Goal: Task Accomplishment & Management: Manage account settings

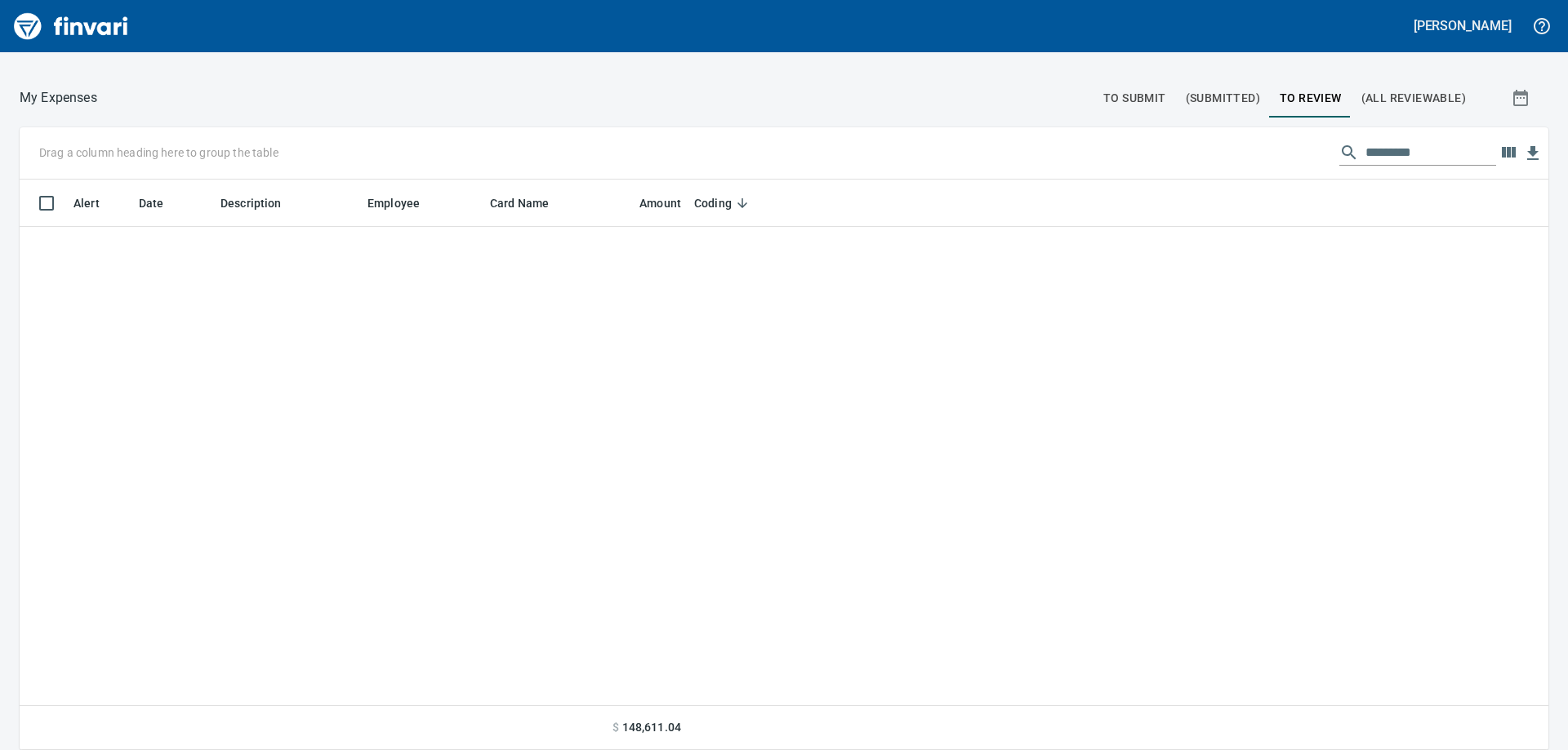
scroll to position [559, 1492]
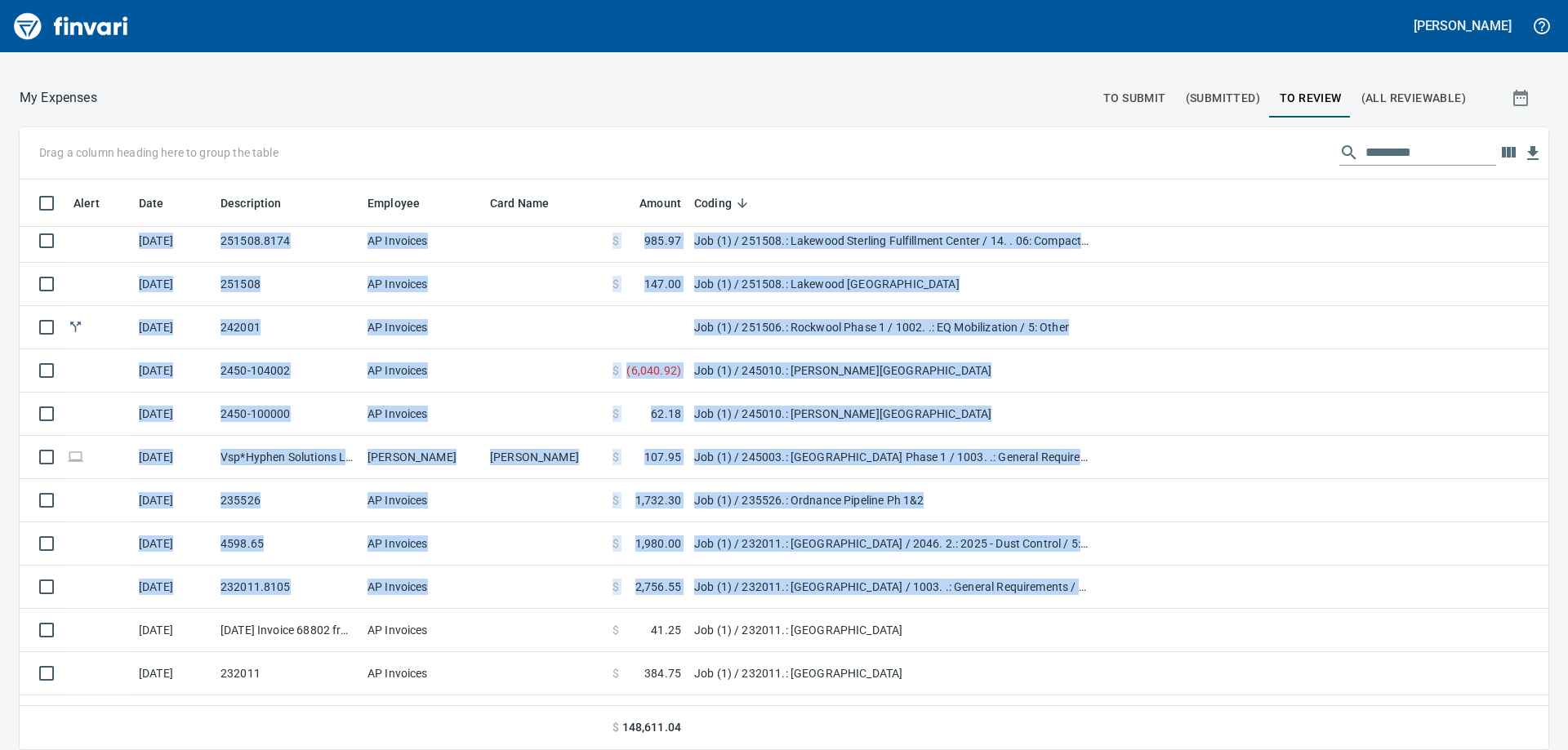
drag, startPoint x: 1521, startPoint y: 584, endPoint x: 1538, endPoint y: 638, distance: 56.6
click at [1532, 652] on div "Alert Date Description Employee Card Name Amount Coding [DATE] DUMP AP Invoices…" at bounding box center [784, 465] width 1529 height 571
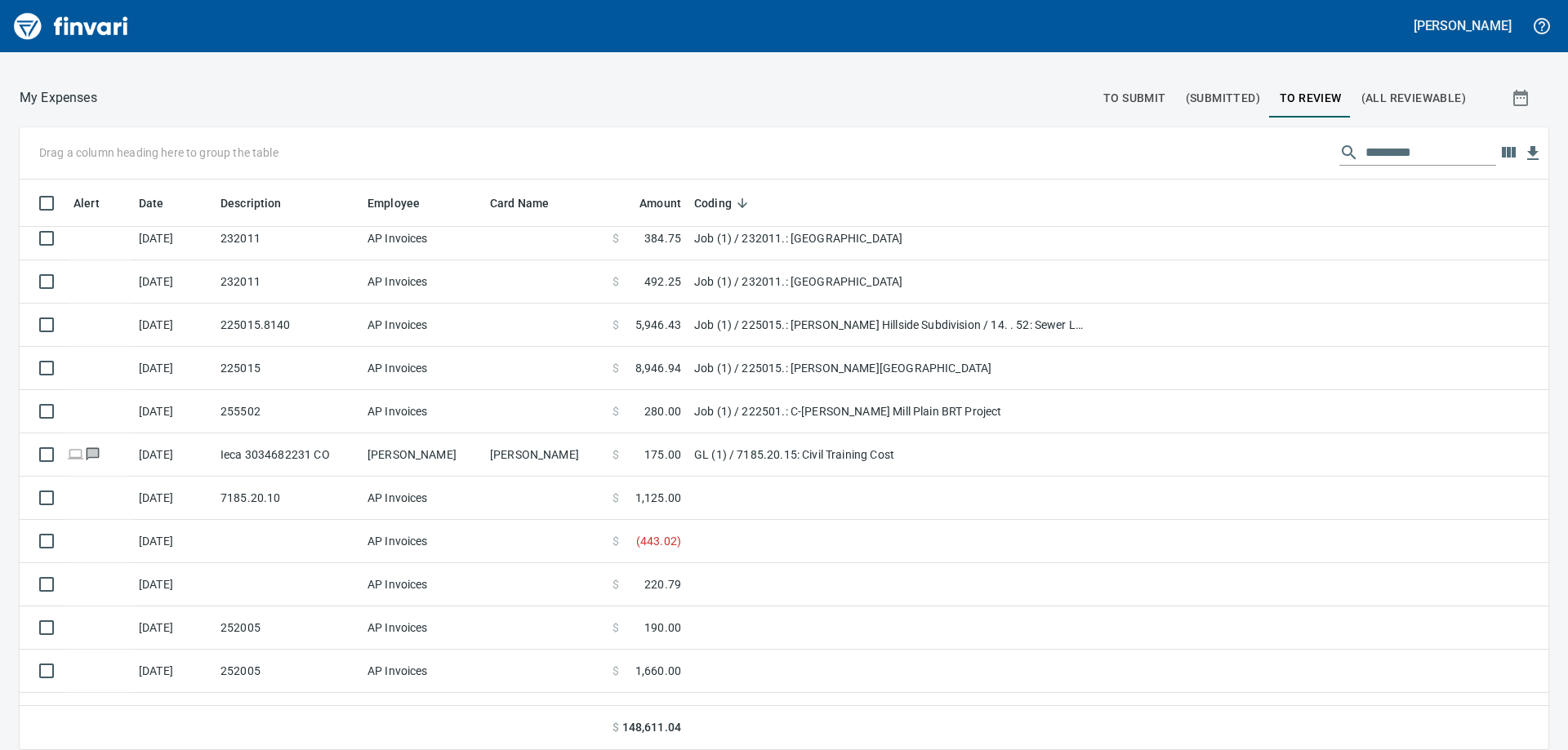
scroll to position [1902, 0]
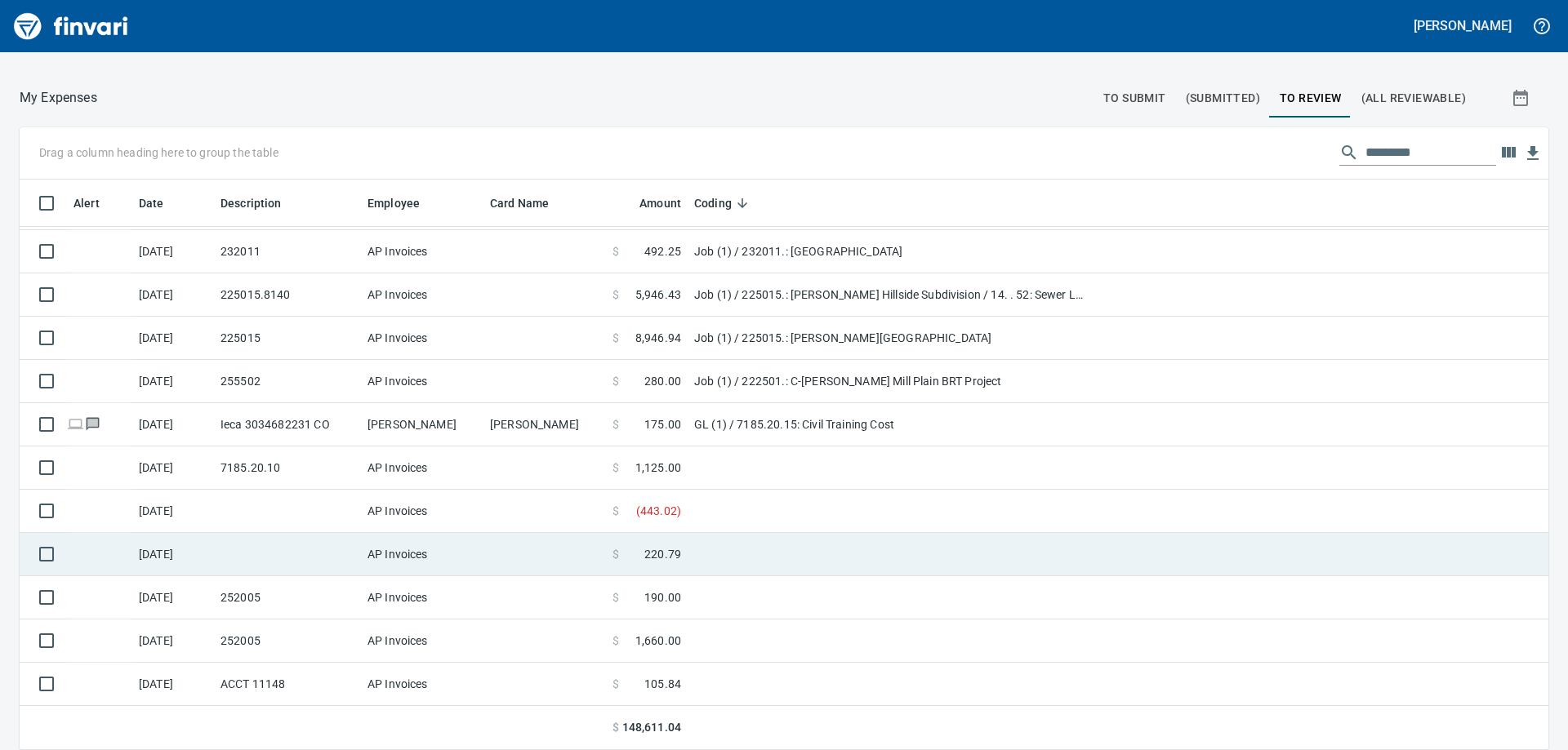
click at [1051, 543] on td at bounding box center [892, 554] width 409 height 43
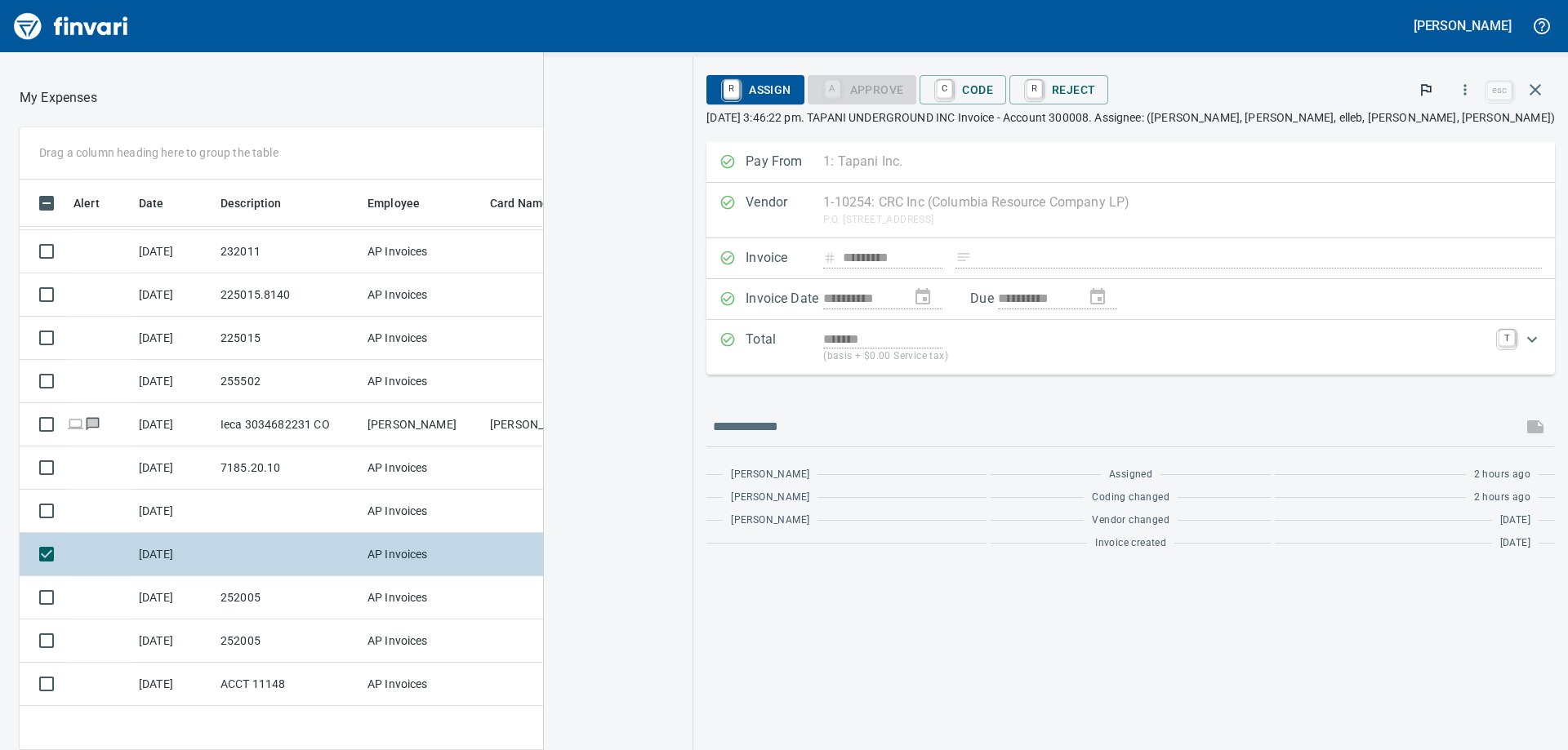
scroll to position [559, 1084]
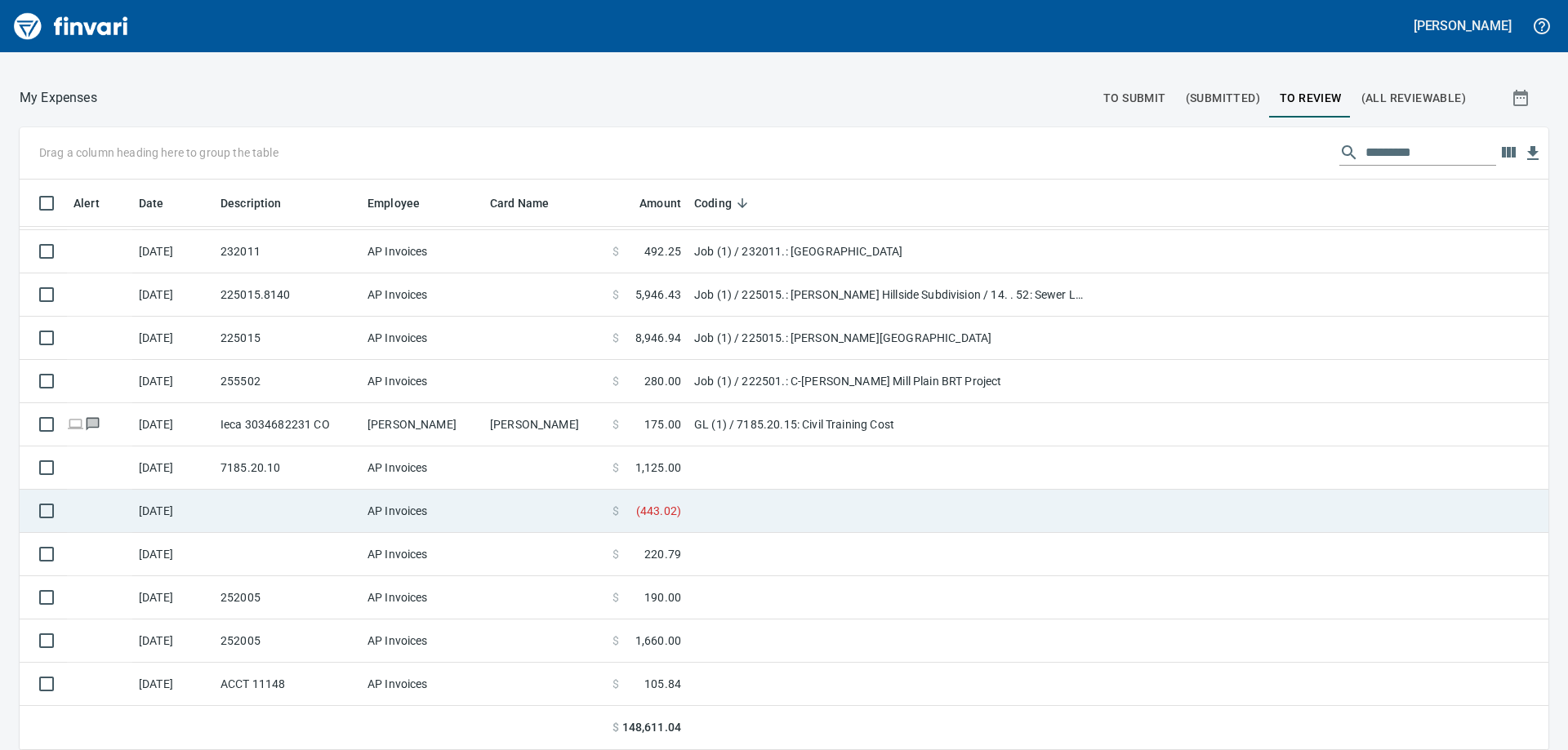
scroll to position [559, 1492]
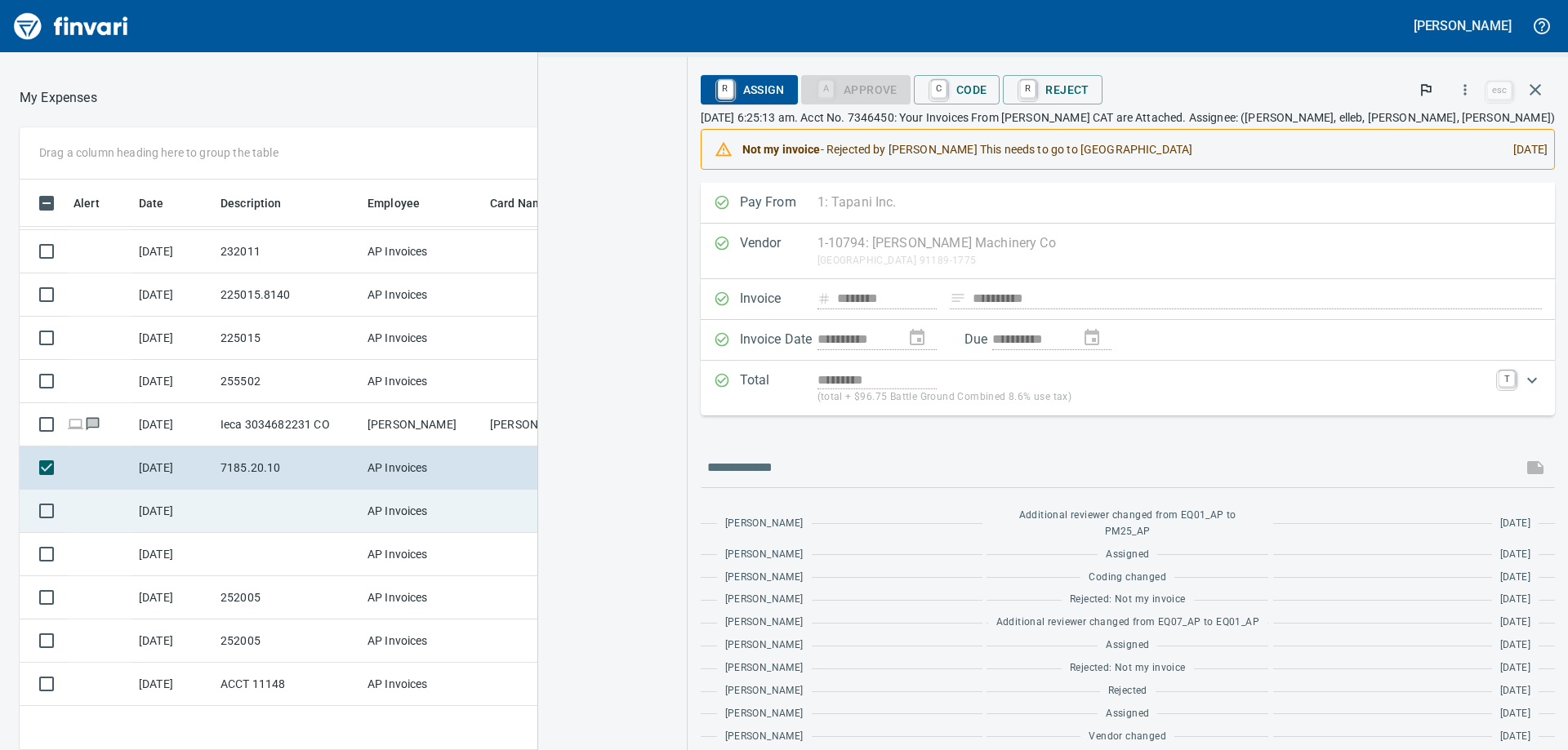
scroll to position [559, 1084]
click at [655, 123] on img "button" at bounding box center [612, 139] width 86 height 111
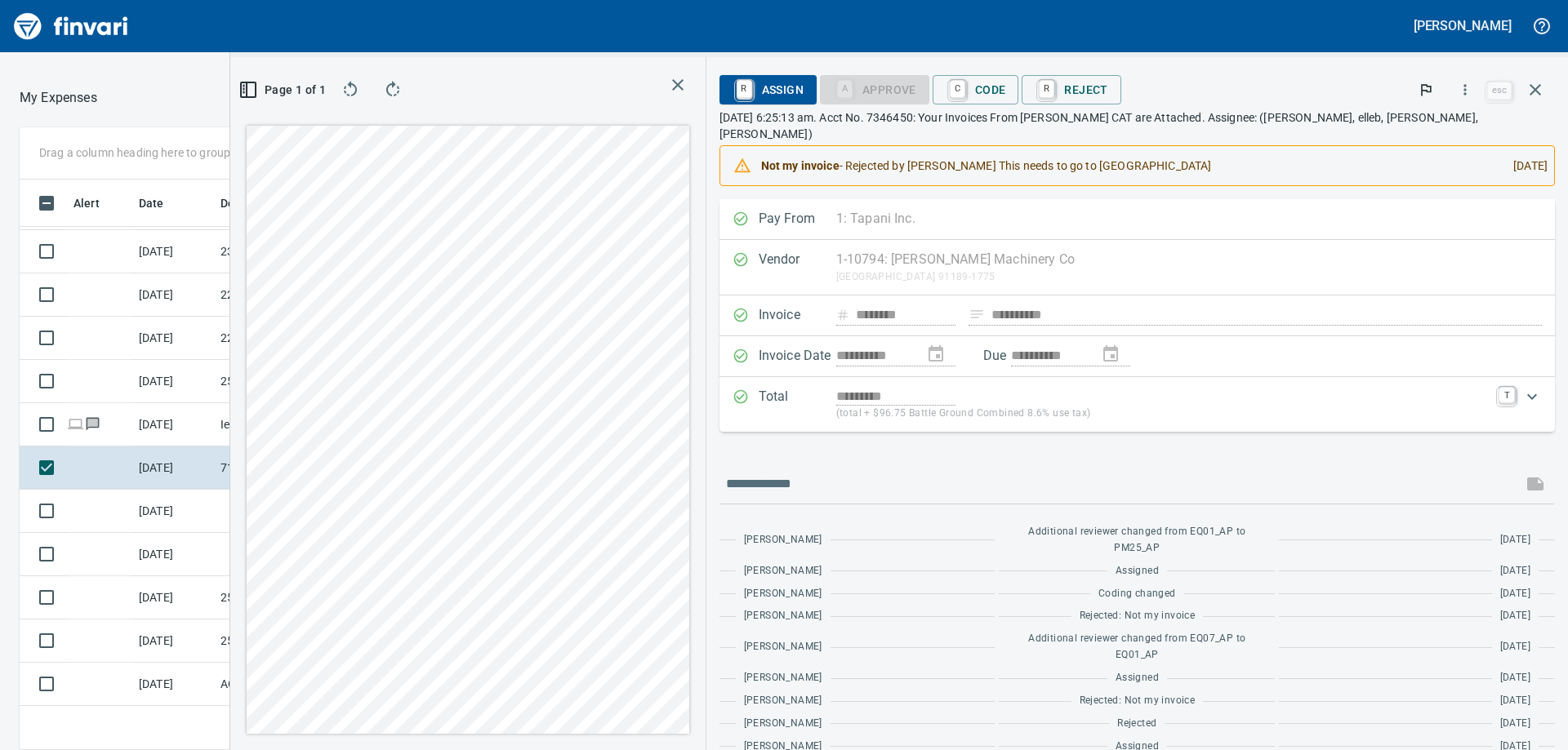
scroll to position [39, 0]
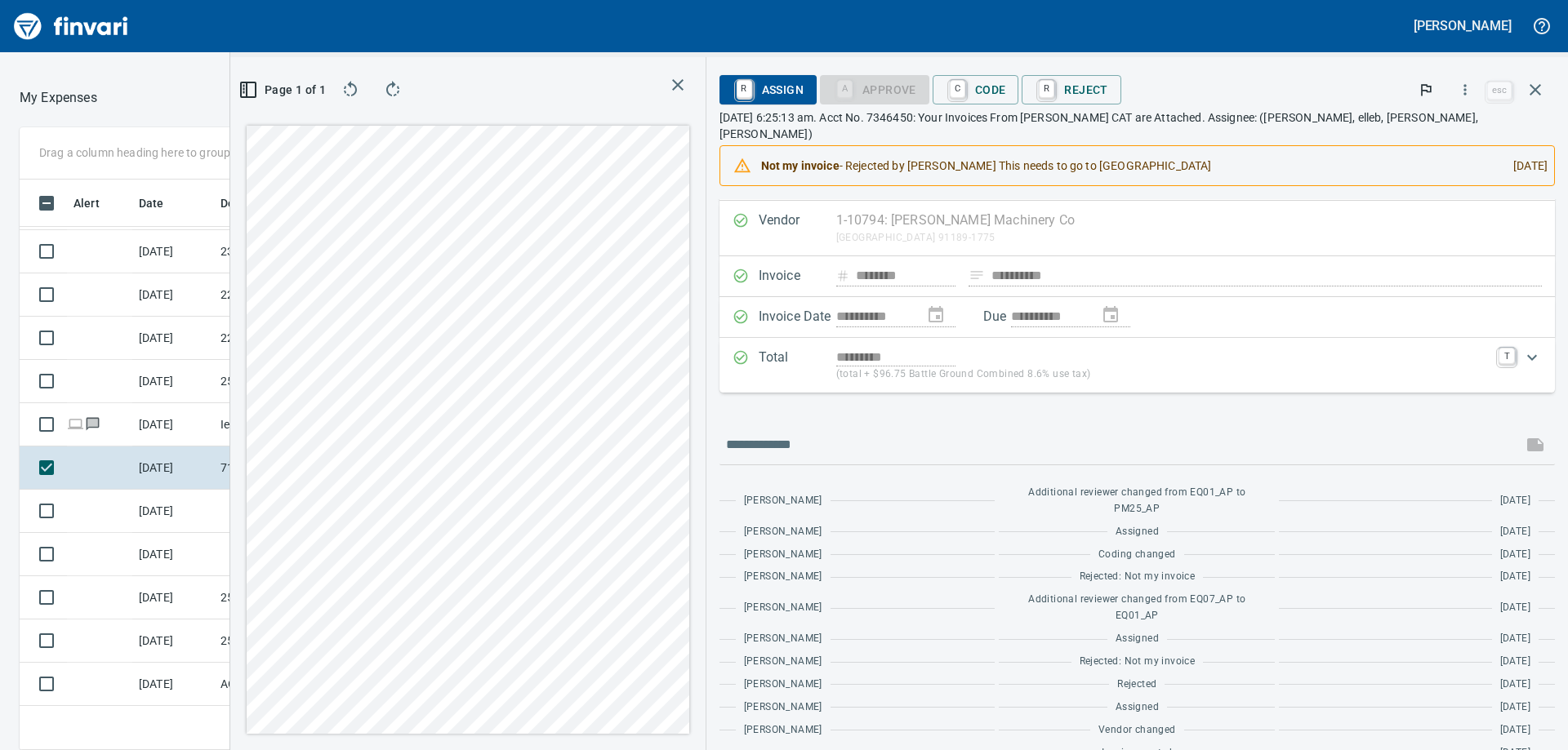
click at [1514, 338] on div "Expand" at bounding box center [1532, 357] width 39 height 39
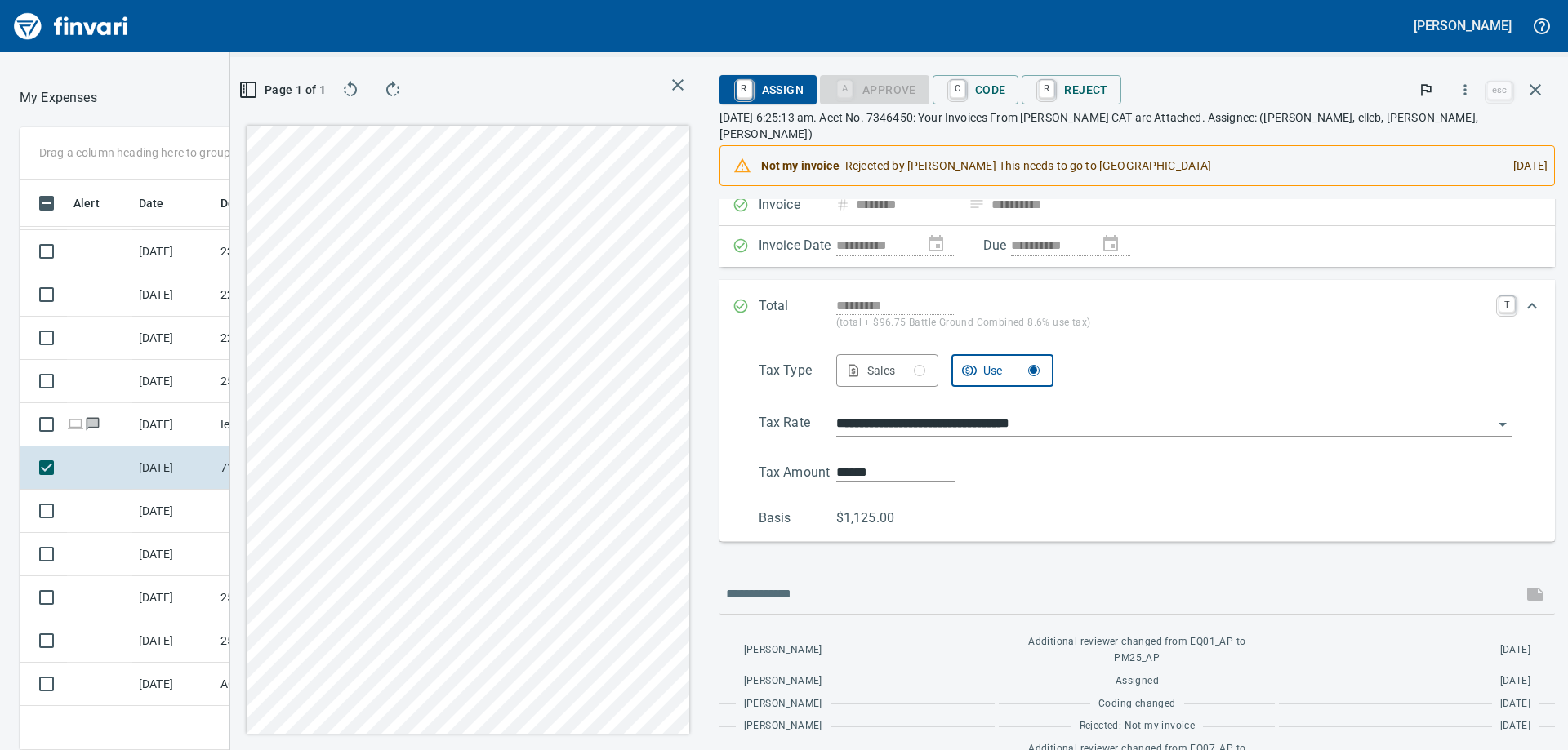
scroll to position [118, 0]
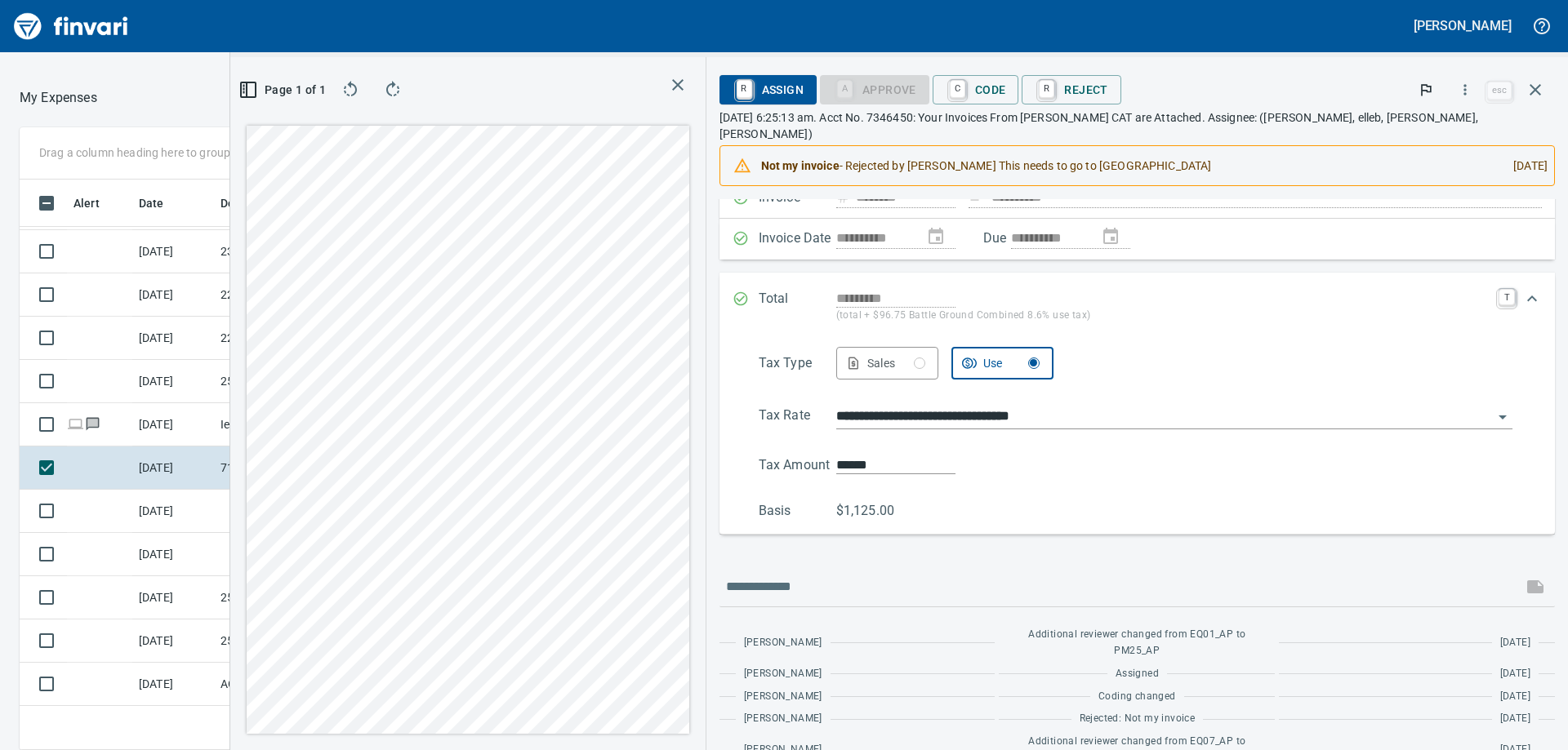
click at [1040, 354] on div "Use" at bounding box center [1011, 364] width 56 height 20
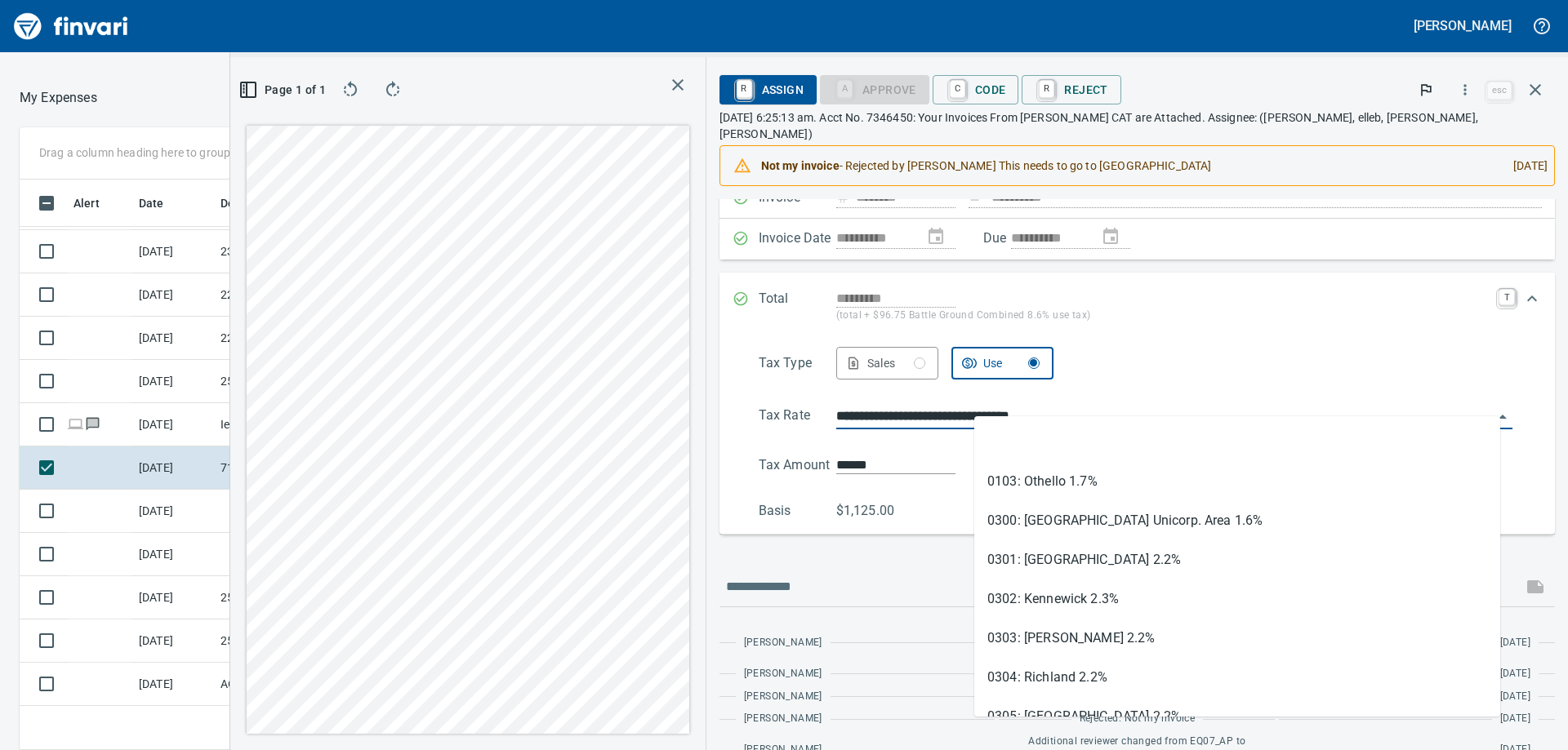
click at [1158, 406] on input "**********" at bounding box center [1164, 417] width 656 height 23
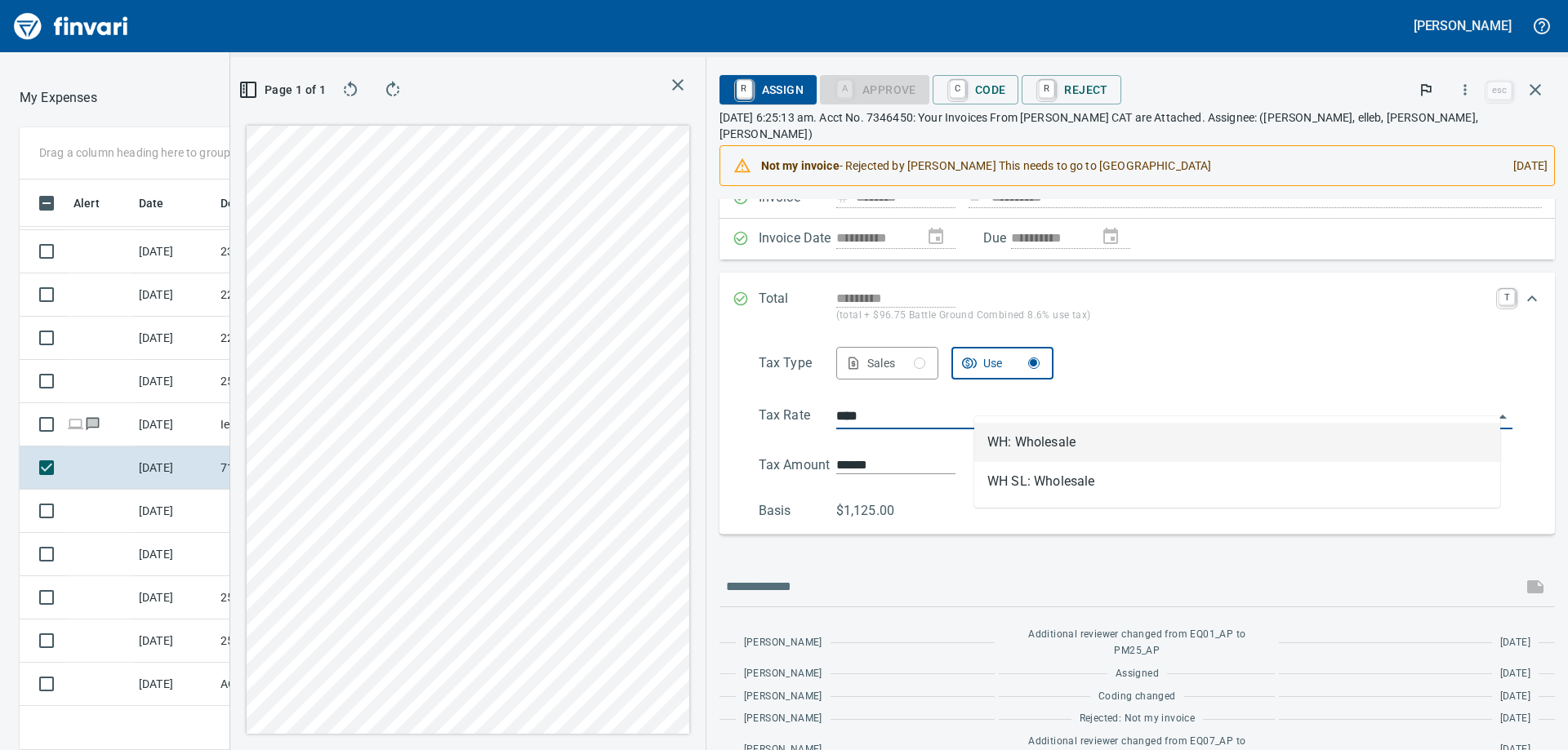
scroll to position [559, 1084]
click at [1128, 448] on li "WH: Wholesale" at bounding box center [1237, 442] width 526 height 39
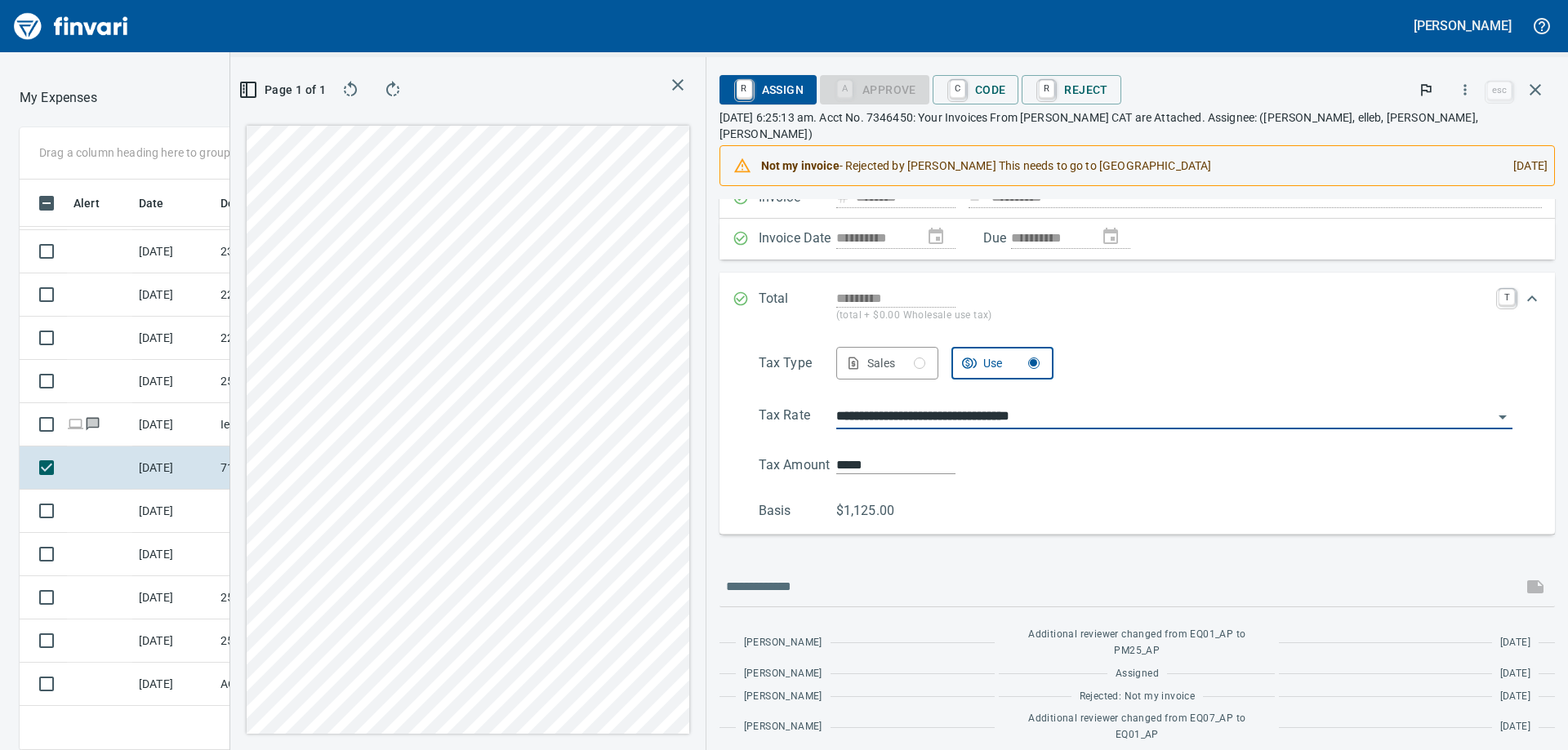
type input "**********"
type input "*****"
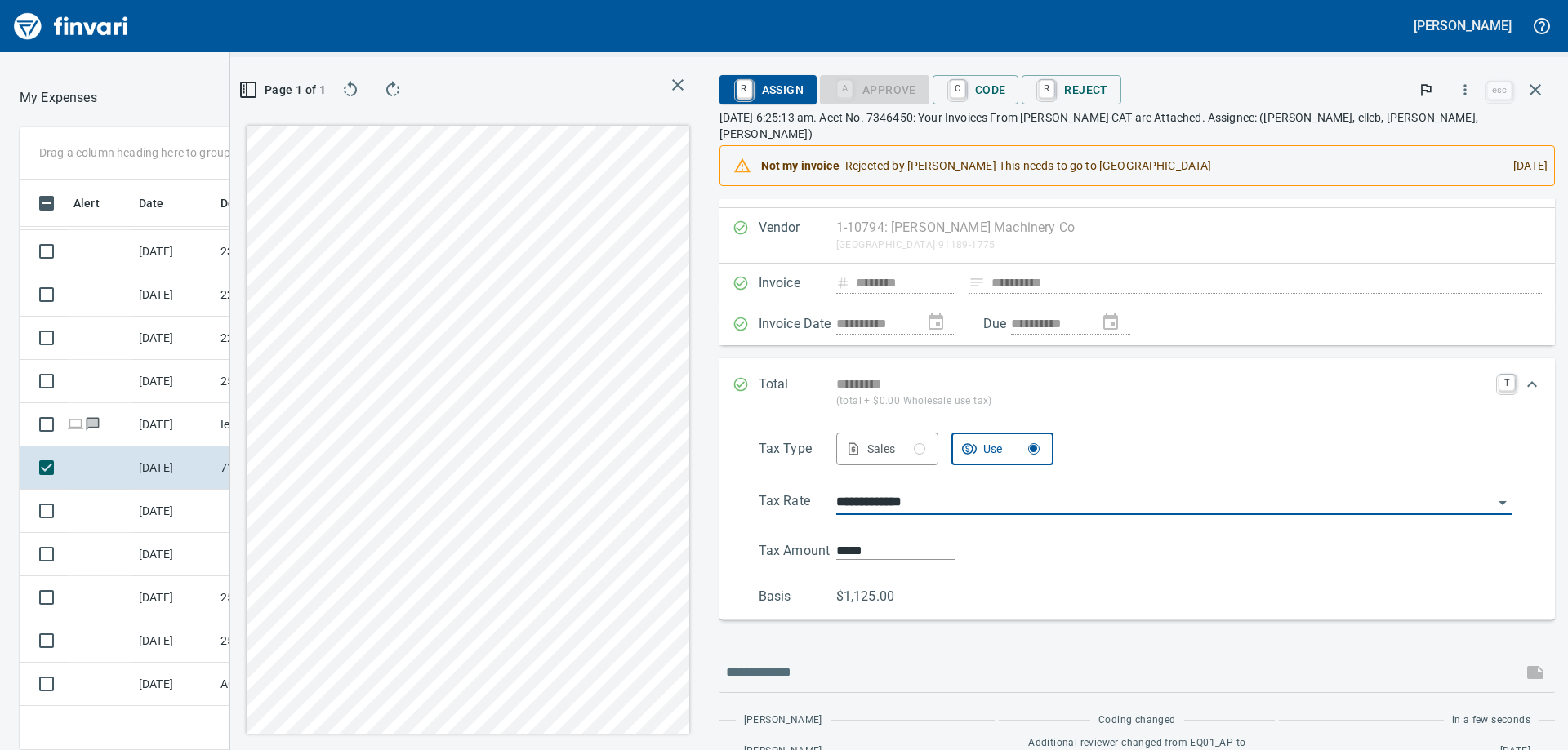
scroll to position [0, 0]
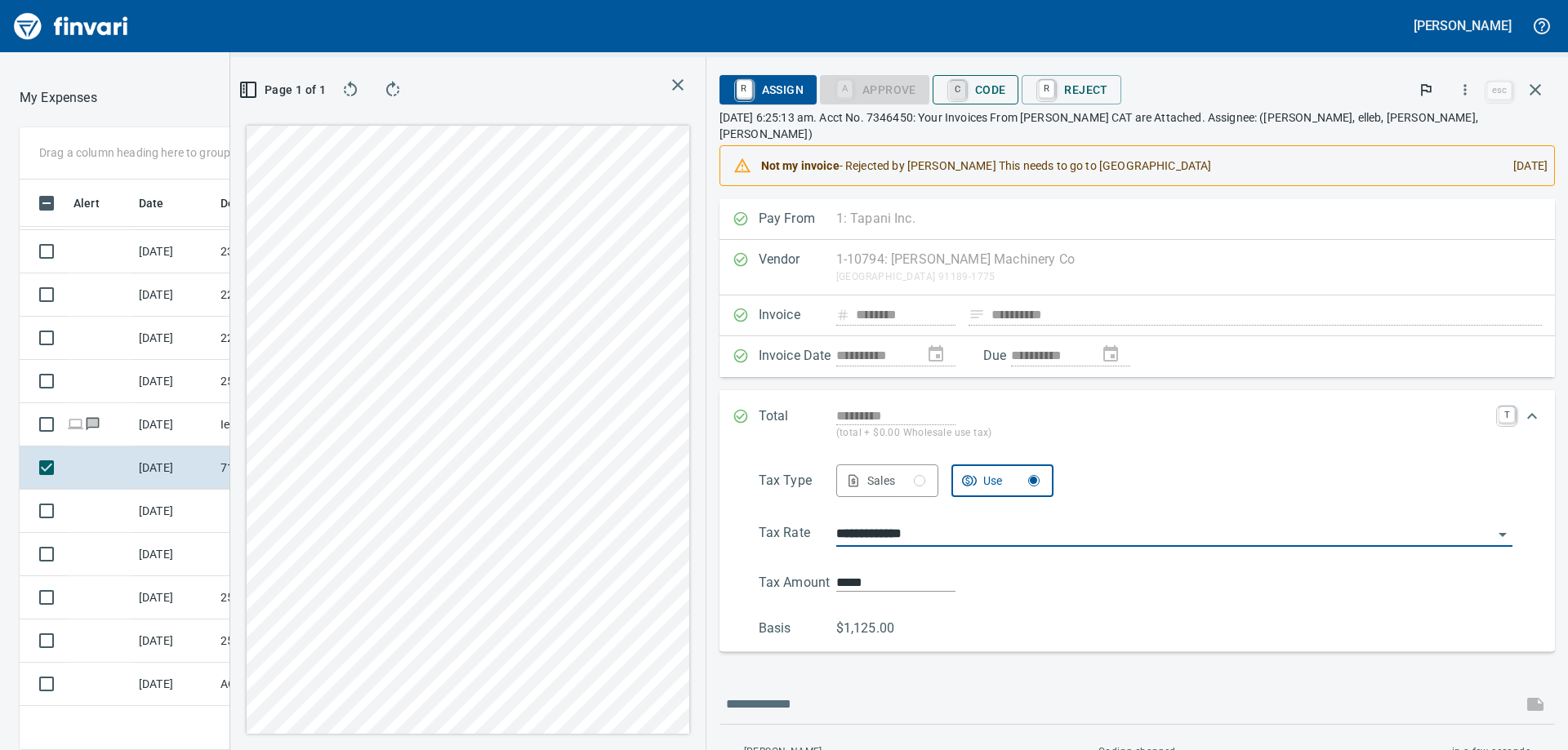
type input "**********"
click at [965, 86] on link "C" at bounding box center [958, 90] width 15 height 18
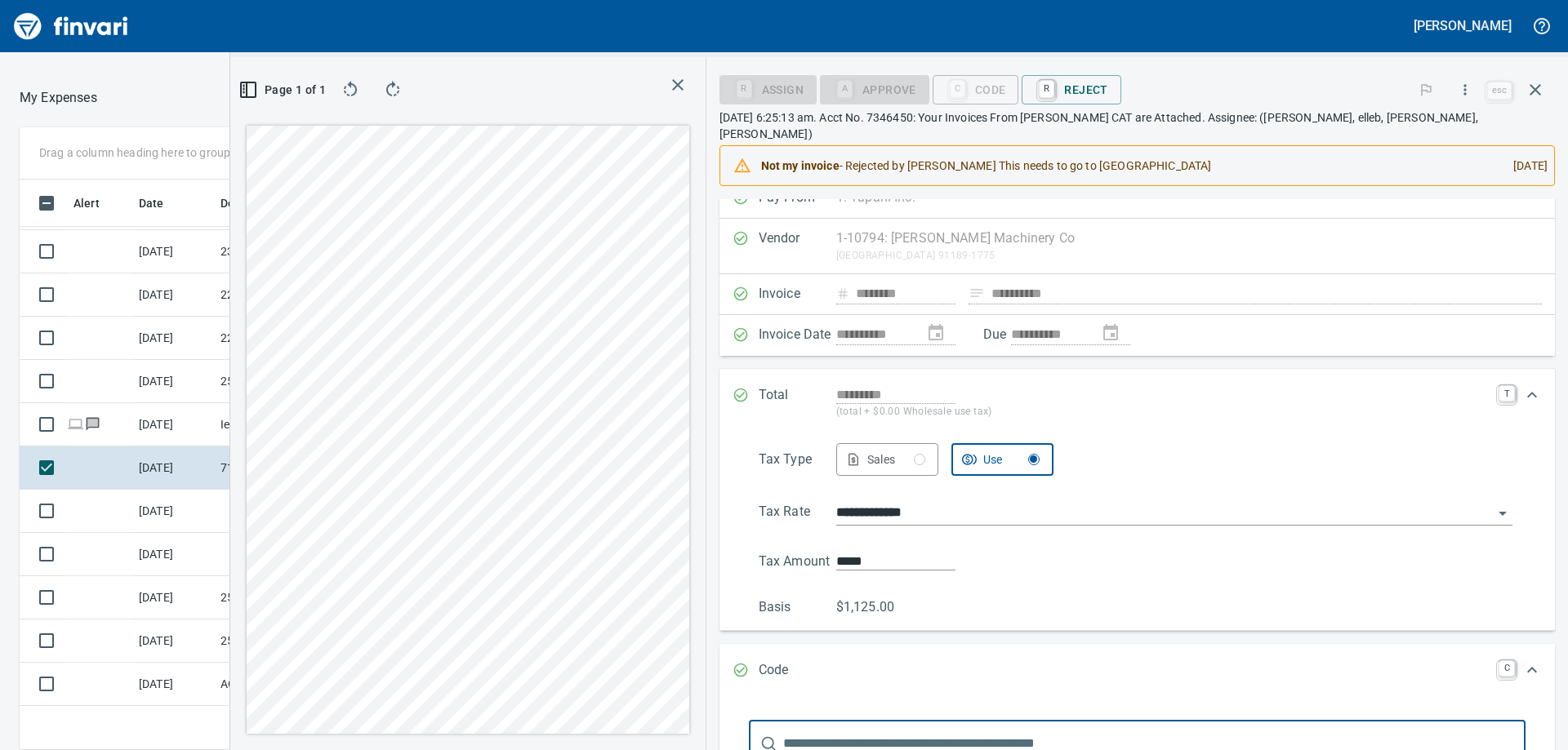
scroll to position [559, 1084]
click at [1019, 92] on div "C Code" at bounding box center [976, 88] width 86 height 14
click at [1108, 93] on span "R Reject" at bounding box center [1071, 89] width 73 height 28
click at [1551, 689] on div "**********" at bounding box center [784, 375] width 1568 height 750
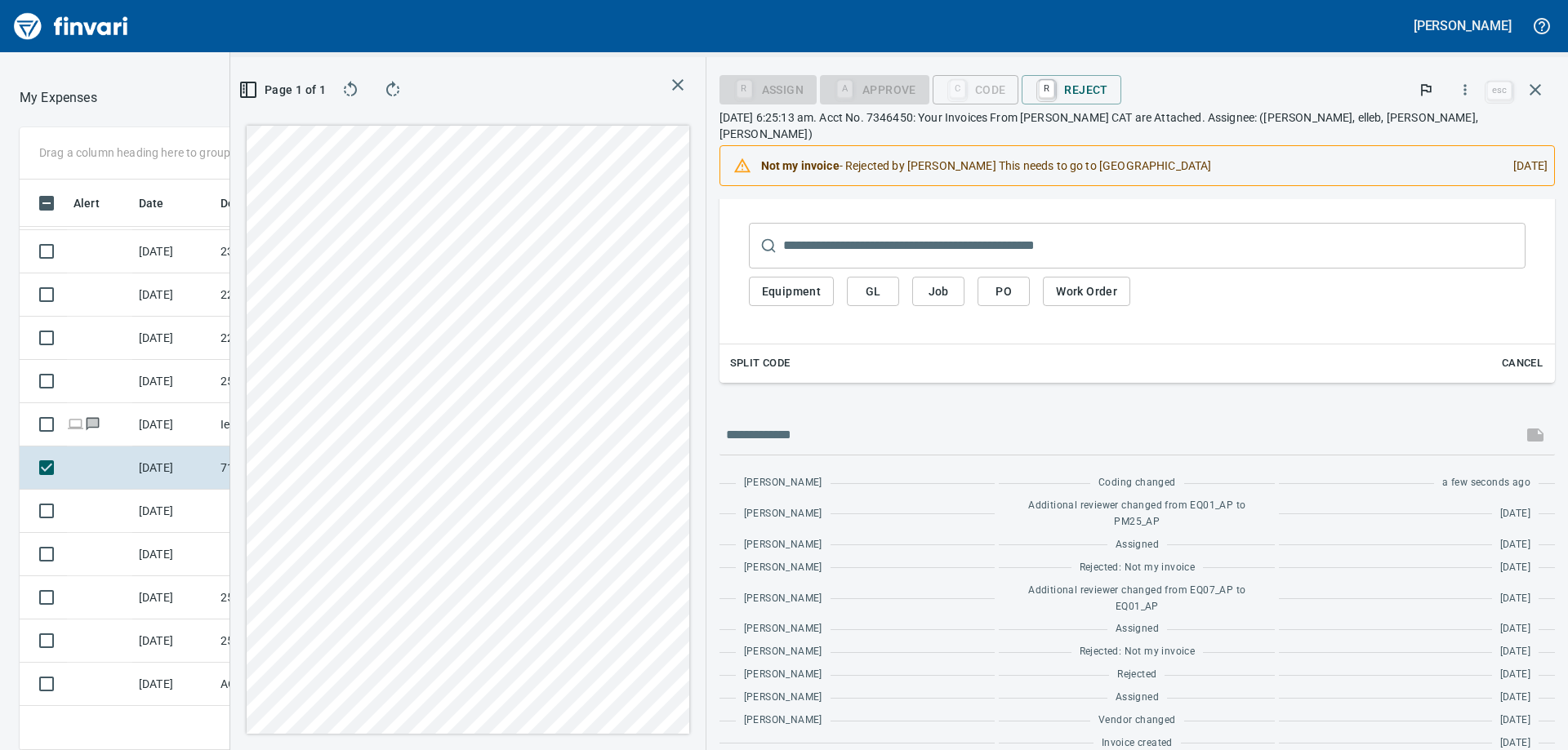
click at [886, 282] on span "GL" at bounding box center [872, 292] width 26 height 20
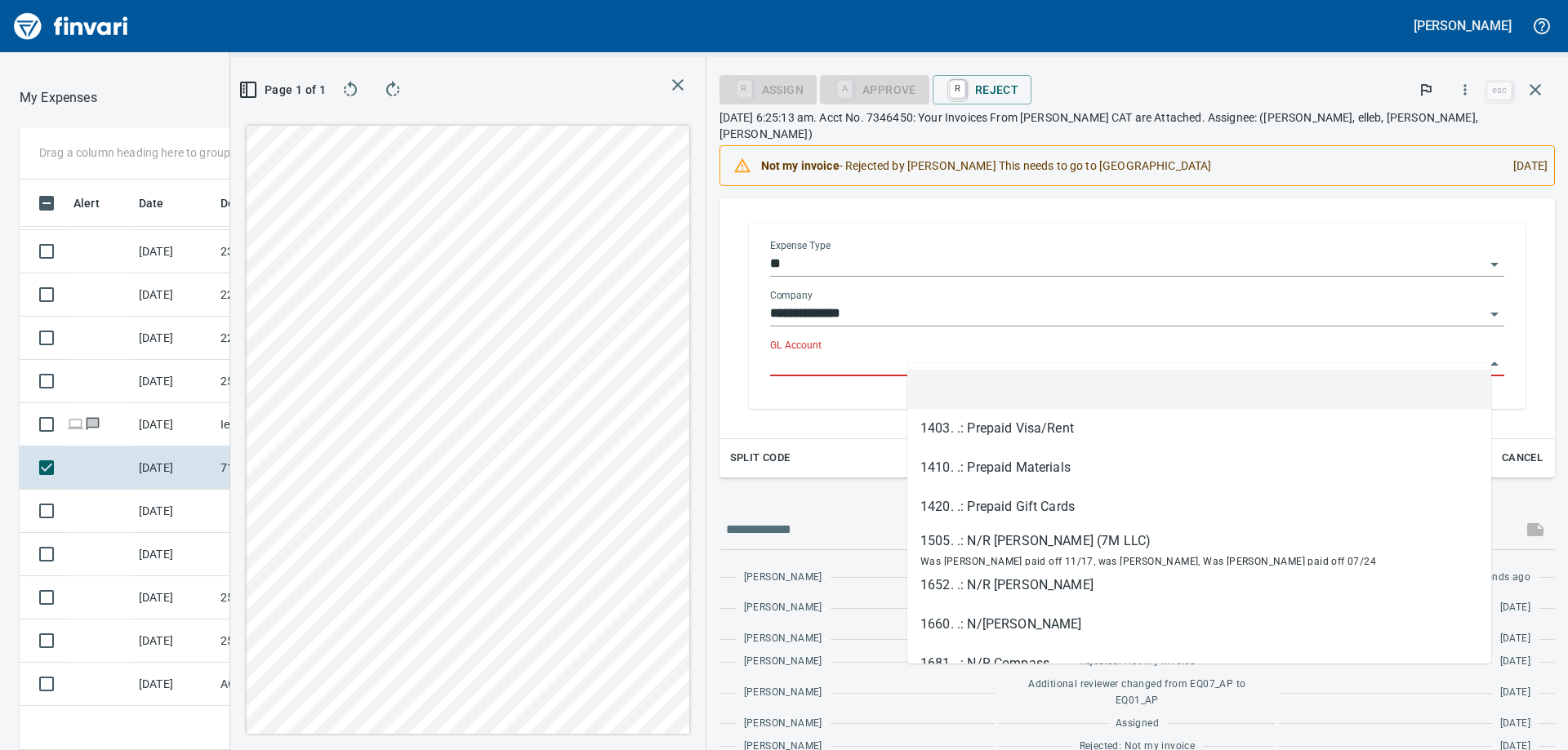
click at [961, 353] on input "GL Account" at bounding box center [1127, 364] width 715 height 23
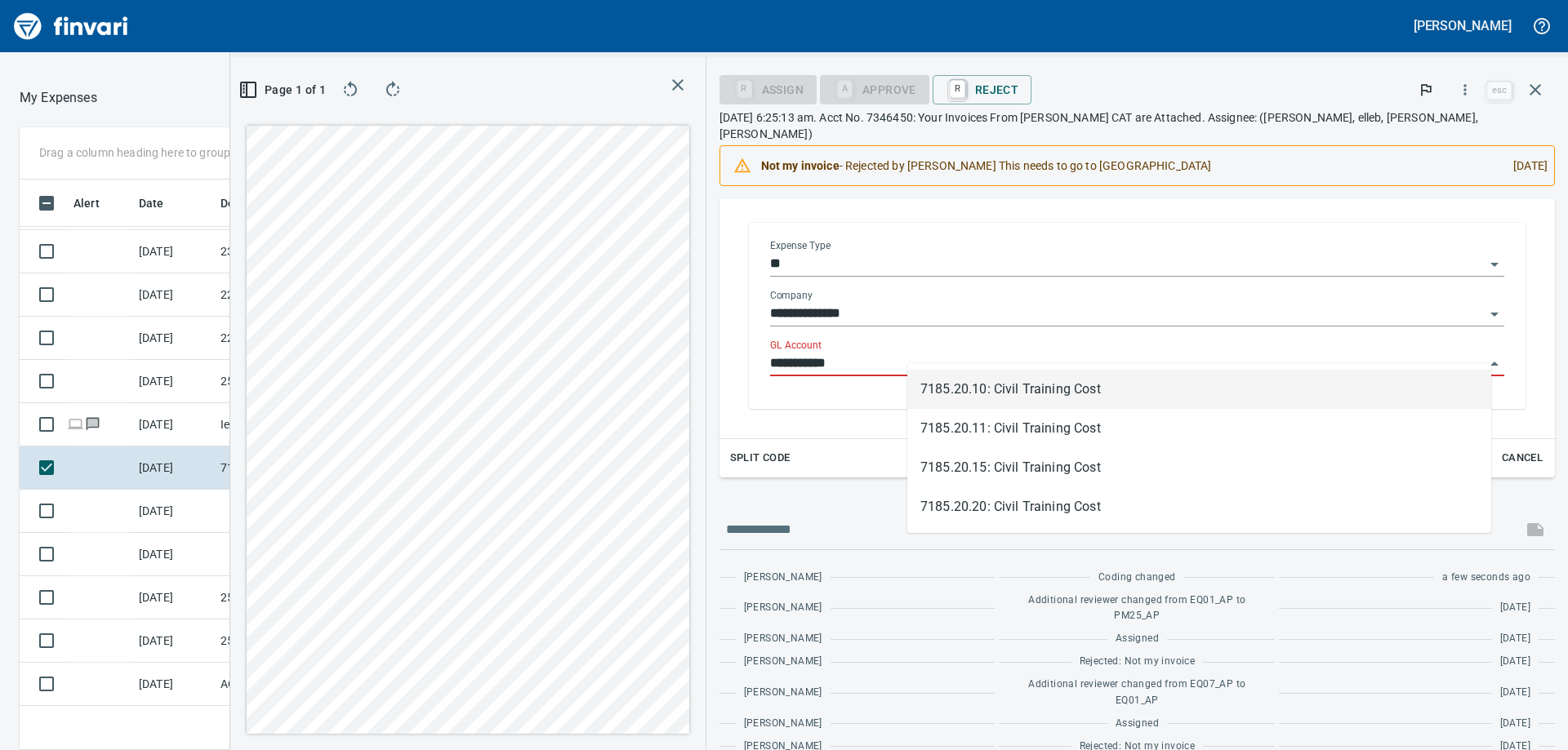
scroll to position [559, 1084]
click at [1076, 385] on li "7185.20.10: Civil Training Cost" at bounding box center [1199, 389] width 584 height 39
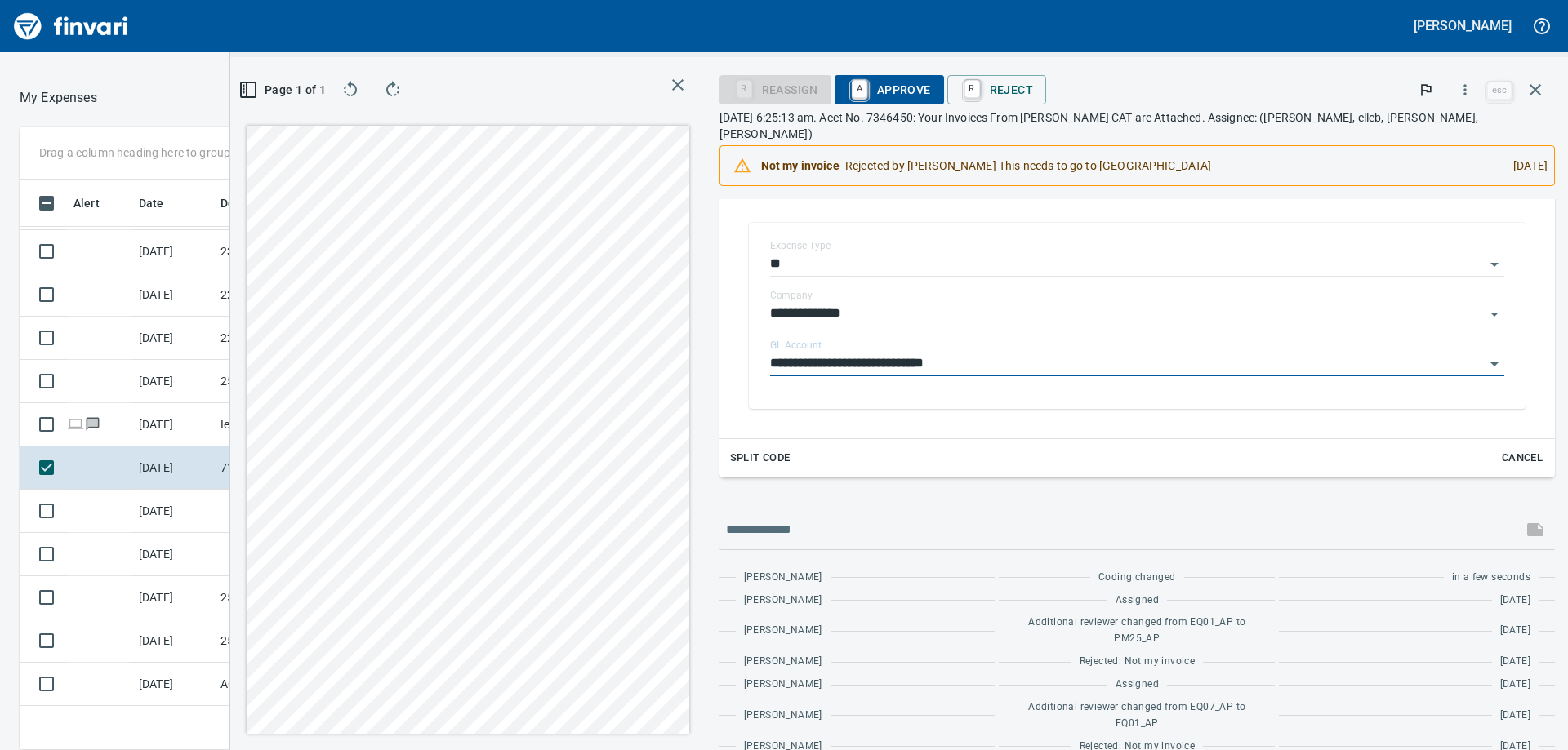
type input "**********"
click at [931, 82] on span "A Approve" at bounding box center [889, 89] width 83 height 28
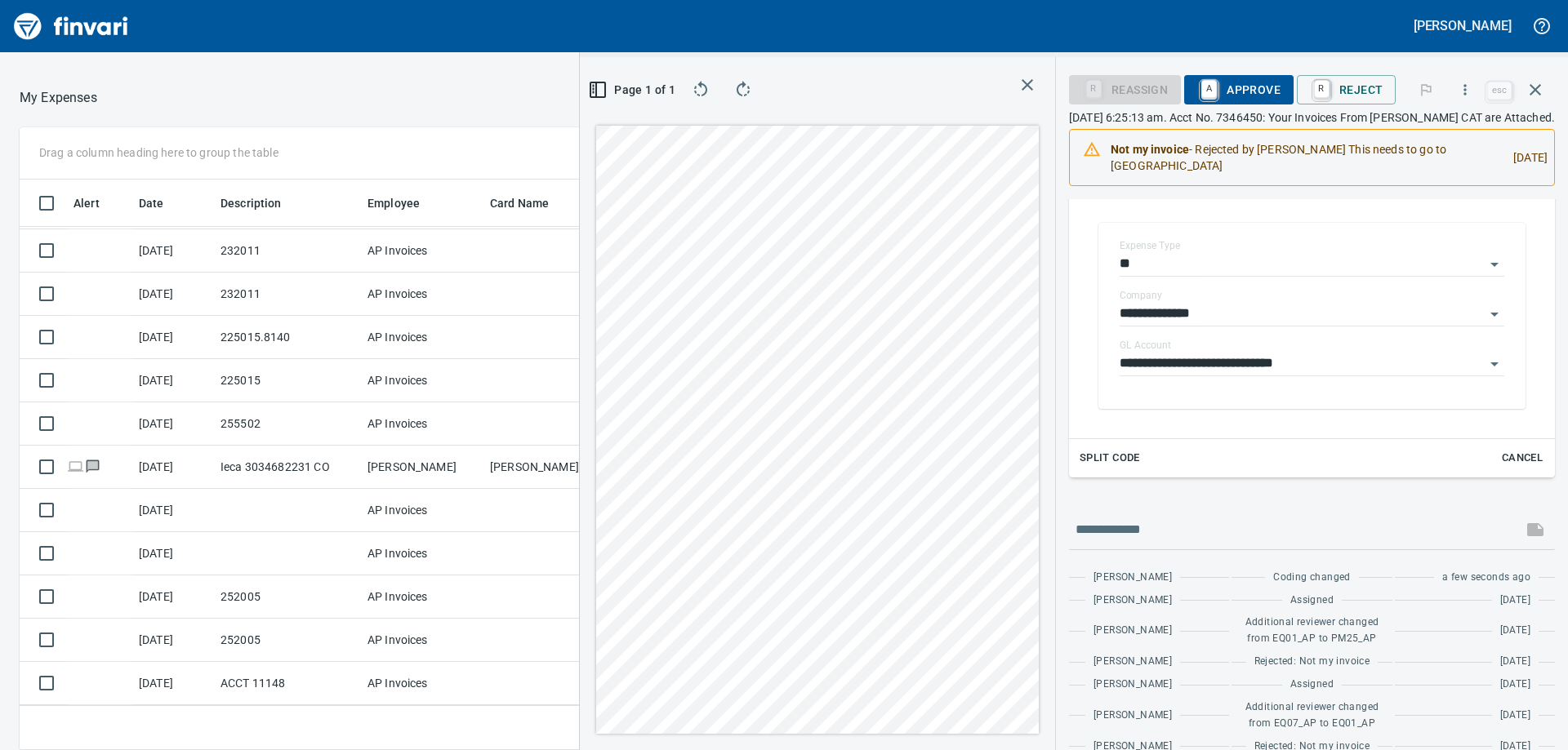
scroll to position [1859, 0]
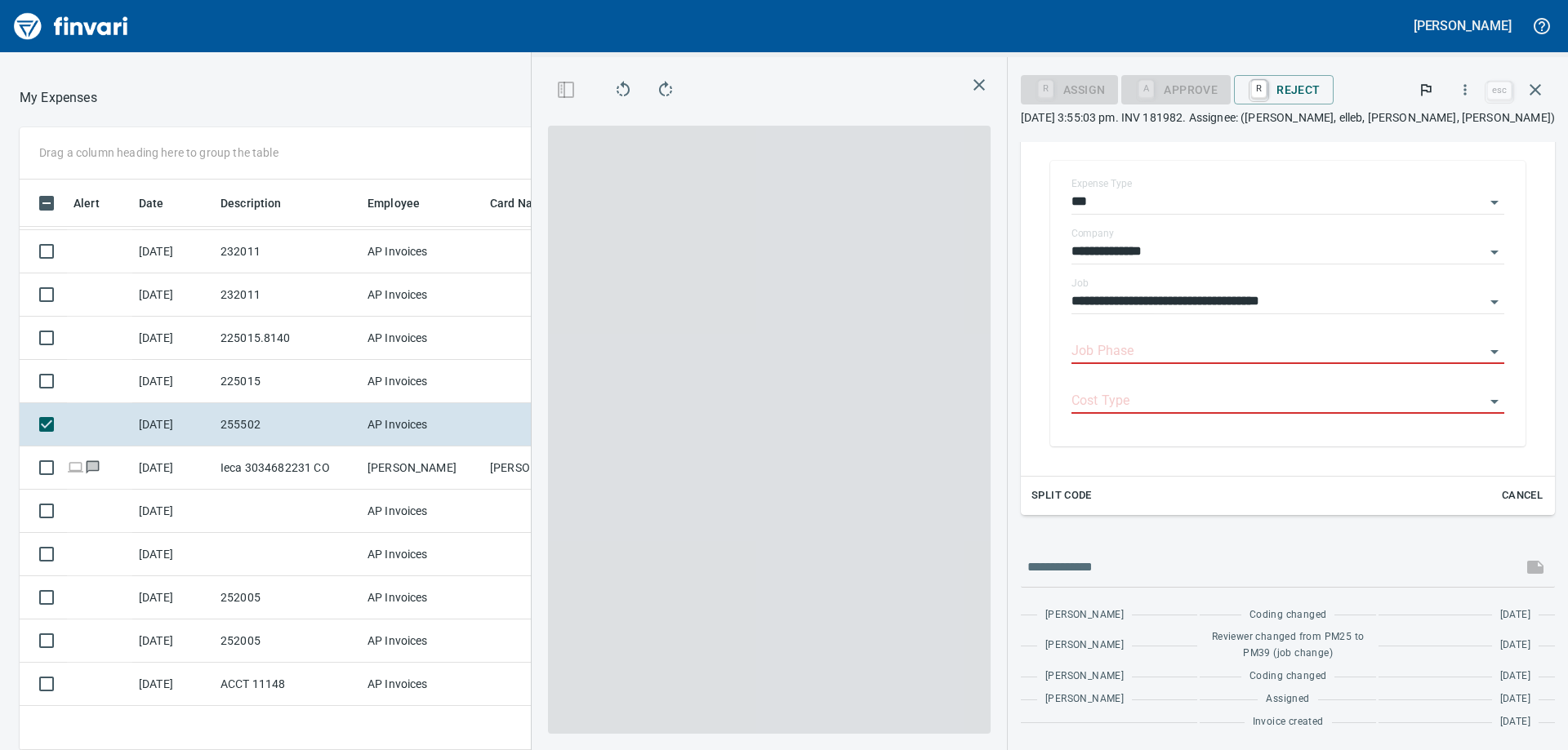
scroll to position [304, 0]
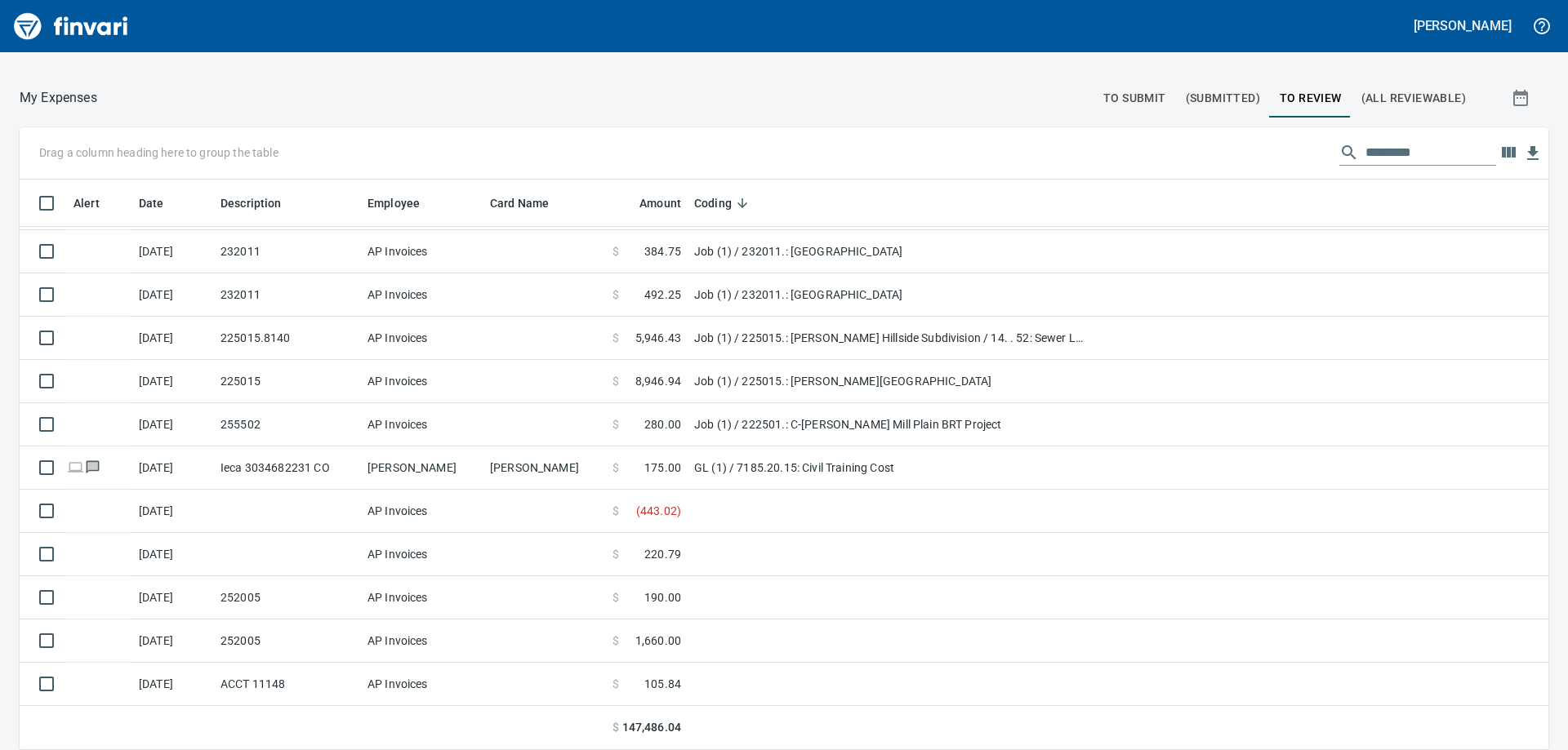
scroll to position [559, 1492]
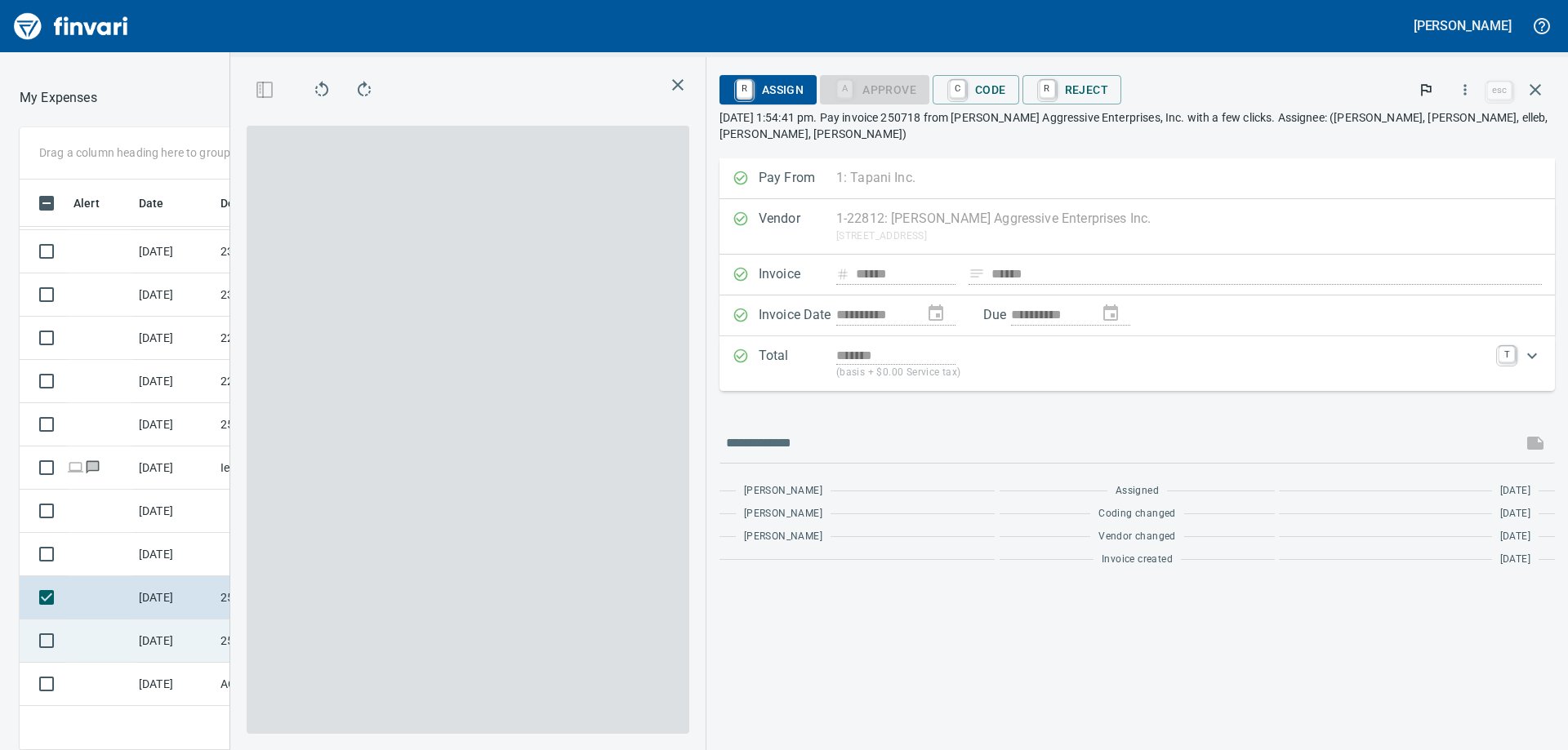
scroll to position [559, 1084]
click at [977, 86] on span "C Code" at bounding box center [976, 89] width 60 height 28
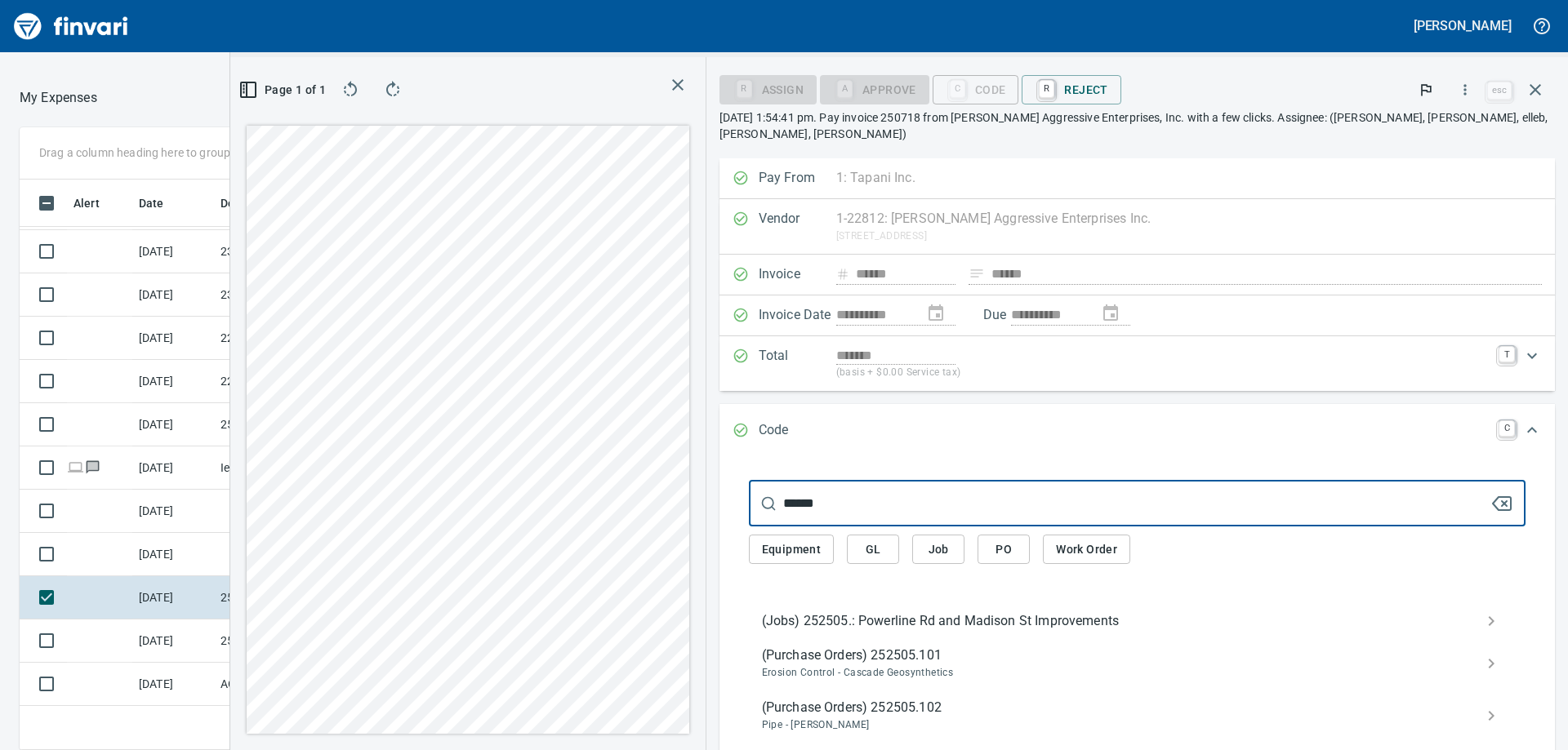
type input "******"
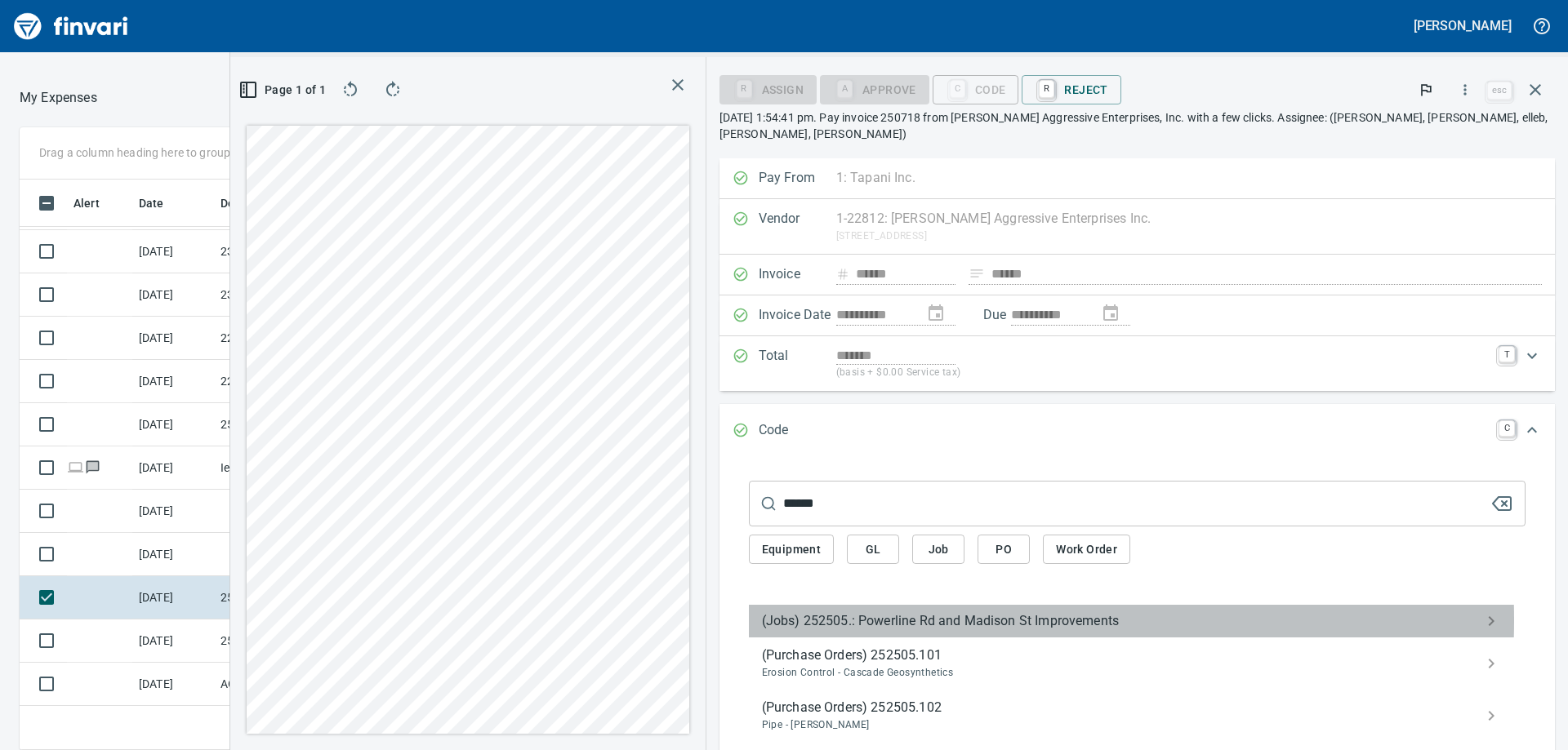
click at [892, 620] on span "(Jobs) 252505.: Powerline Rd and Madison St Improvements" at bounding box center [1123, 621] width 724 height 19
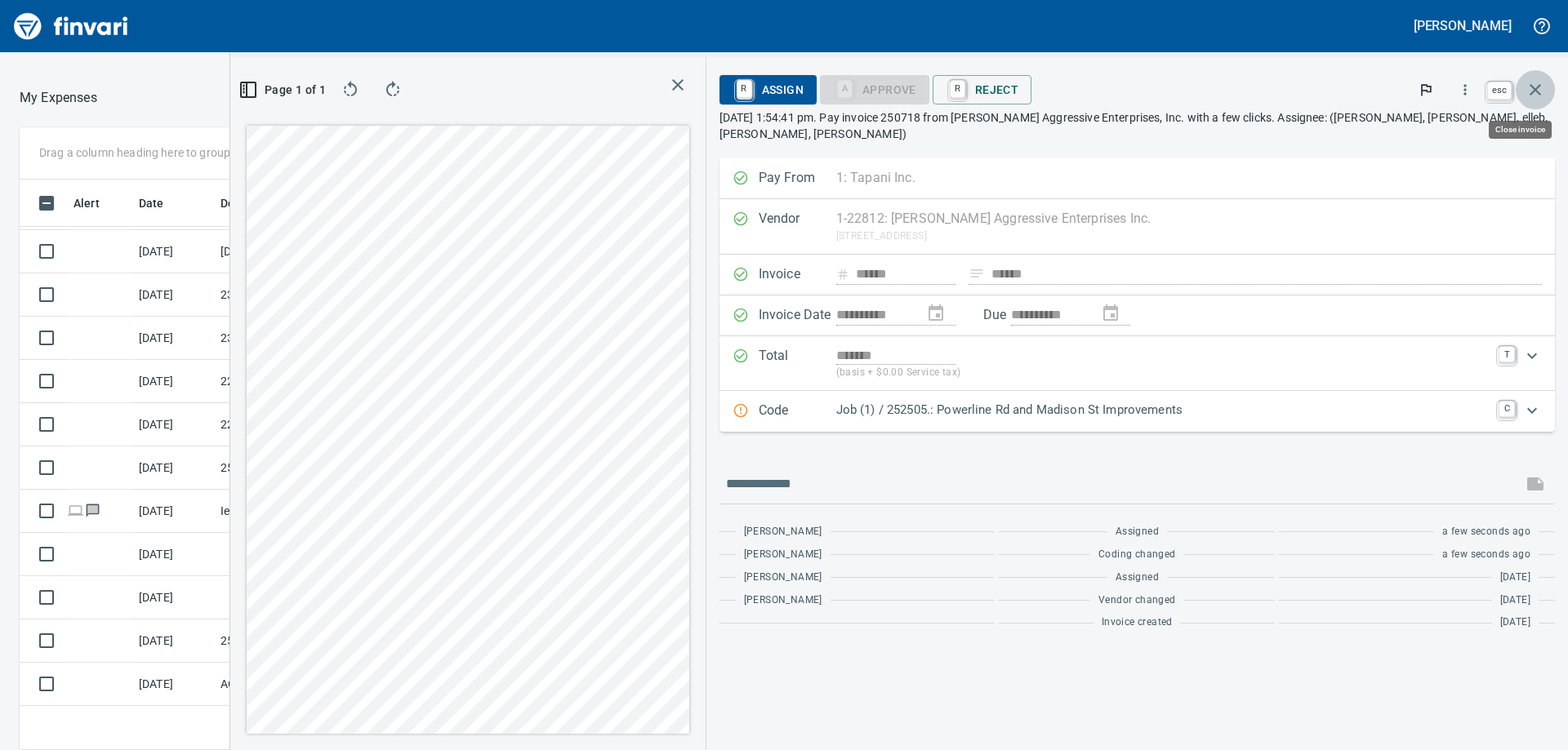
click at [1531, 91] on icon "button" at bounding box center [1535, 90] width 19 height 19
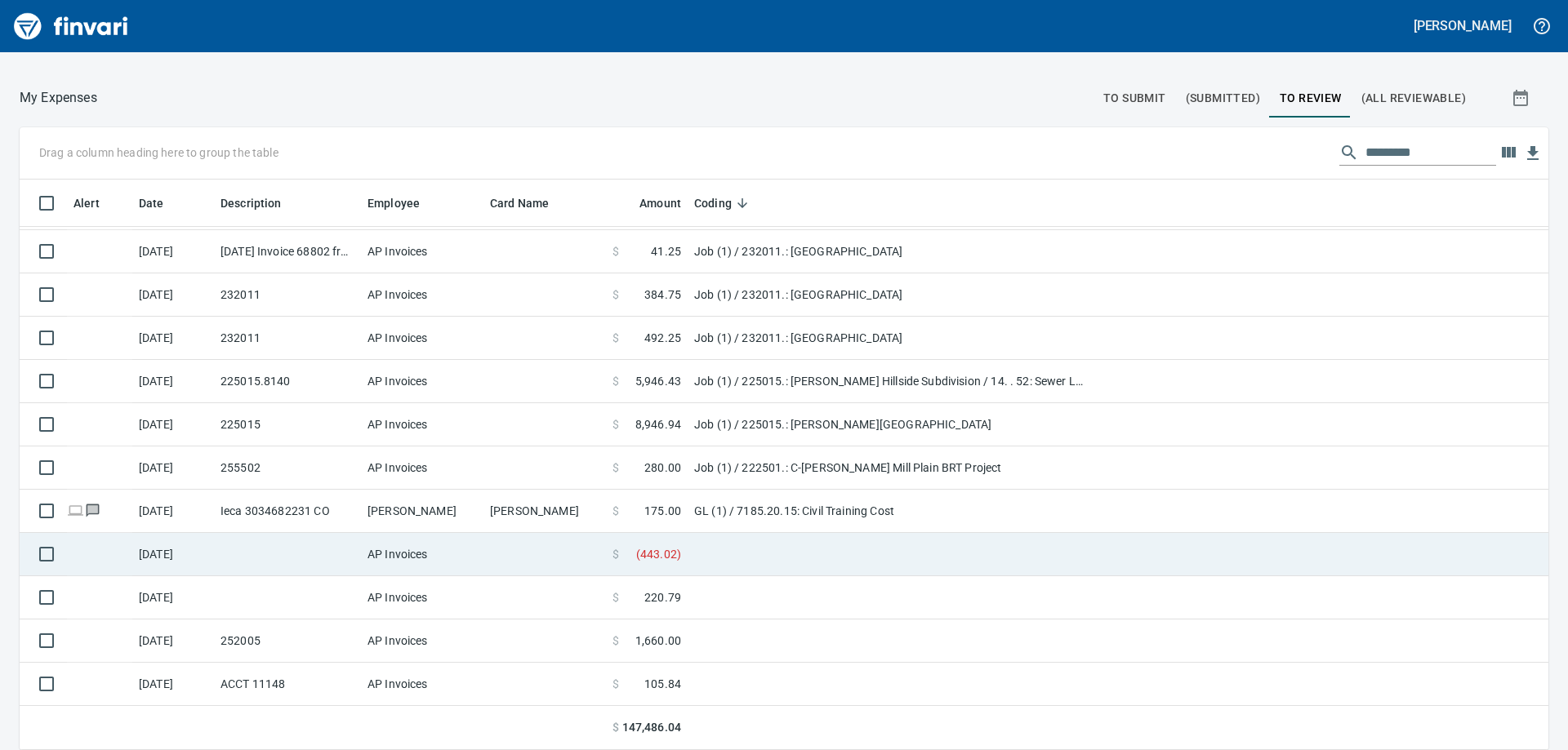
scroll to position [559, 1492]
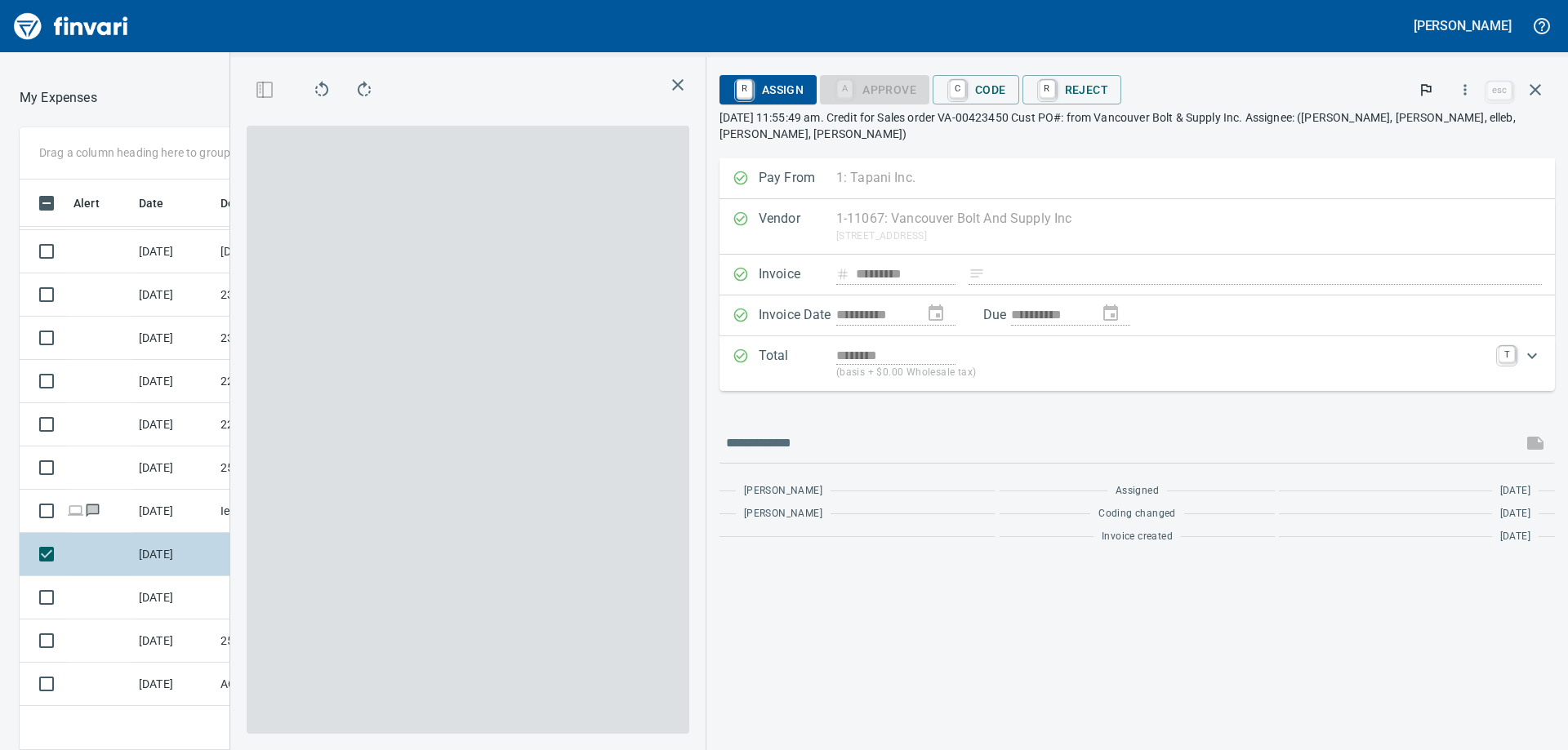
scroll to position [559, 1084]
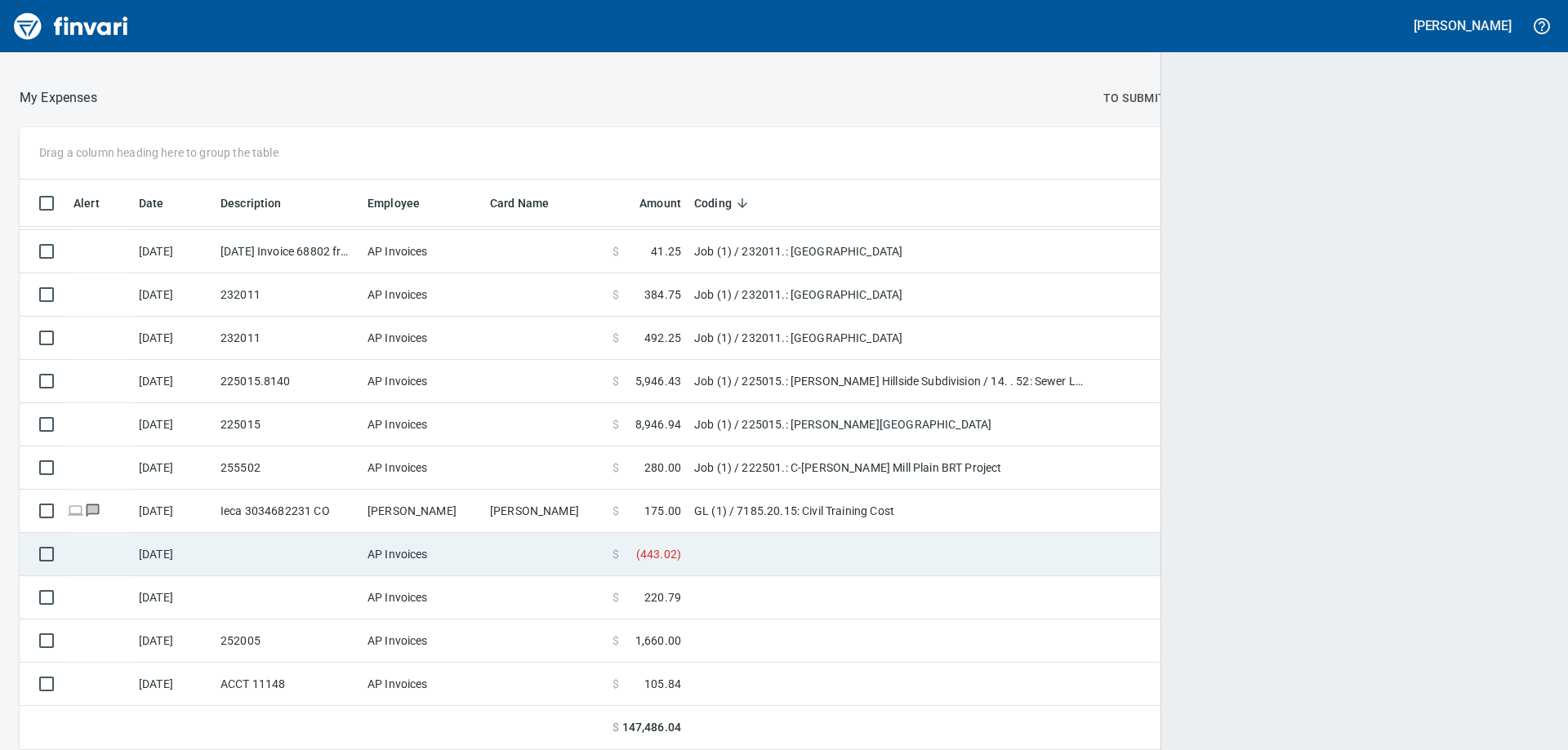
scroll to position [559, 1492]
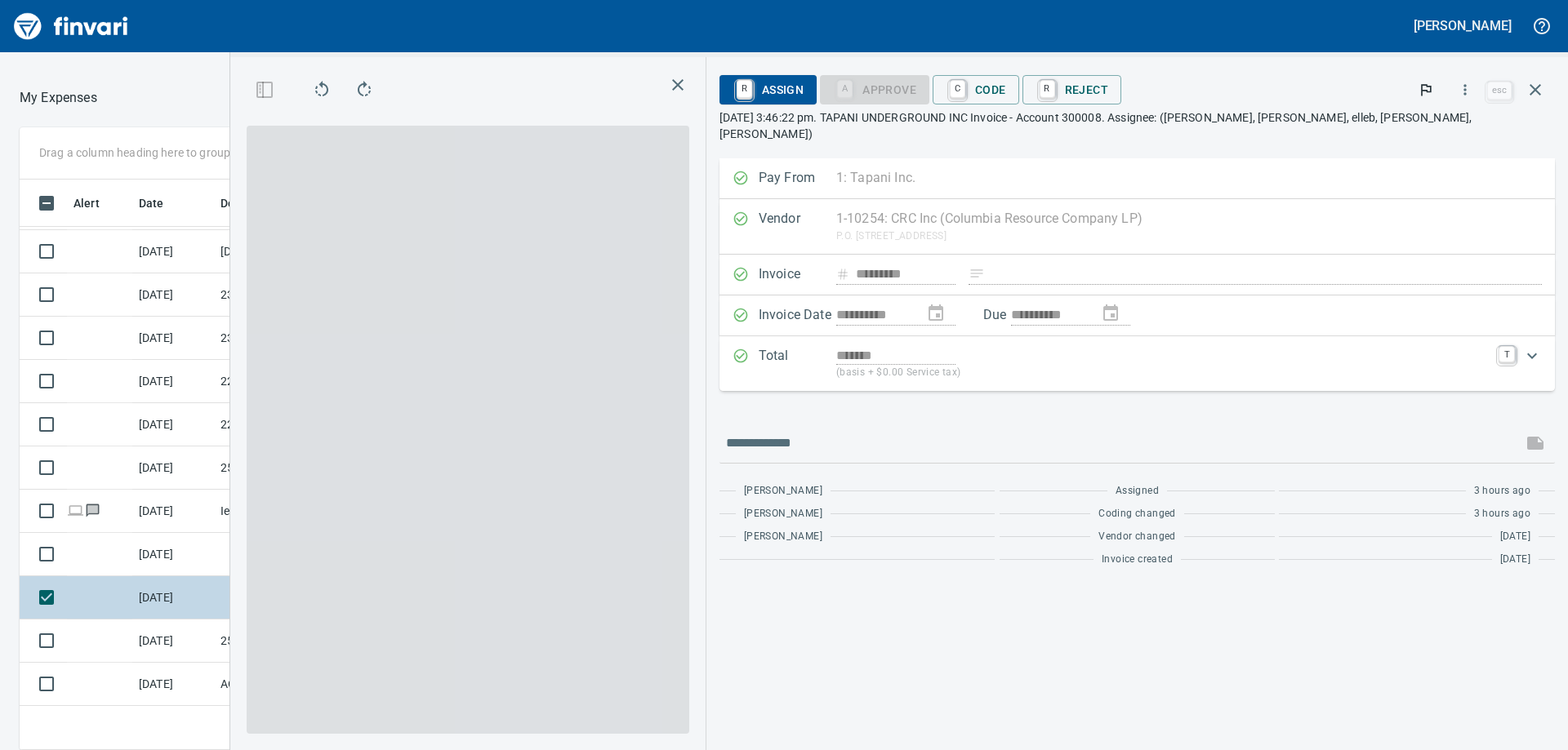
scroll to position [559, 1084]
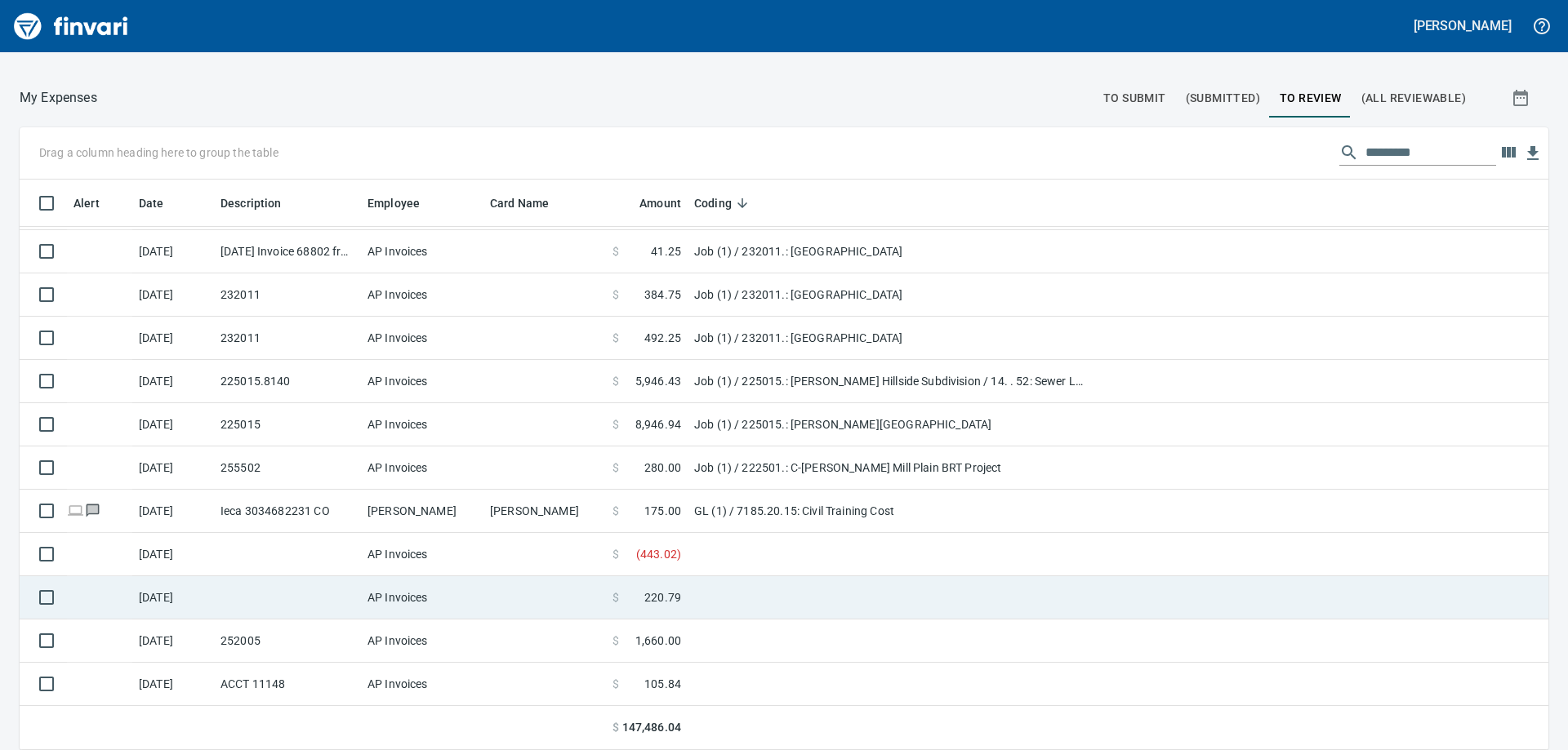
scroll to position [559, 1492]
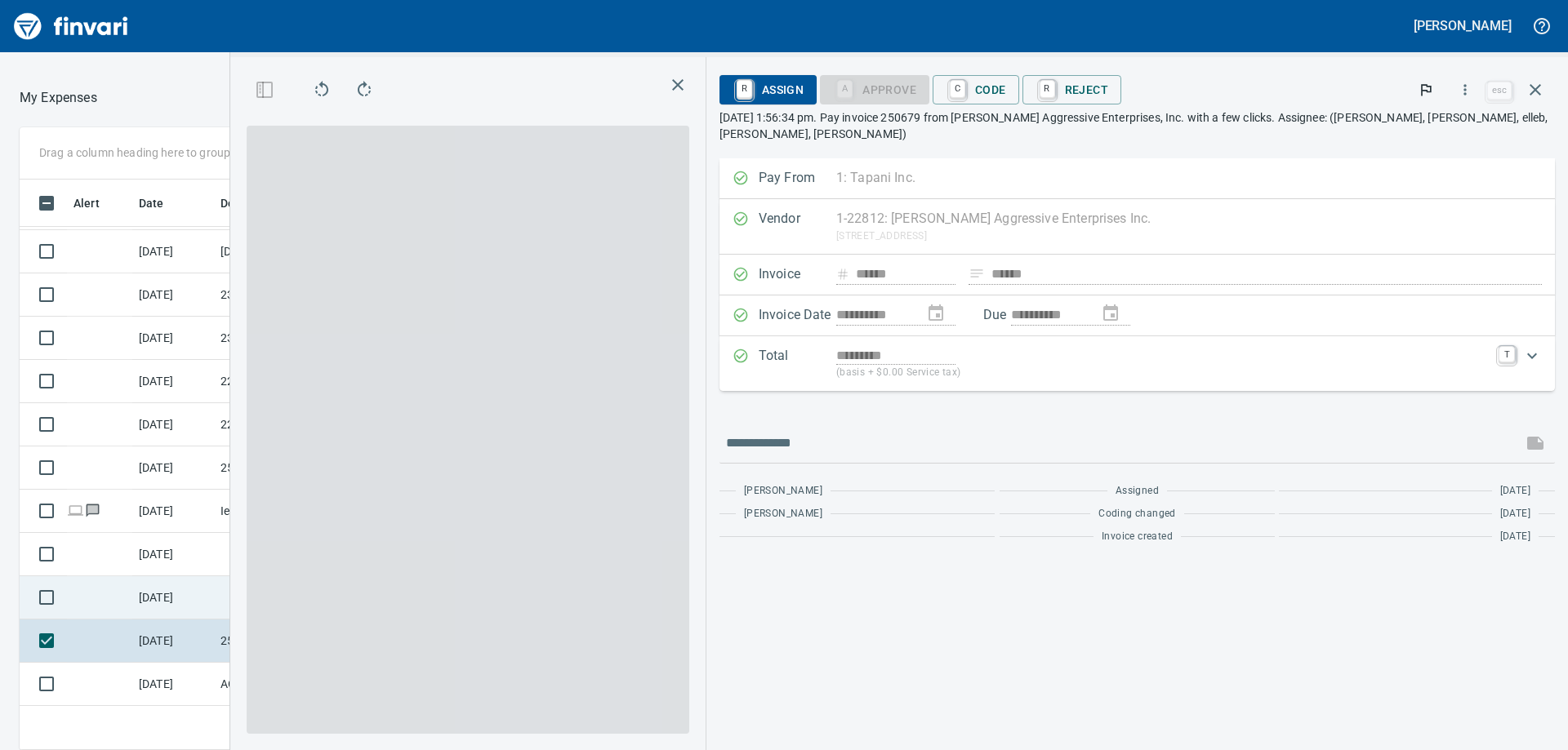
scroll to position [559, 1084]
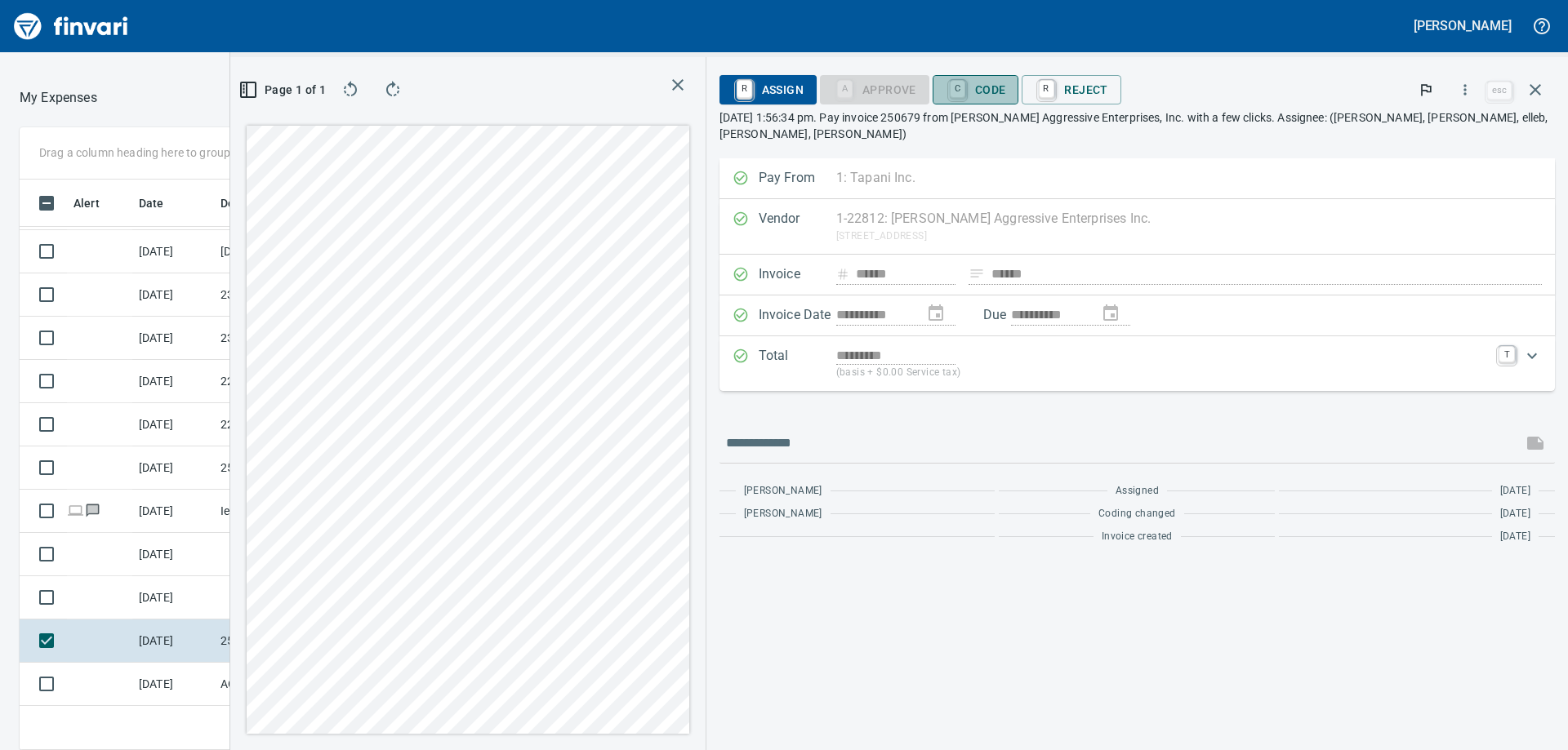
click at [996, 86] on span "C Code" at bounding box center [976, 89] width 60 height 28
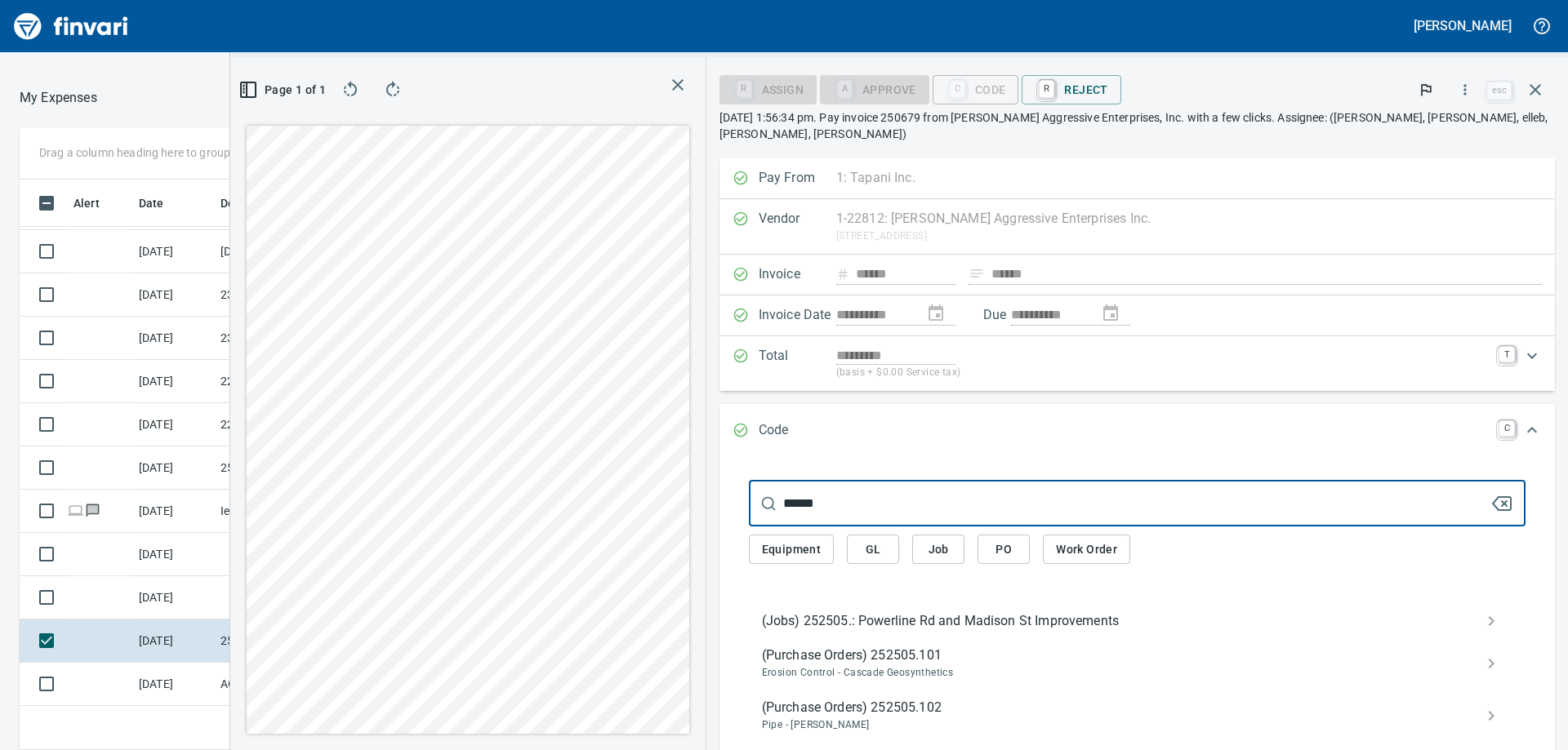
type input "******"
click at [947, 611] on div "(Jobs) 252505.: Powerline Rd and Madison St Improvements" at bounding box center [1137, 622] width 777 height 33
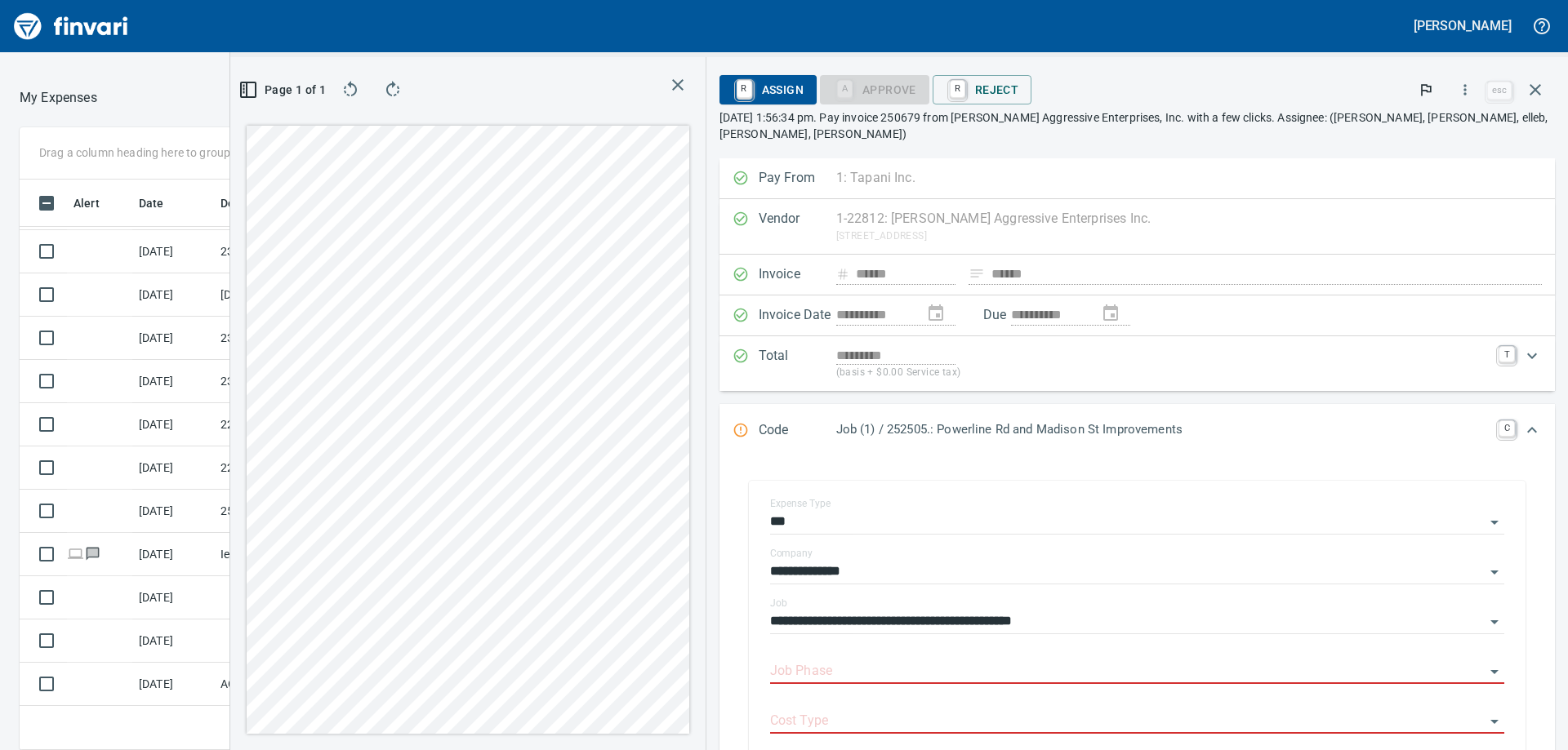
click at [678, 81] on icon "button" at bounding box center [677, 85] width 19 height 19
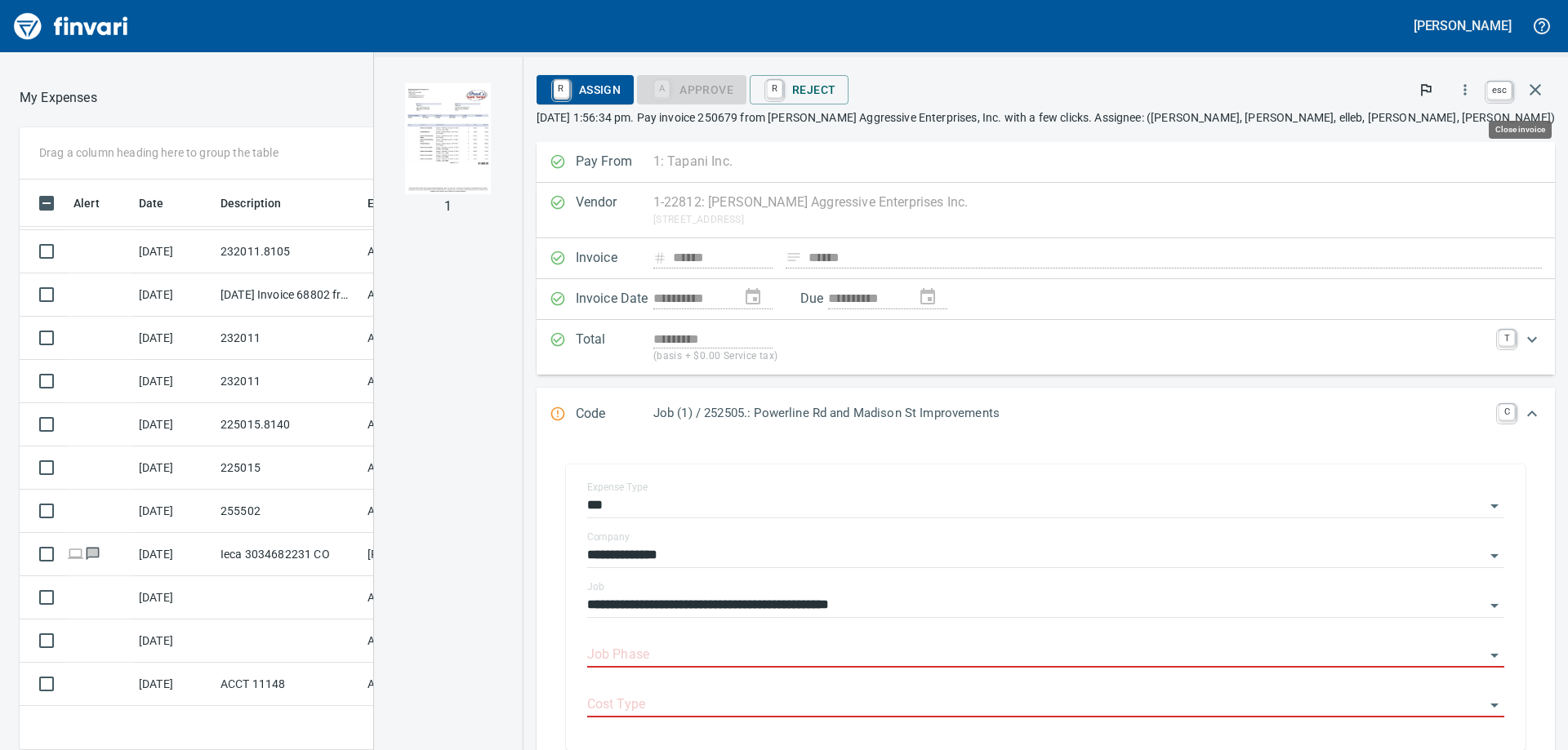
click at [1538, 92] on icon "button" at bounding box center [1535, 90] width 11 height 11
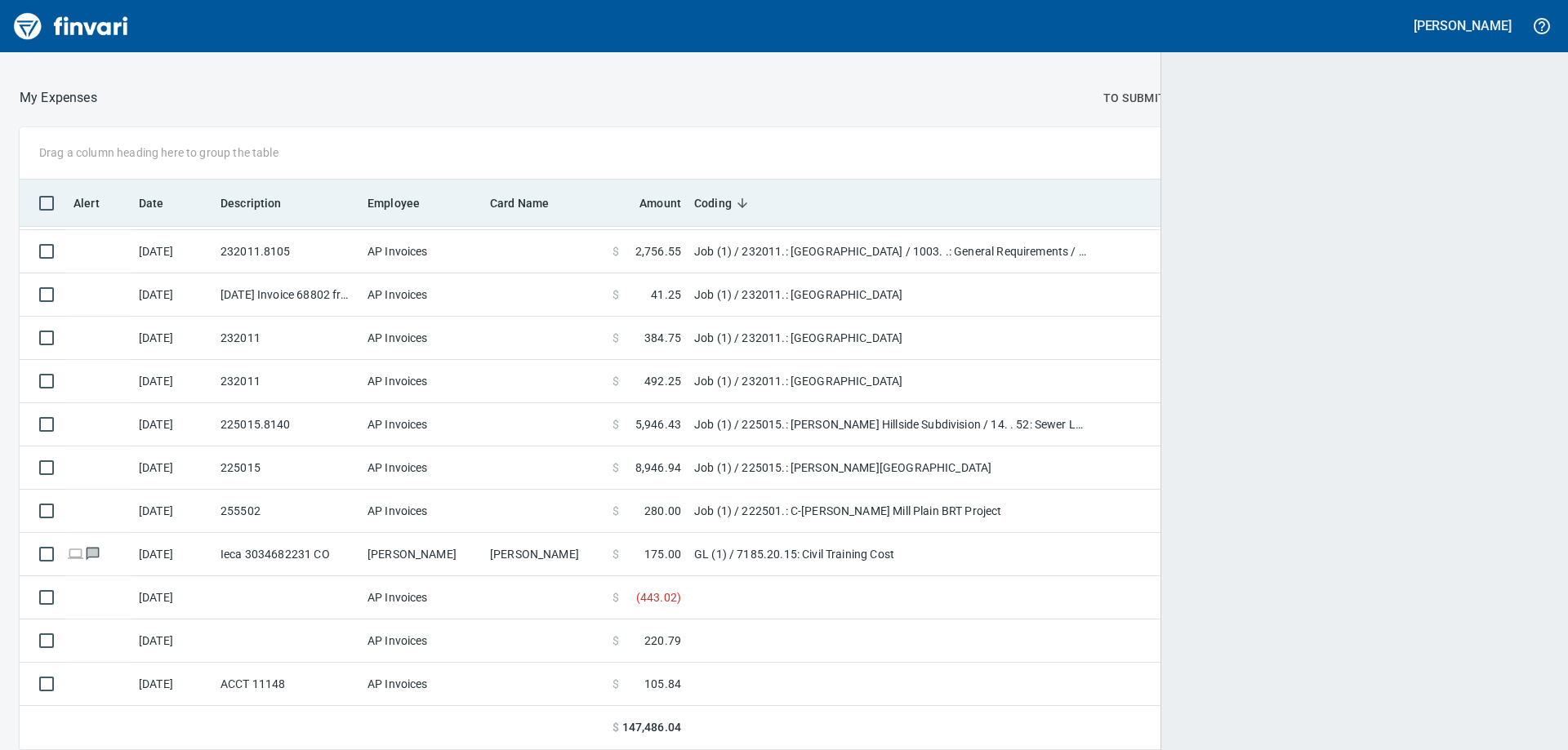
scroll to position [559, 1491]
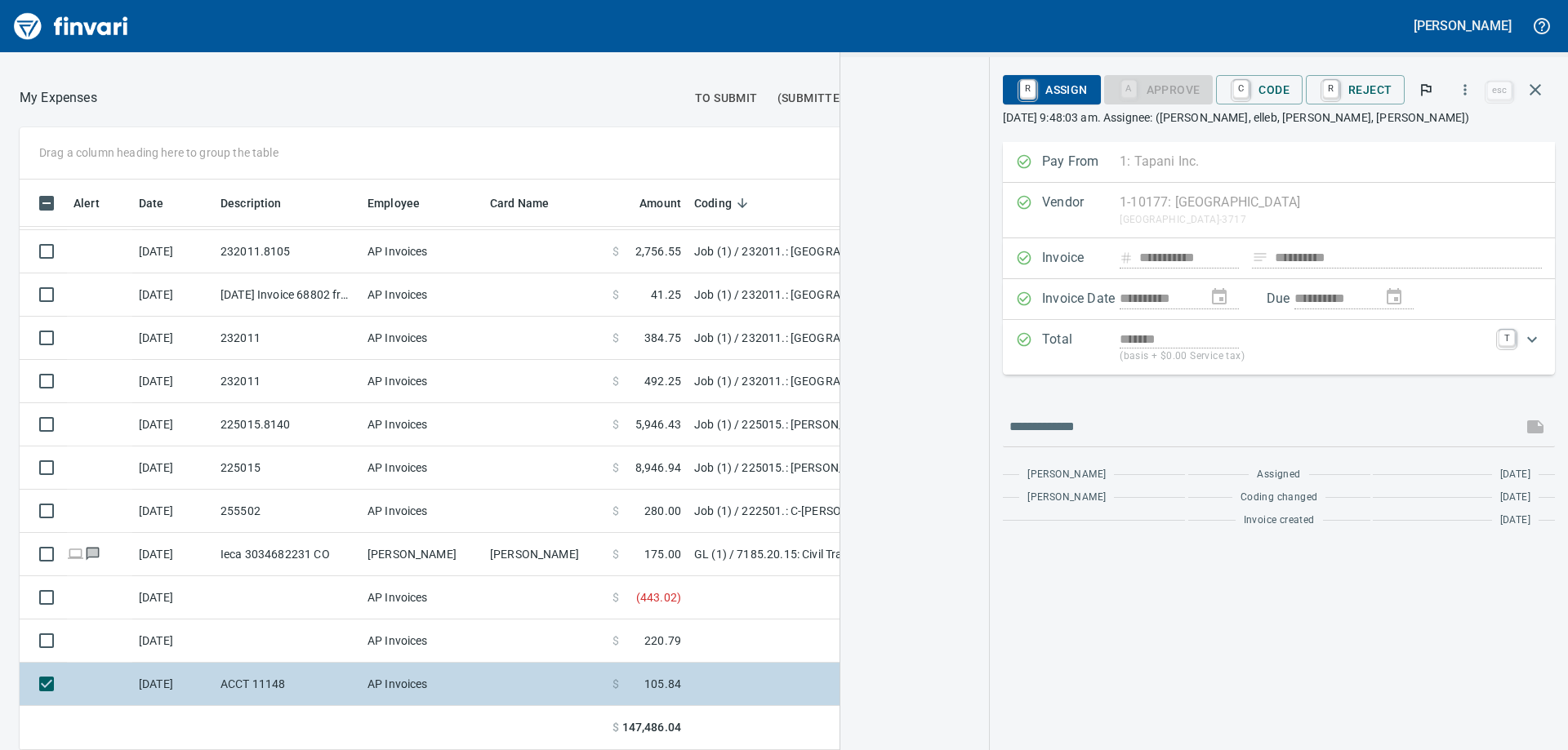
scroll to position [559, 1084]
click at [28, 686] on td at bounding box center [43, 684] width 48 height 43
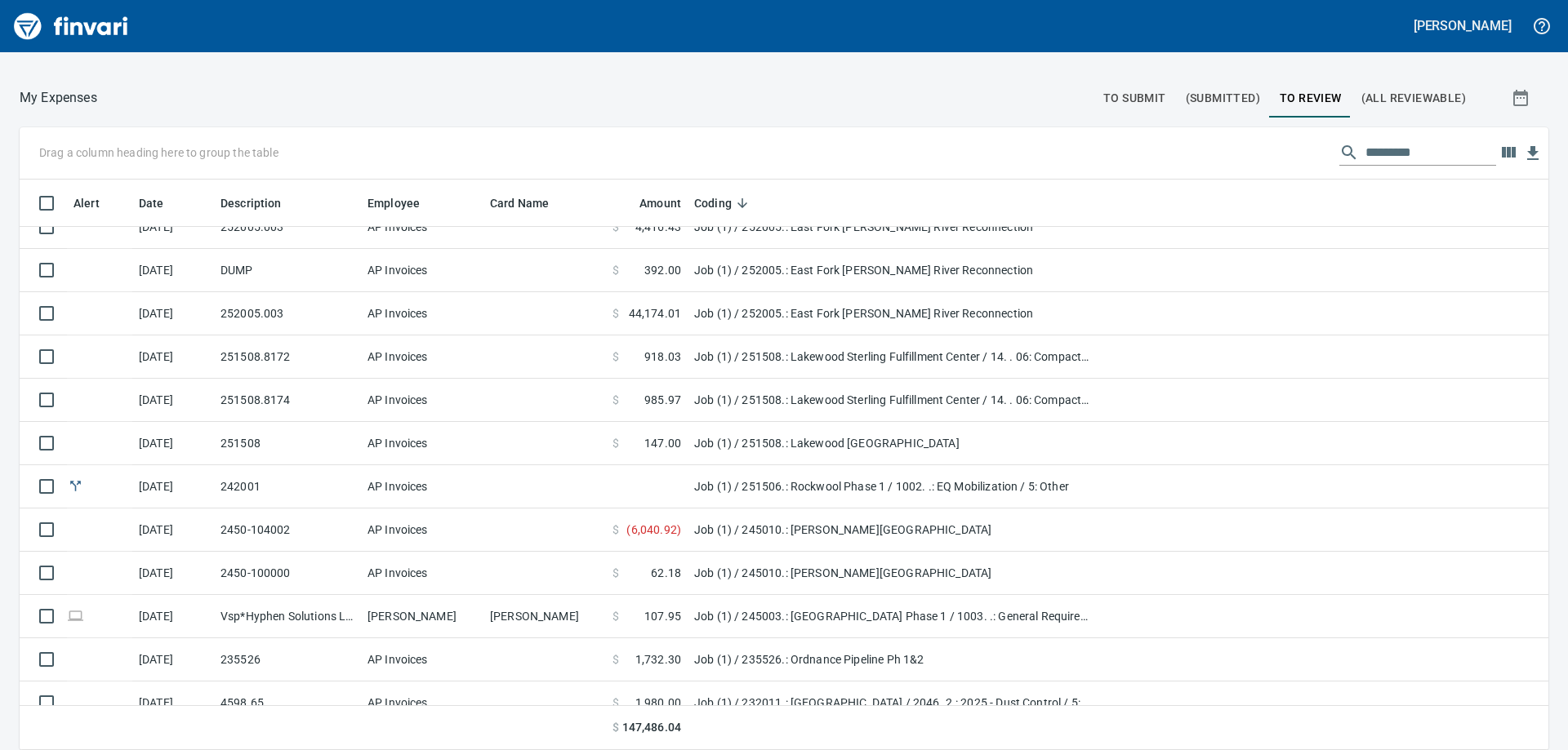
scroll to position [1470, 0]
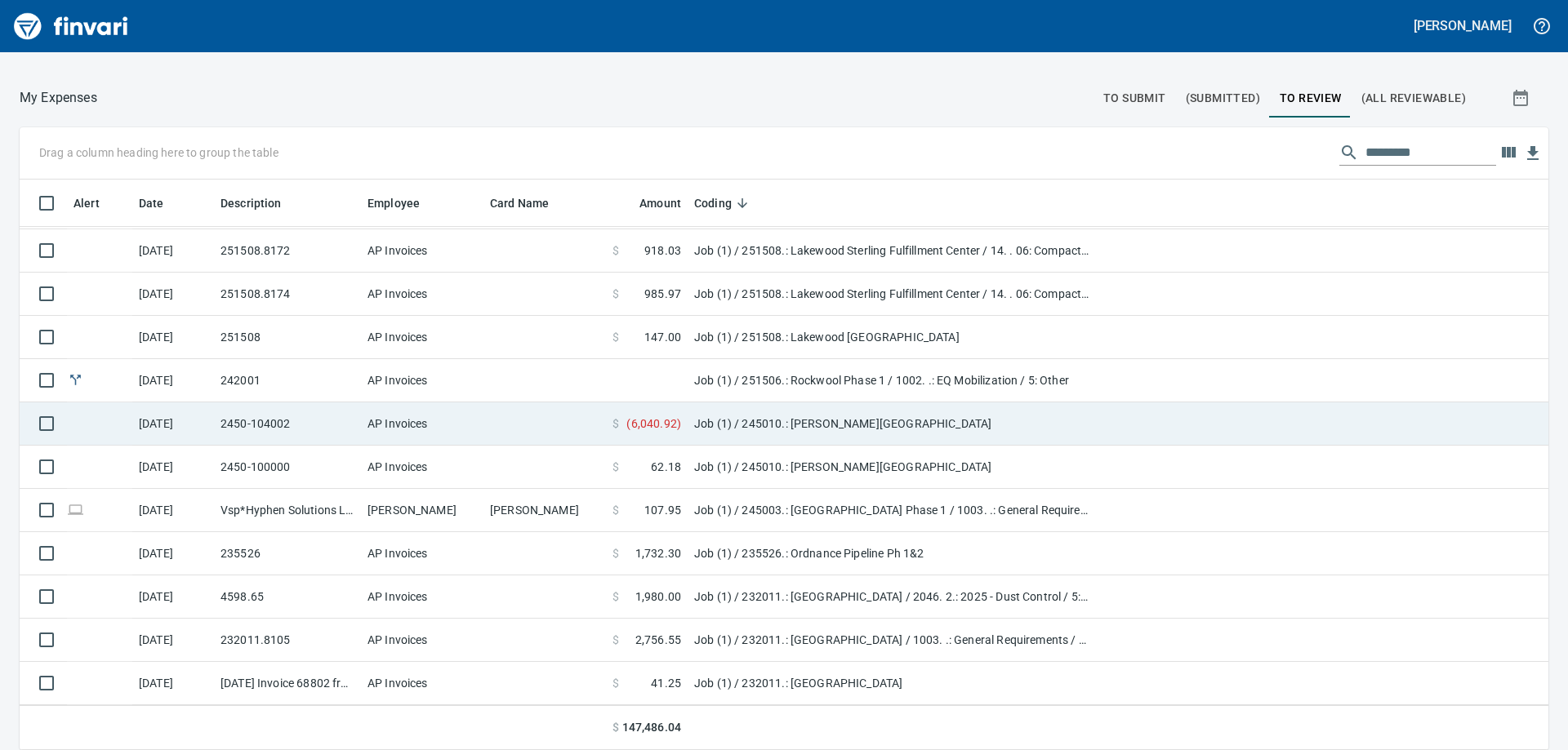
click at [714, 417] on td "Job (1) / 245010.: [PERSON_NAME][GEOGRAPHIC_DATA]" at bounding box center [892, 424] width 409 height 43
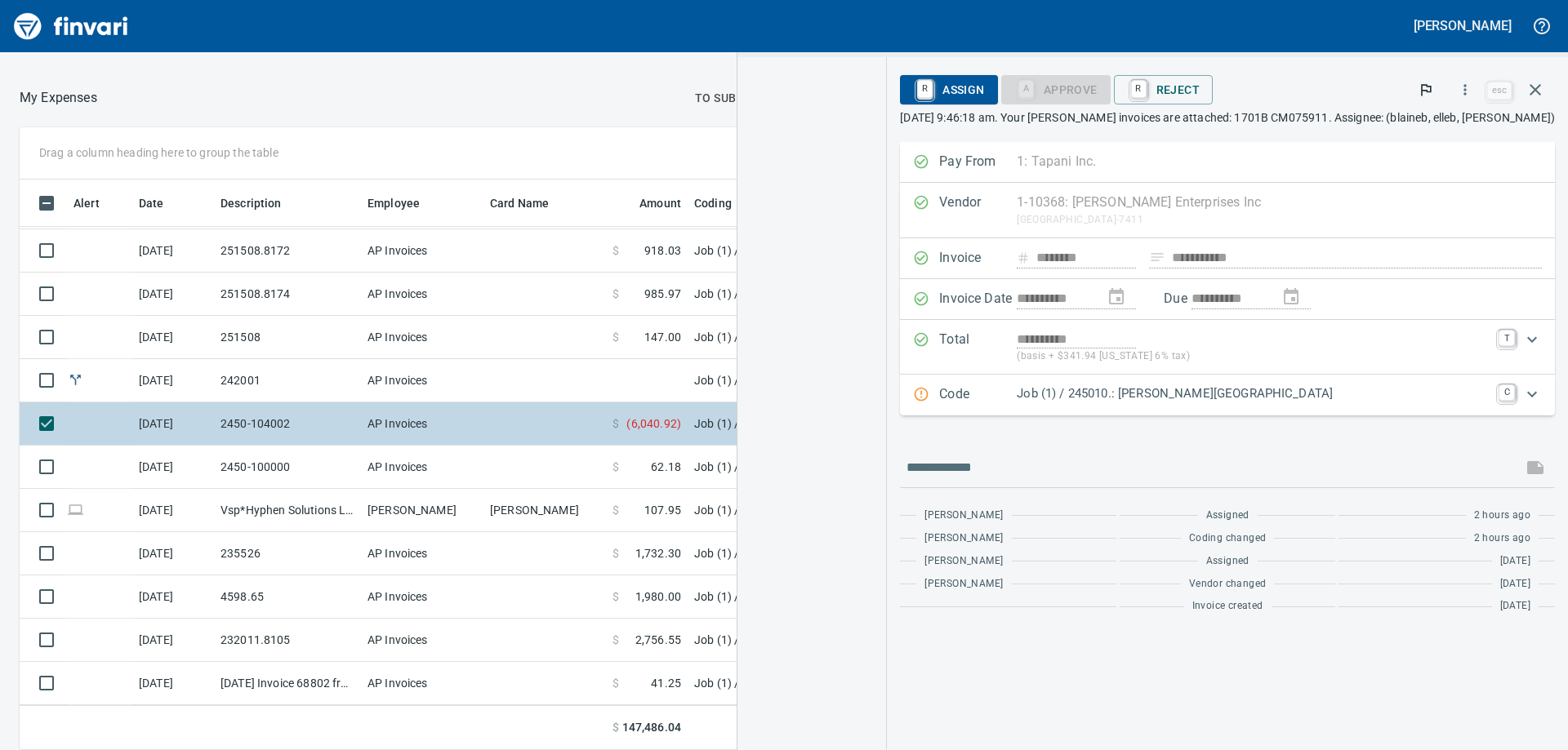
scroll to position [559, 1084]
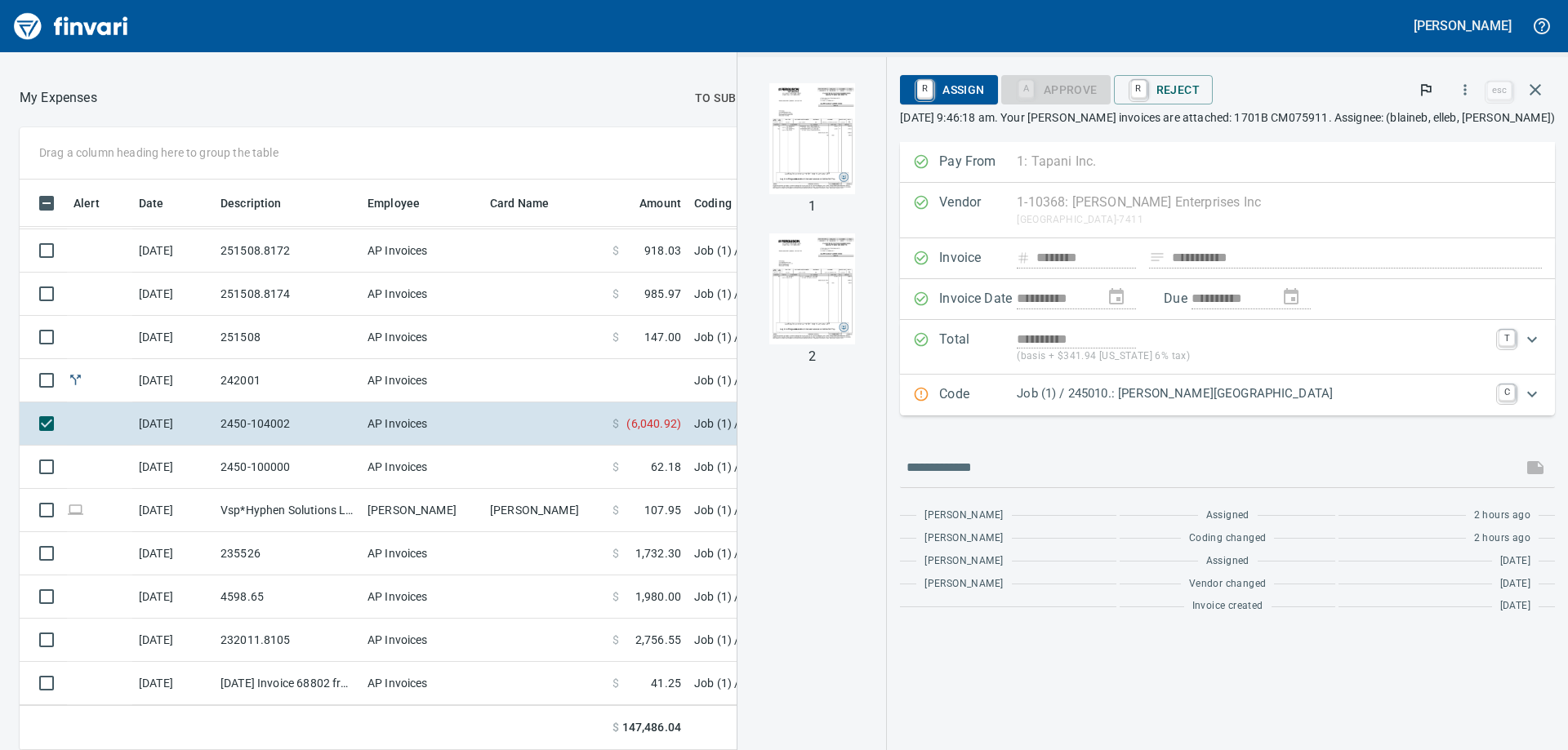
click at [854, 156] on img "button" at bounding box center [812, 139] width 86 height 111
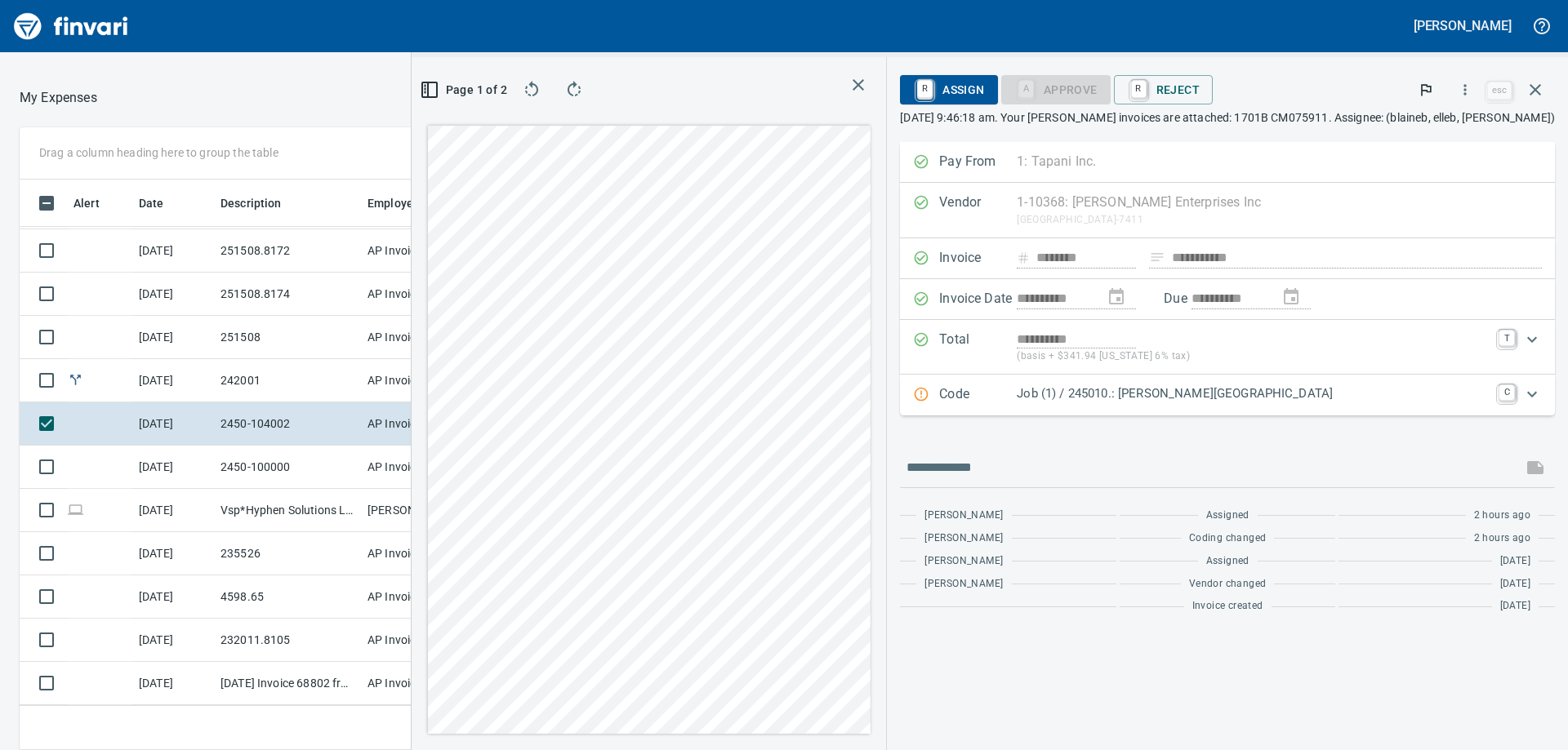
click at [584, 88] on icon "button" at bounding box center [574, 90] width 19 height 19
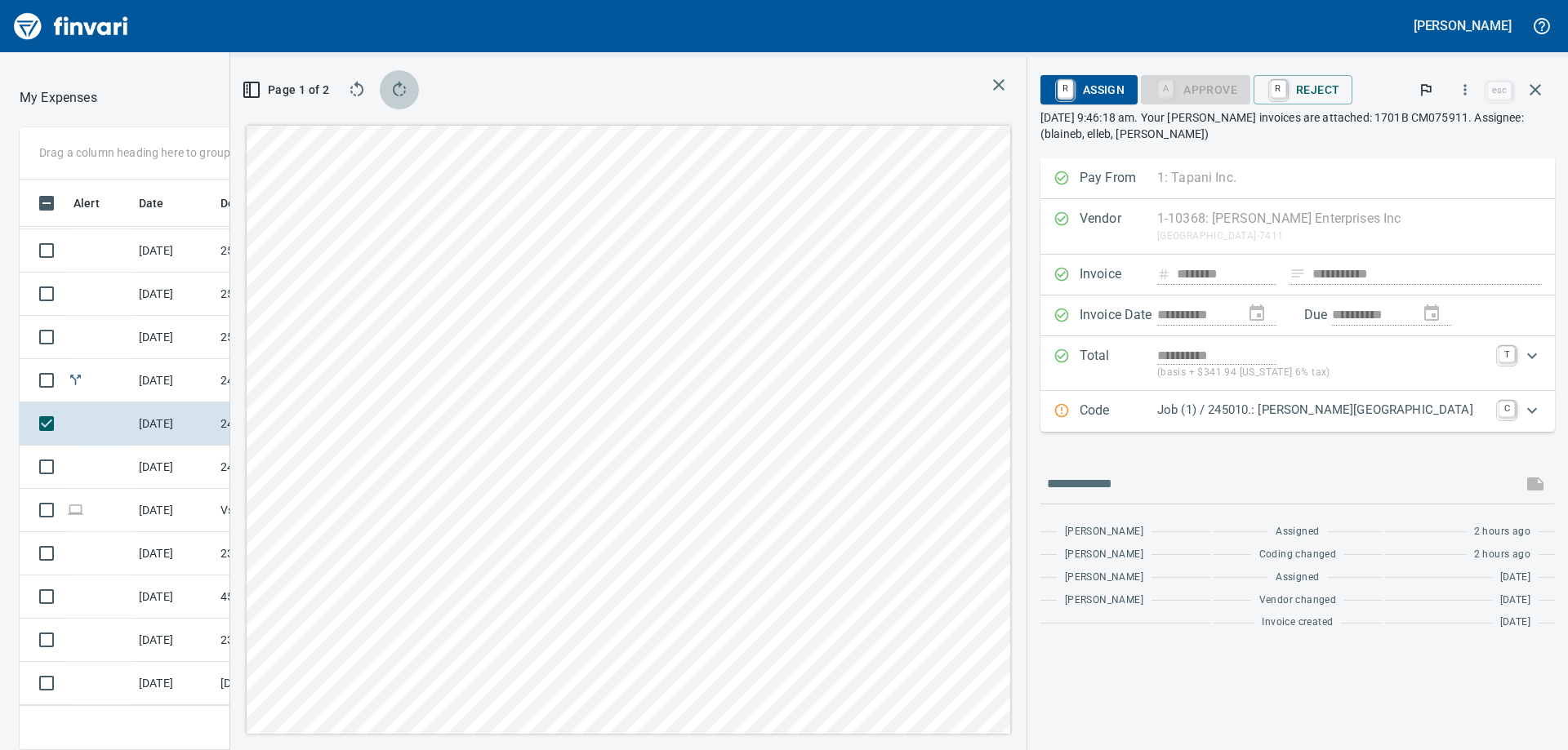
click at [399, 87] on icon "button" at bounding box center [400, 89] width 13 height 15
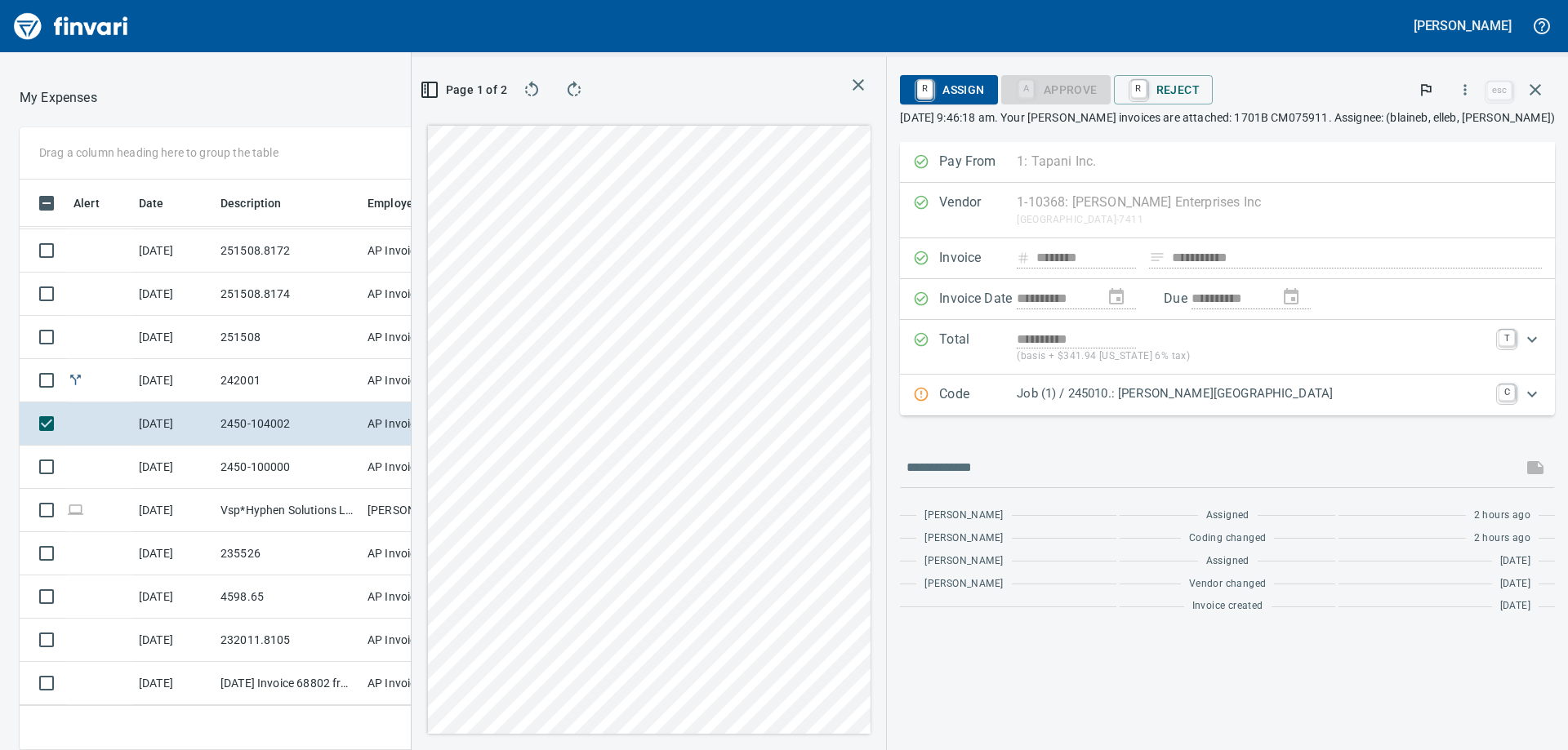
click at [399, 88] on div at bounding box center [391, 98] width 588 height 39
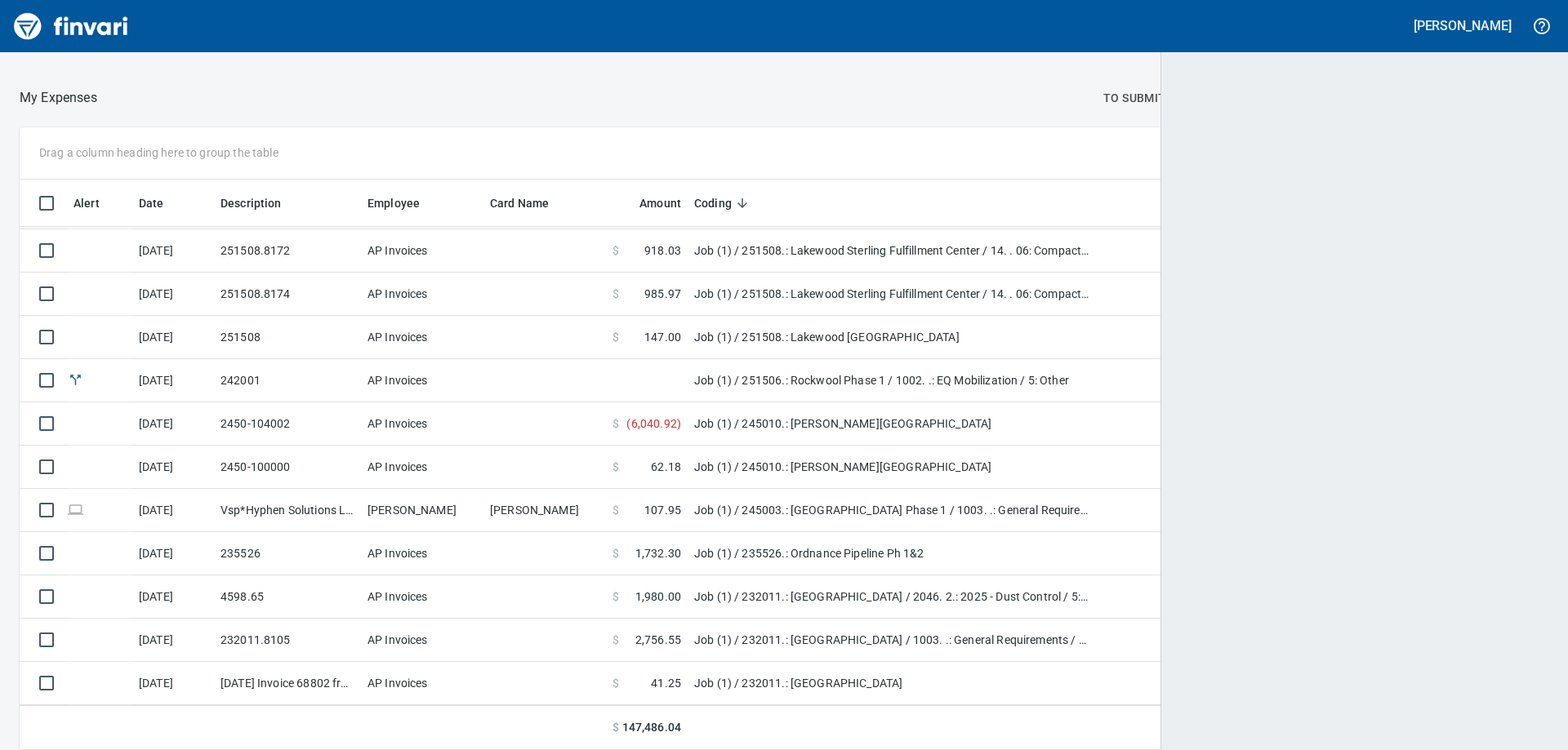
scroll to position [559, 1491]
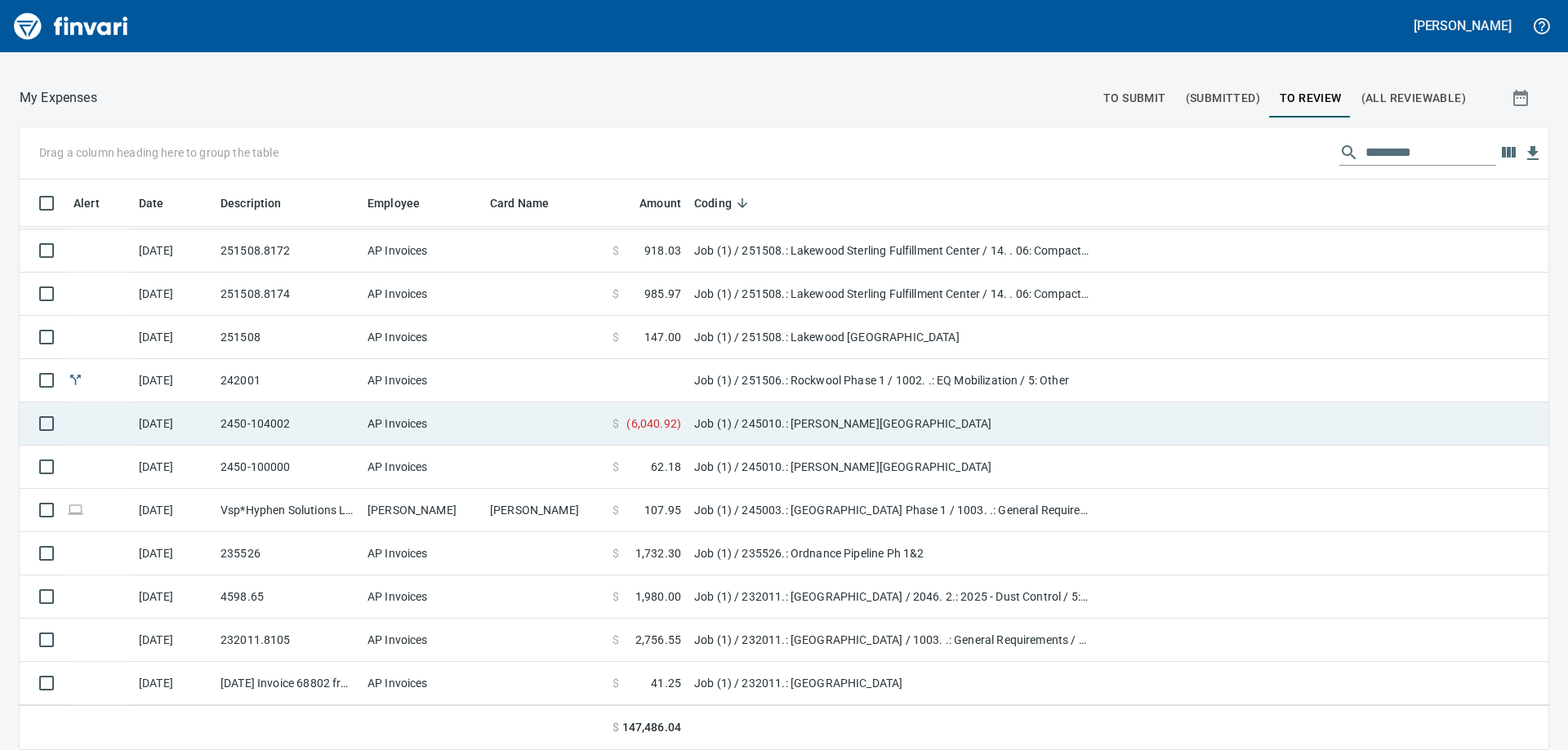
click at [553, 421] on td at bounding box center [544, 424] width 122 height 43
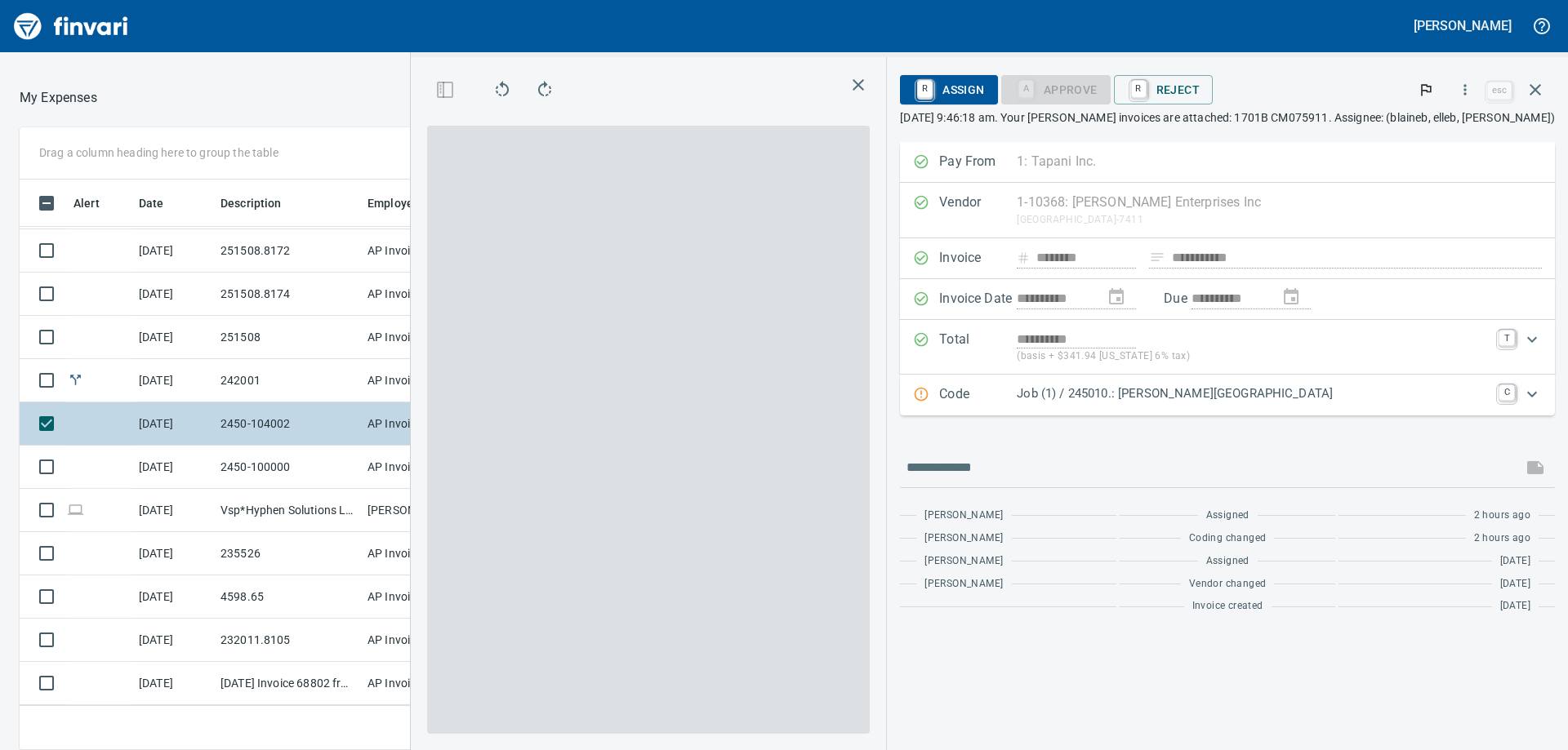
scroll to position [559, 1084]
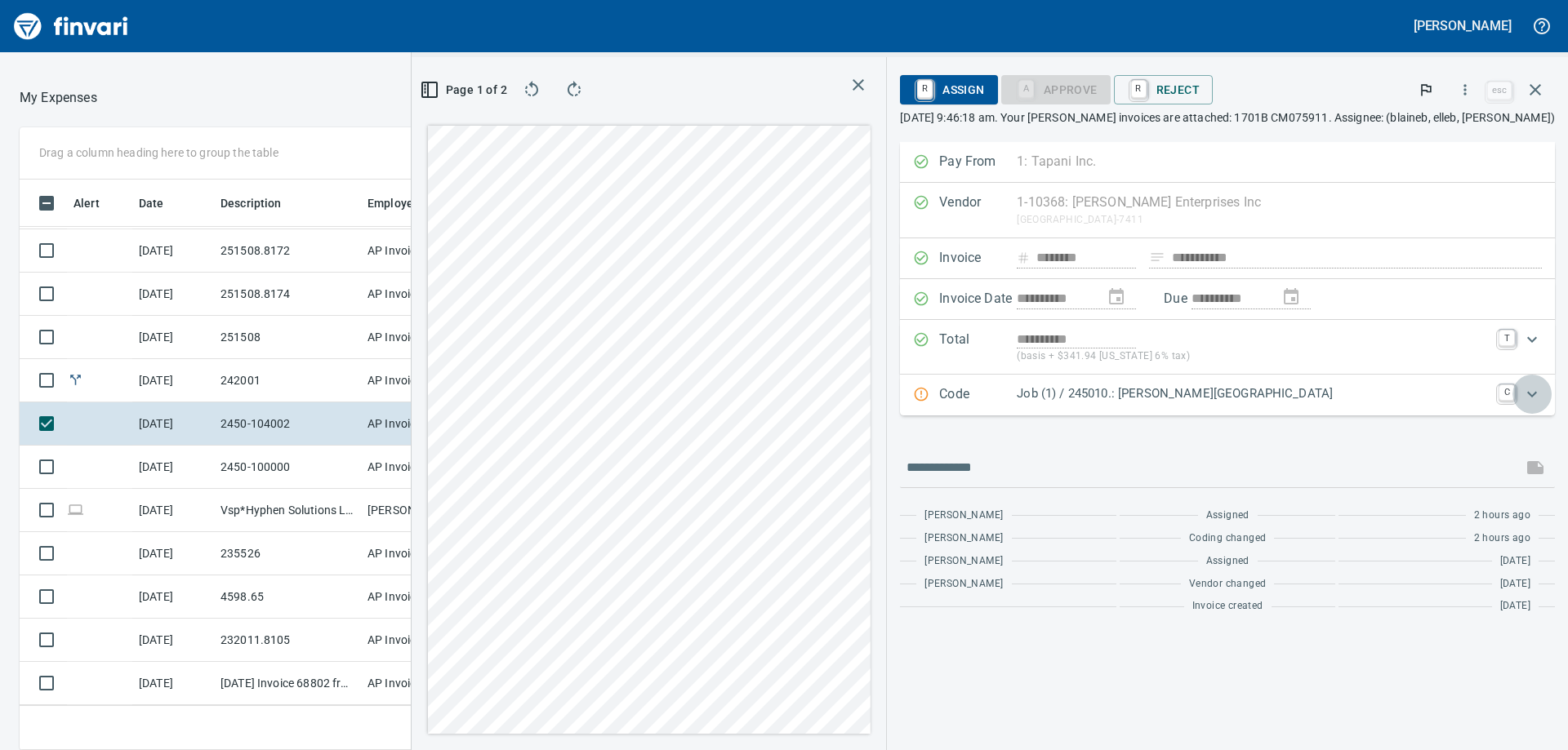
click at [1532, 396] on icon "Expand" at bounding box center [1532, 394] width 10 height 6
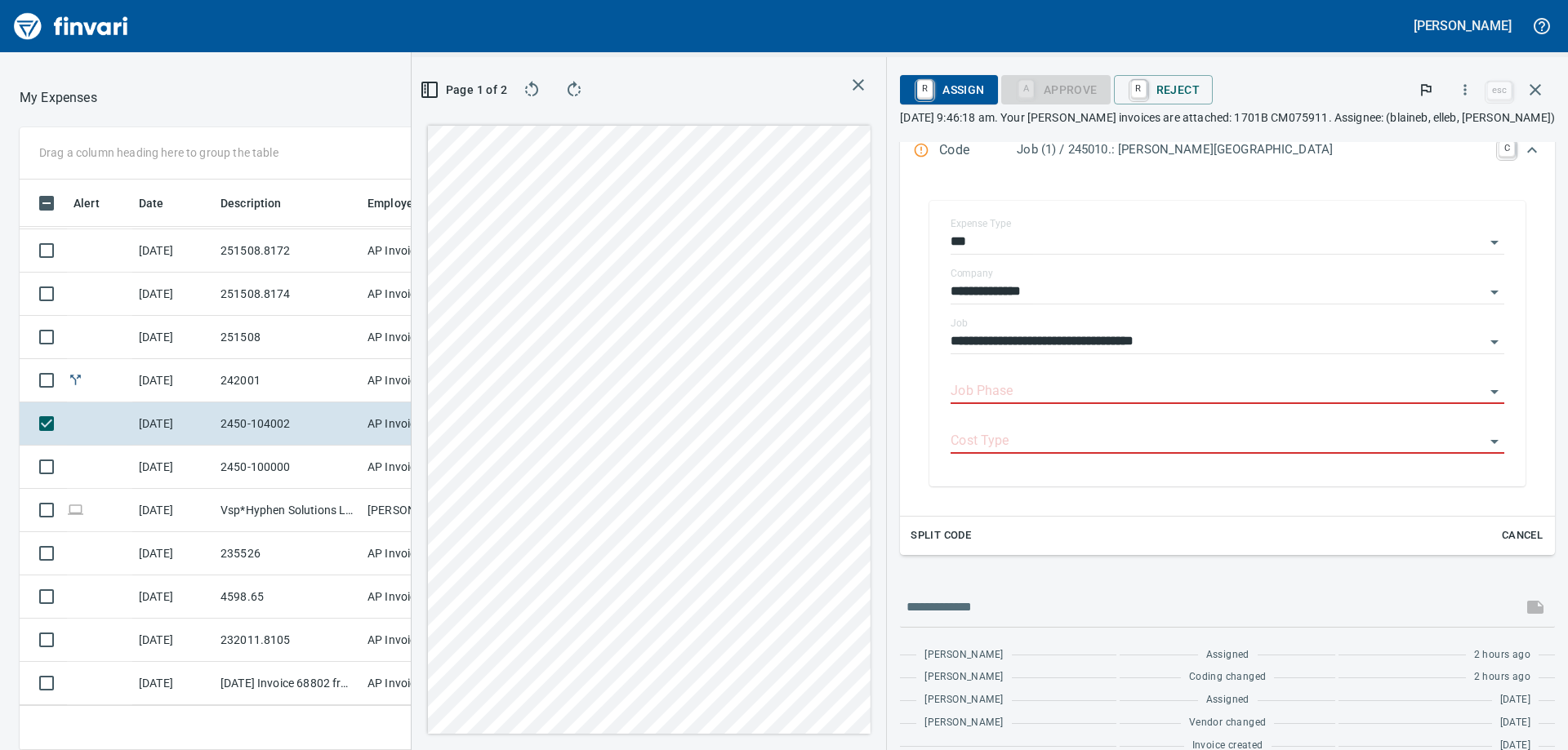
scroll to position [265, 0]
click at [1053, 380] on input "Job Phase" at bounding box center [1218, 391] width 534 height 23
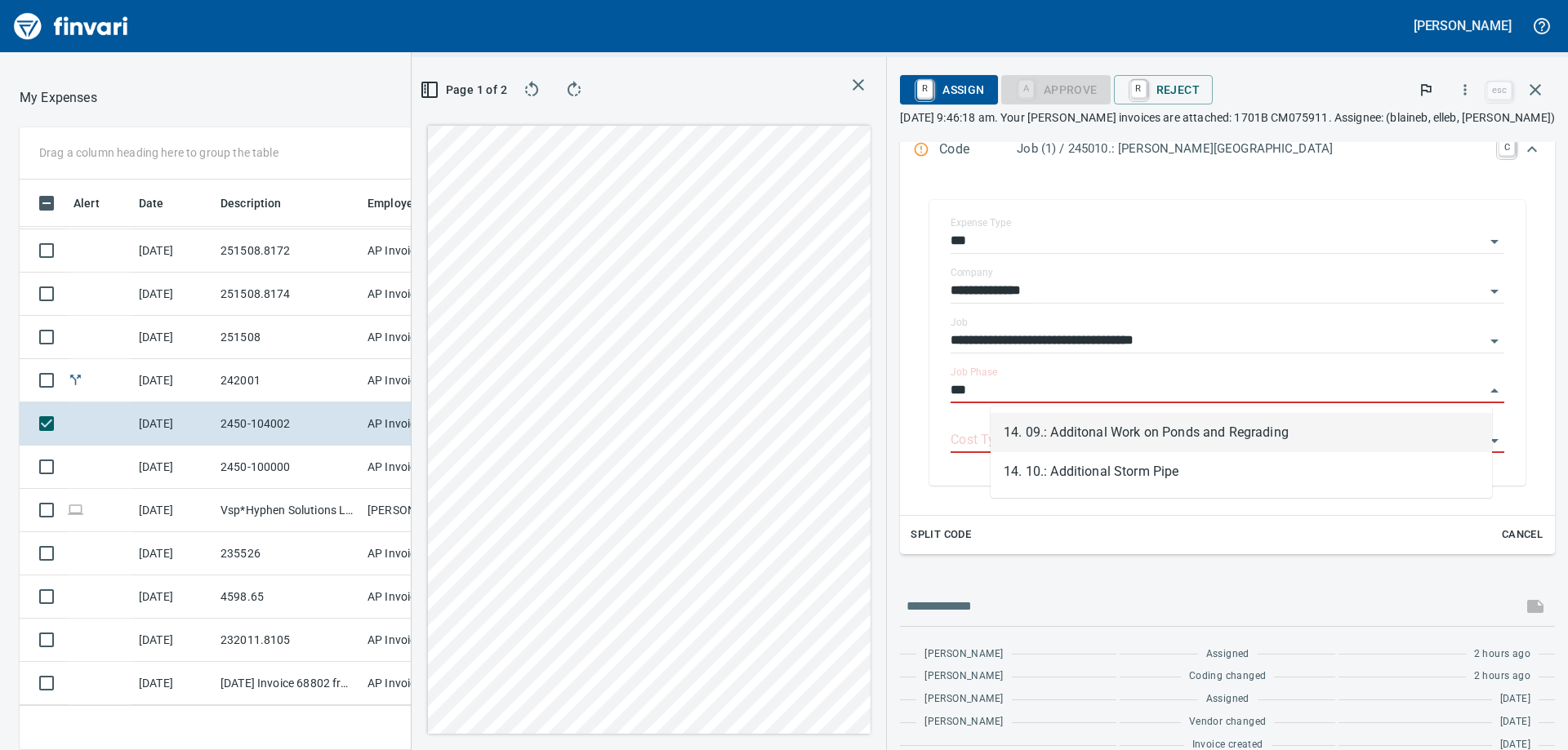
scroll to position [559, 1084]
click at [1193, 480] on li "14. 10.: Additional Storm Pipe" at bounding box center [1241, 472] width 501 height 39
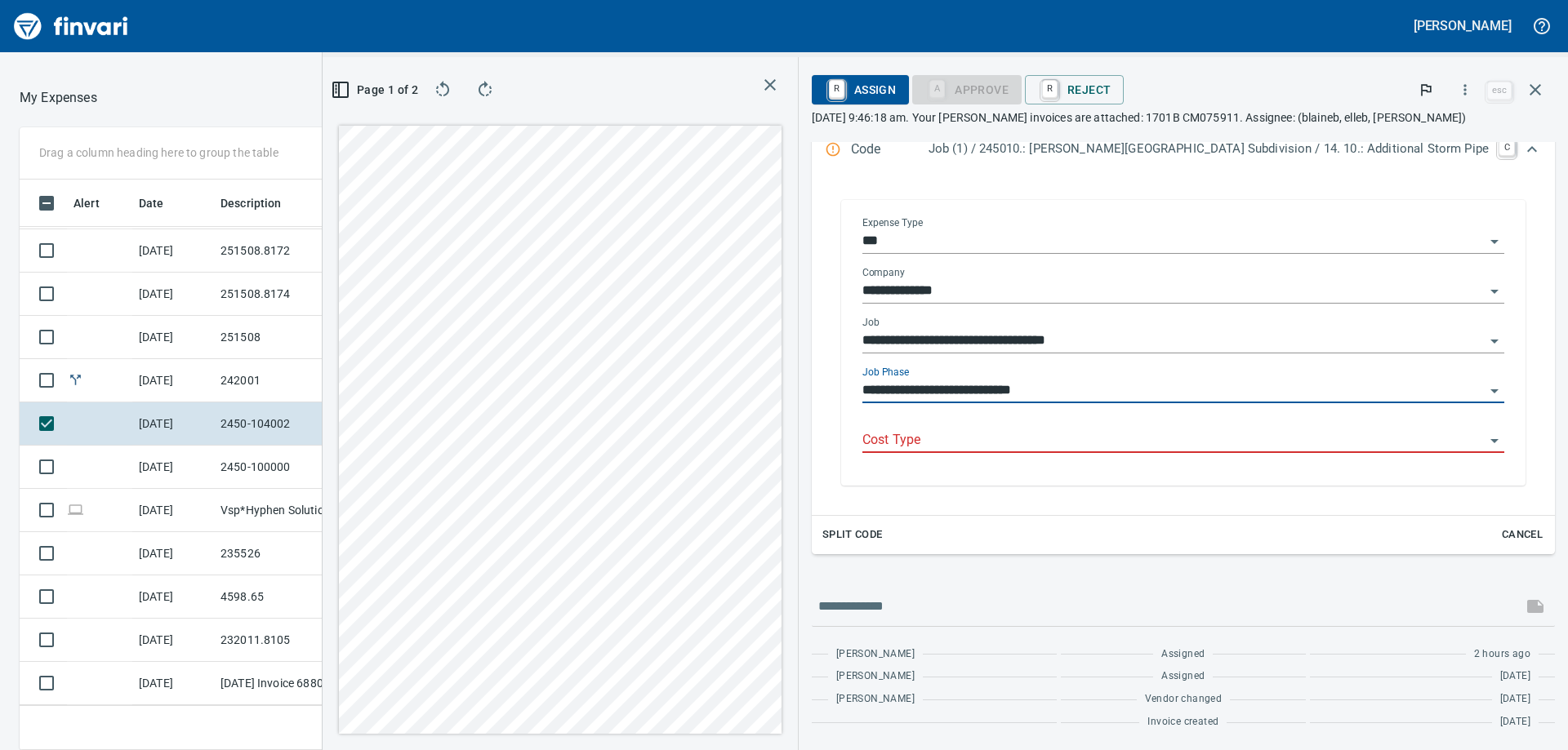
type input "**********"
click at [1085, 448] on input "Cost Type" at bounding box center [1173, 441] width 622 height 23
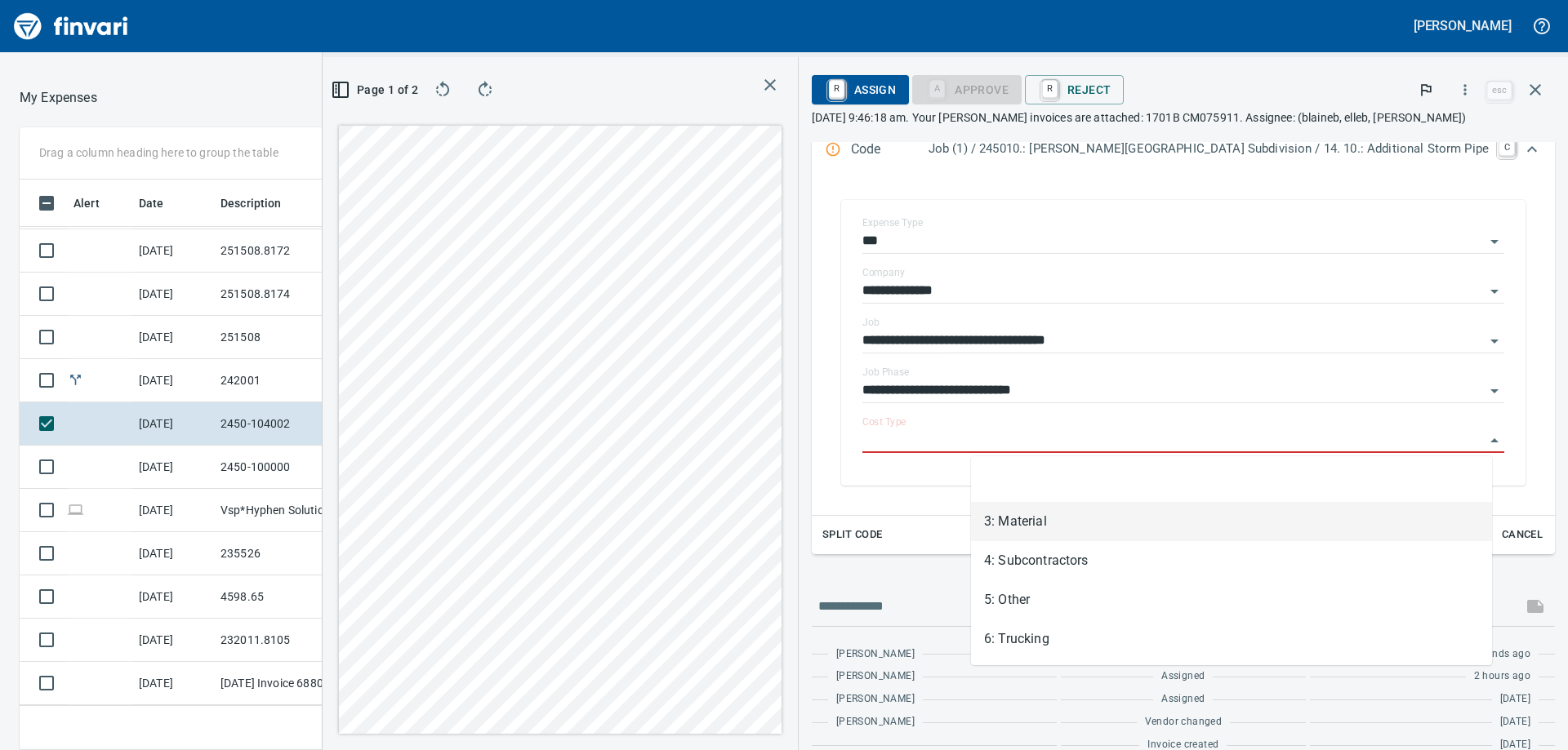
click at [1025, 507] on li "3: Material" at bounding box center [1231, 521] width 521 height 39
type input "**********"
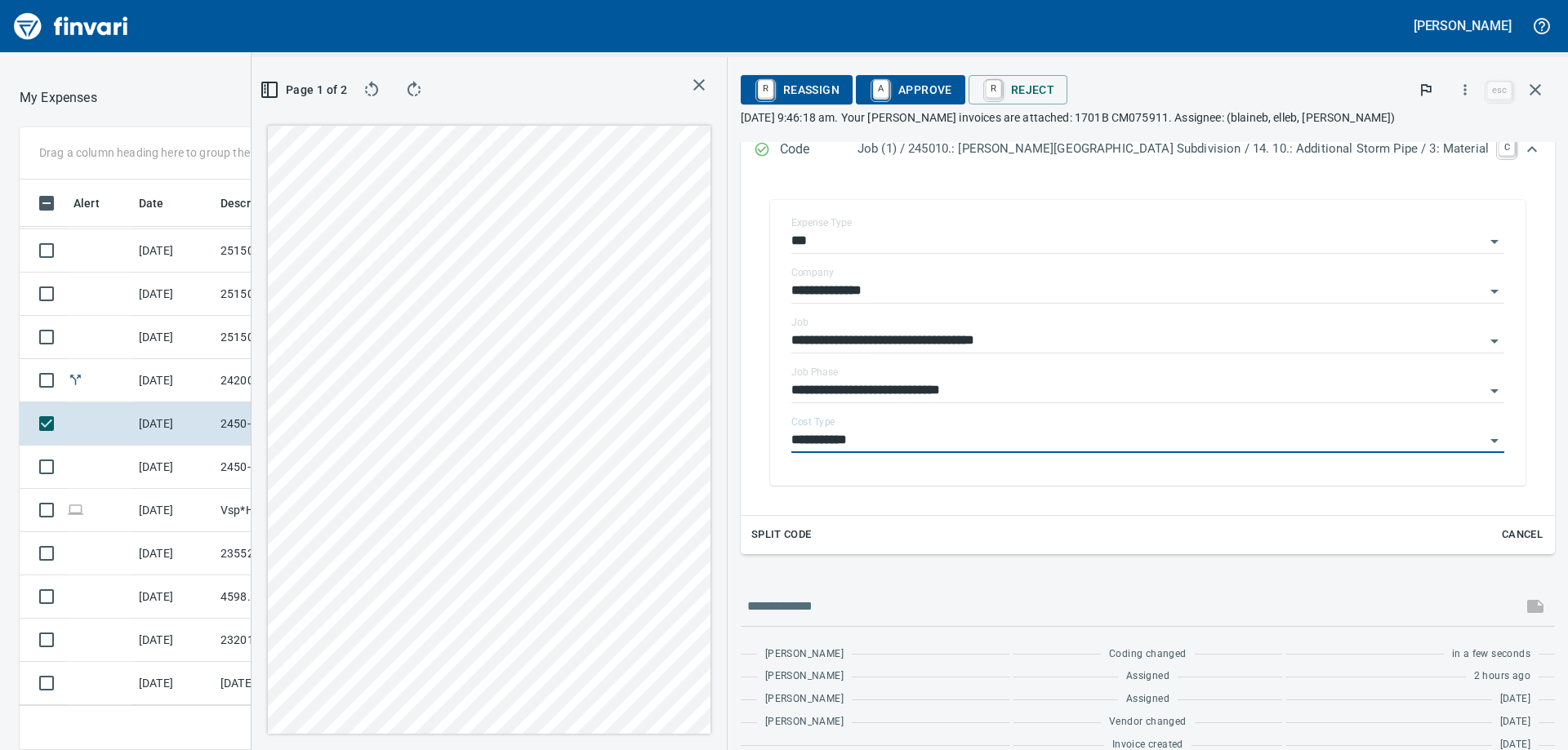
click at [952, 86] on span "A Approve" at bounding box center [910, 89] width 83 height 28
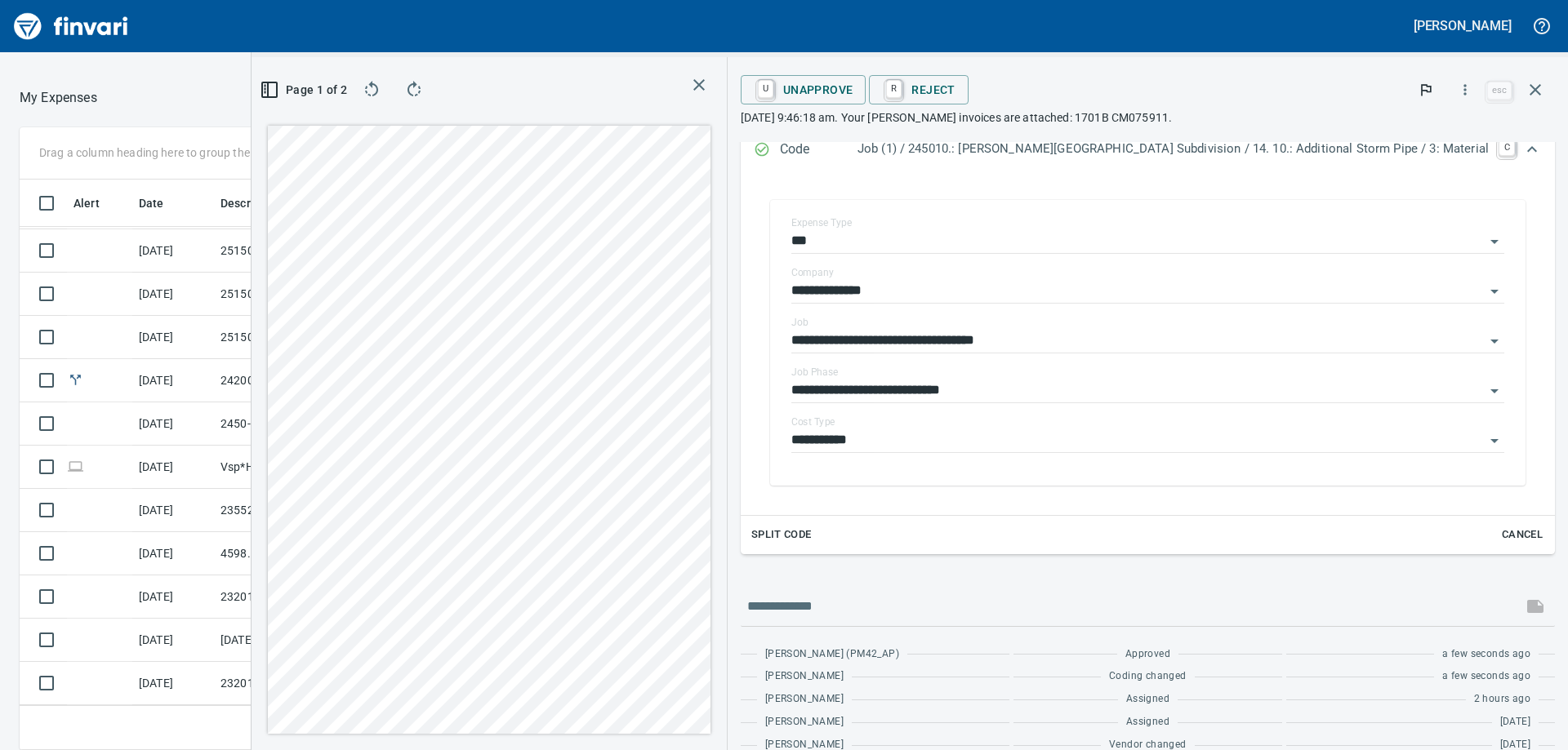
click at [705, 84] on icon "button" at bounding box center [699, 85] width 11 height 11
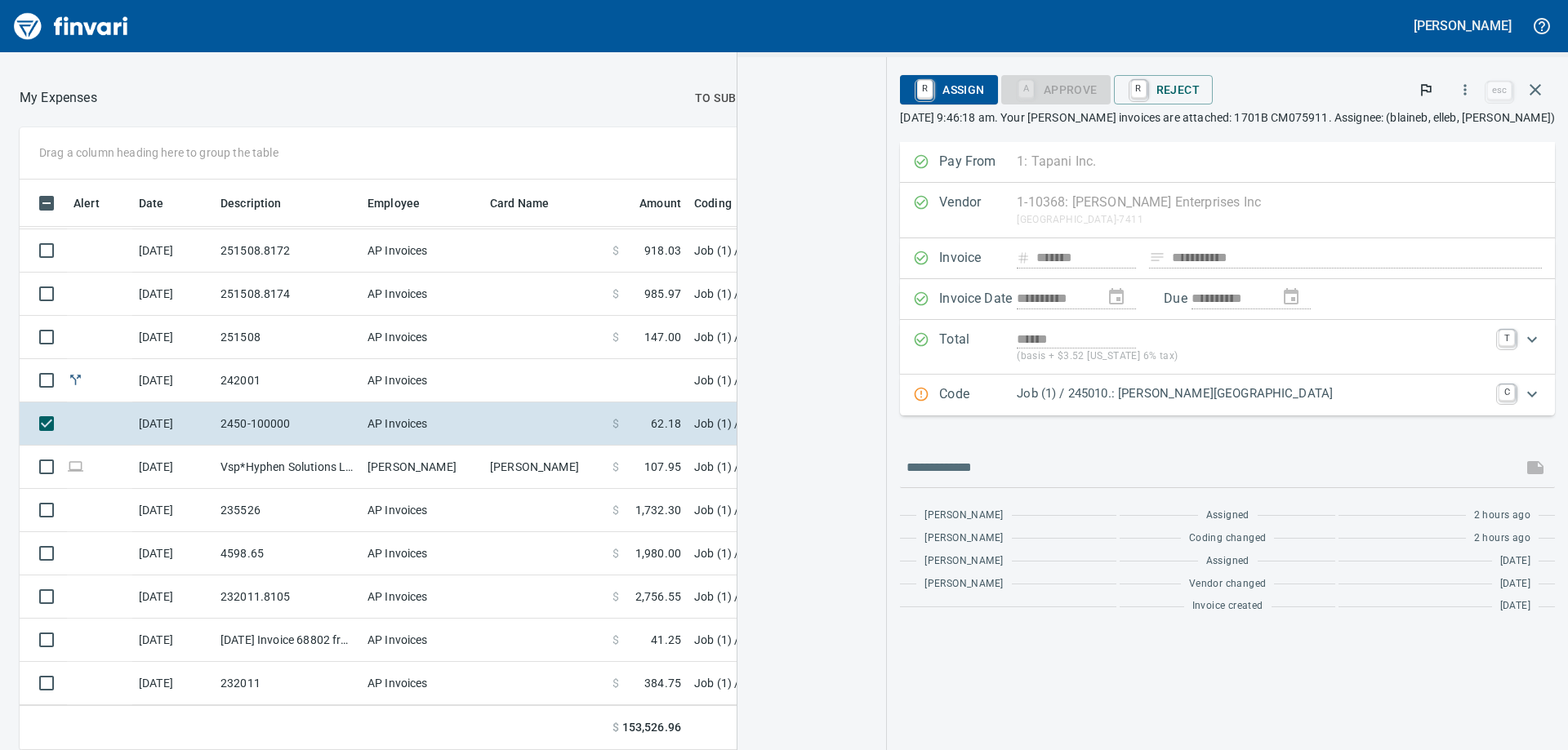
click at [847, 143] on div at bounding box center [811, 404] width 148 height 694
click at [846, 112] on img "button" at bounding box center [812, 139] width 86 height 111
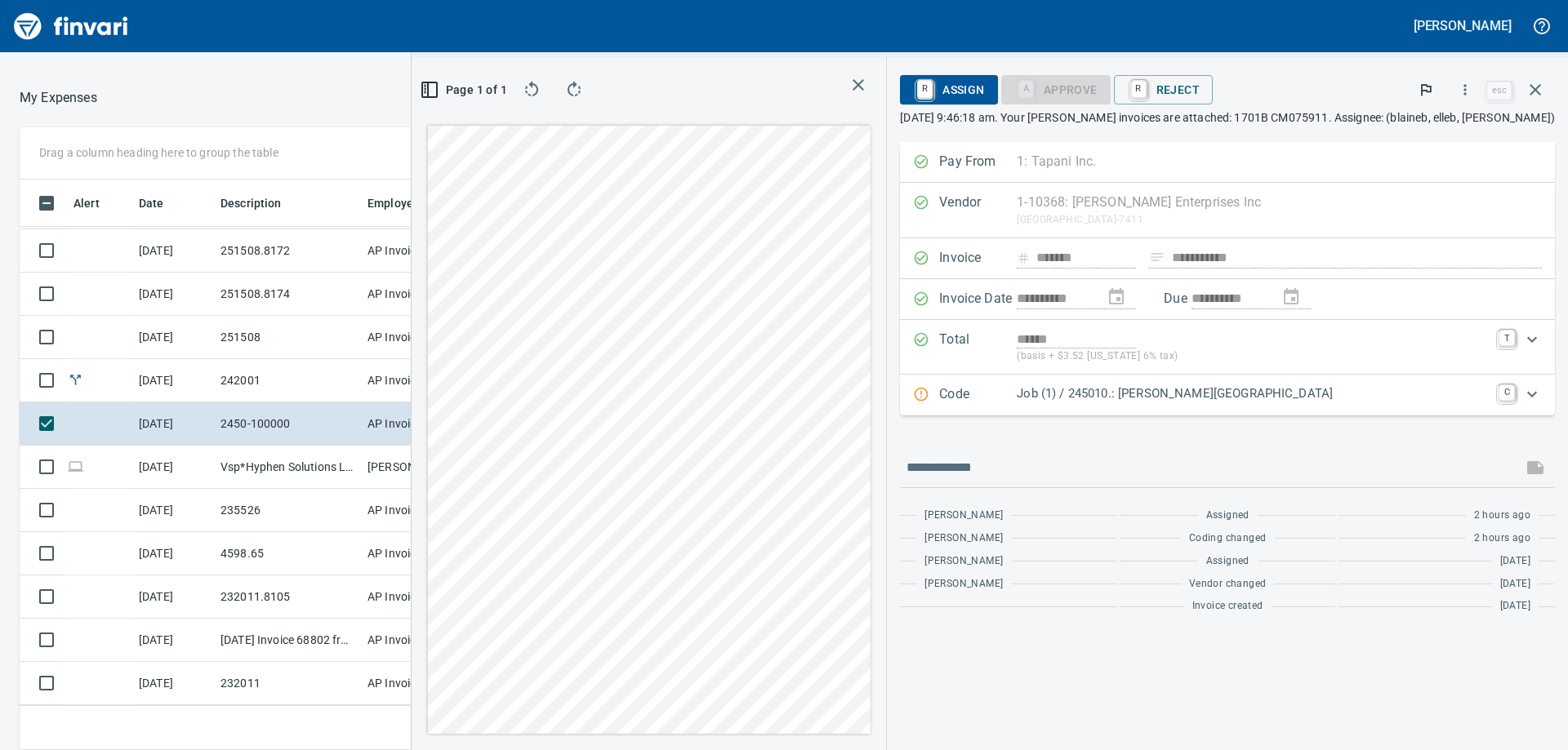
click at [1527, 394] on icon "Expand" at bounding box center [1532, 394] width 19 height 19
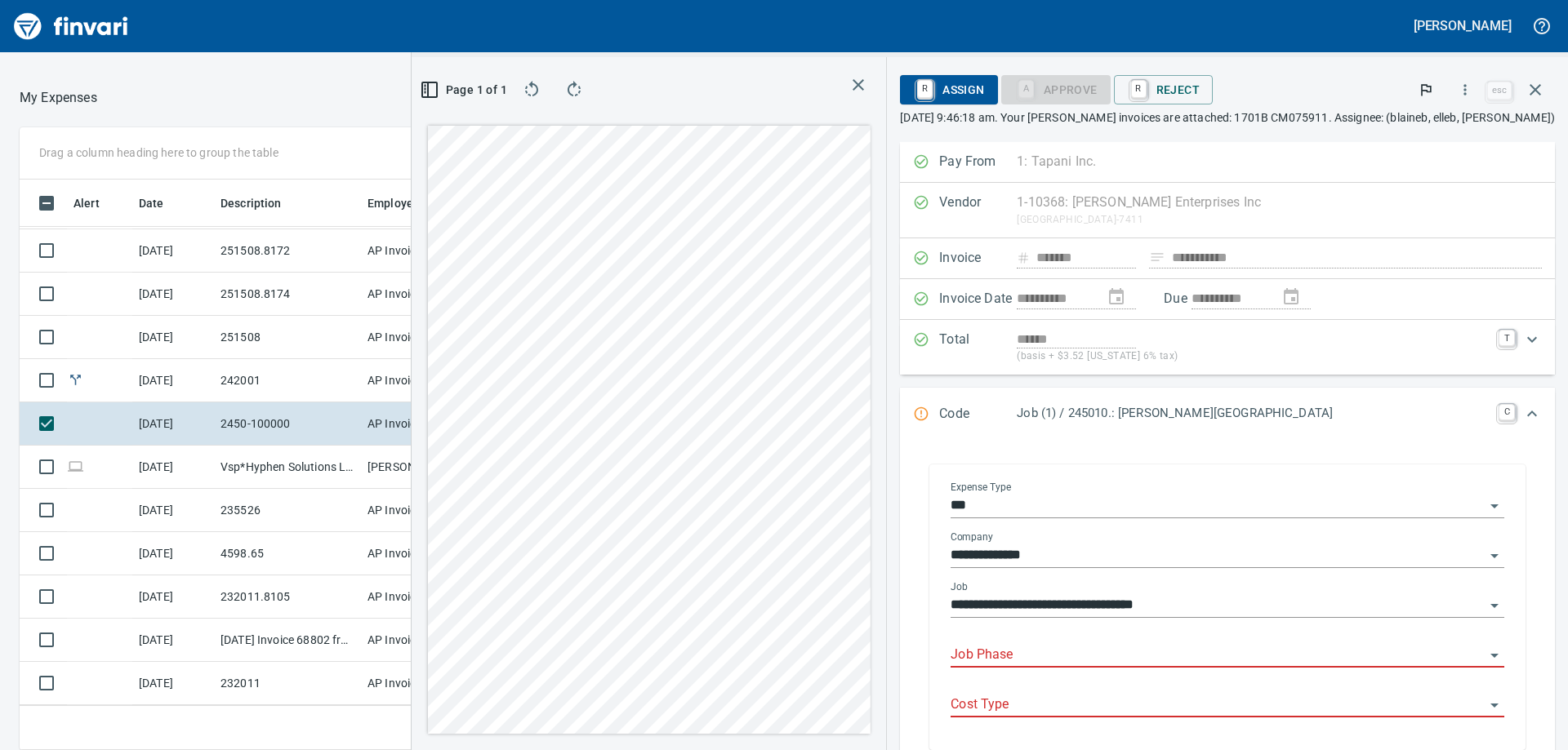
click at [1010, 657] on input "Job Phase" at bounding box center [1218, 656] width 534 height 23
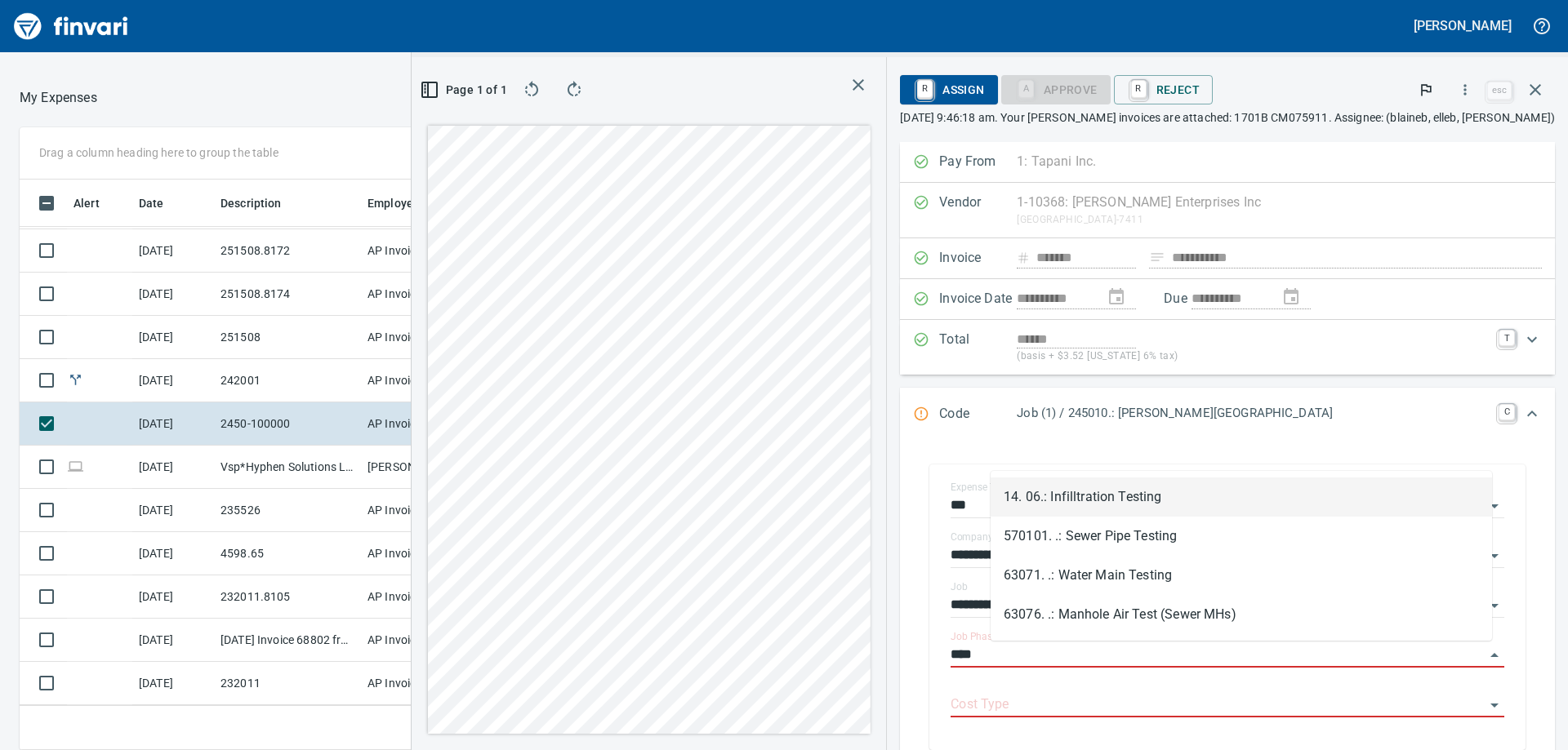
scroll to position [559, 1084]
click at [1187, 622] on li "63076. .: Manhole Air Test (Sewer MHs)" at bounding box center [1241, 614] width 501 height 39
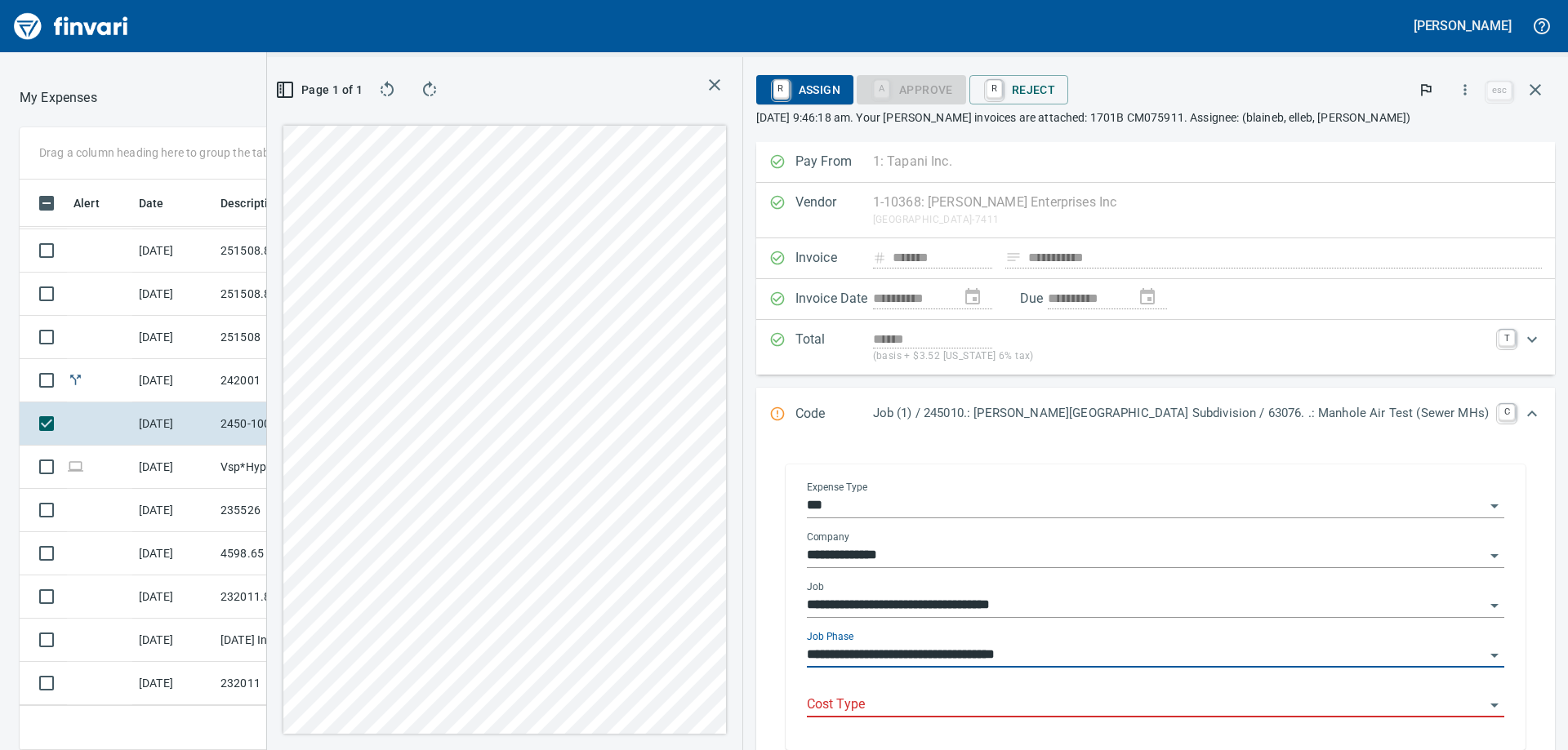
type input "**********"
click at [951, 696] on input "Cost Type" at bounding box center [1145, 706] width 678 height 23
click at [975, 673] on li "3: Material" at bounding box center [1204, 664] width 576 height 39
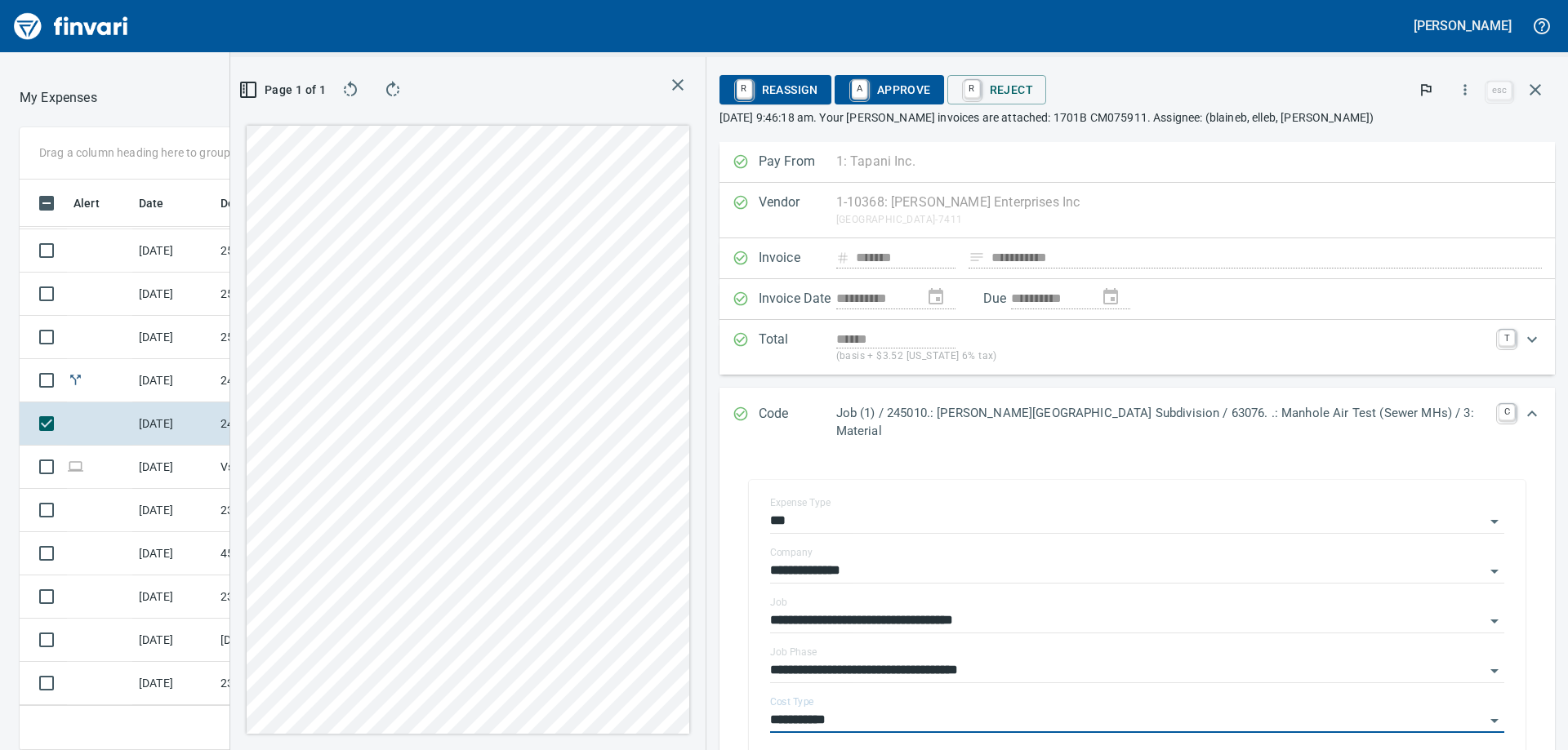
scroll to position [81, 0]
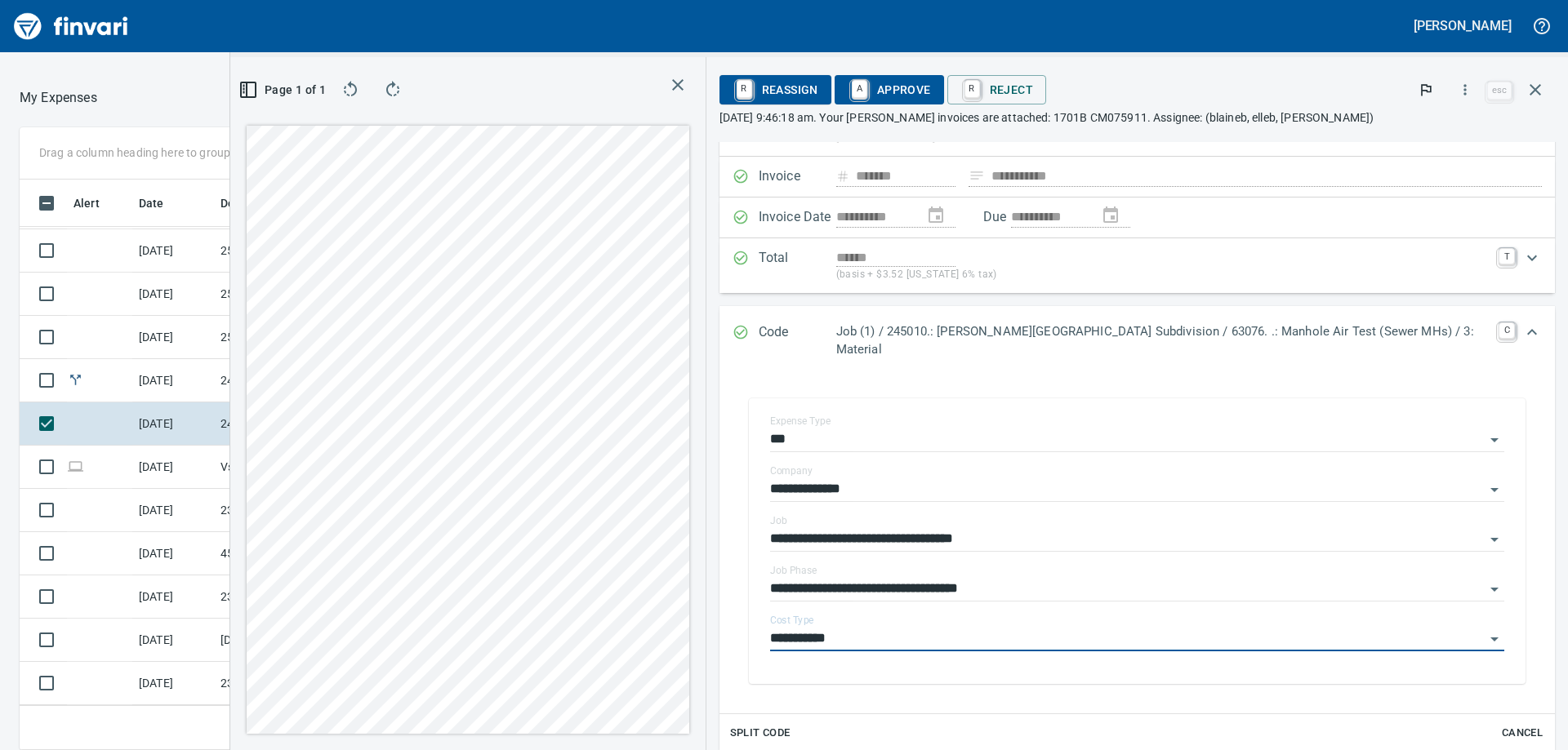
type input "**********"
click at [931, 86] on span "A Approve" at bounding box center [889, 89] width 83 height 28
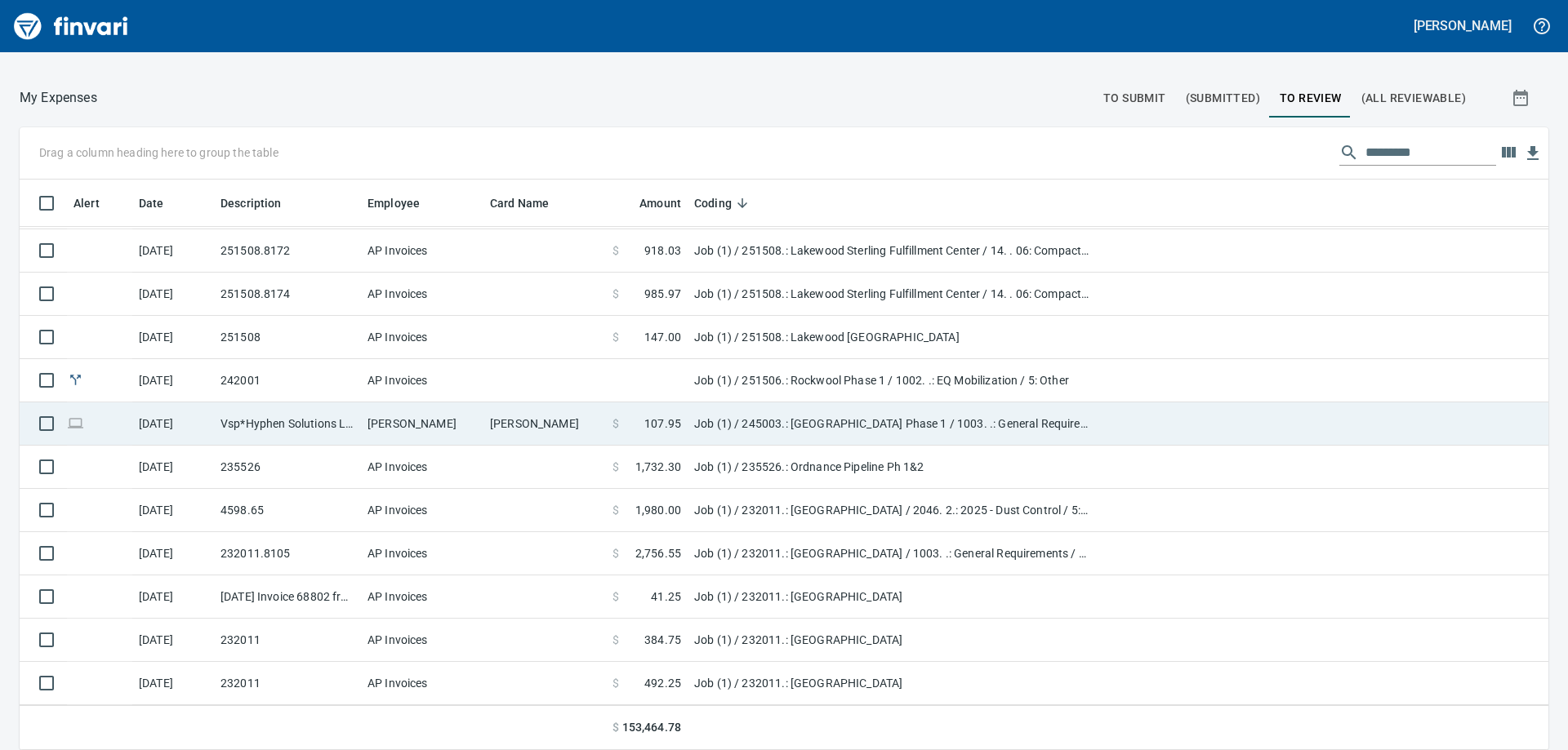
scroll to position [559, 1492]
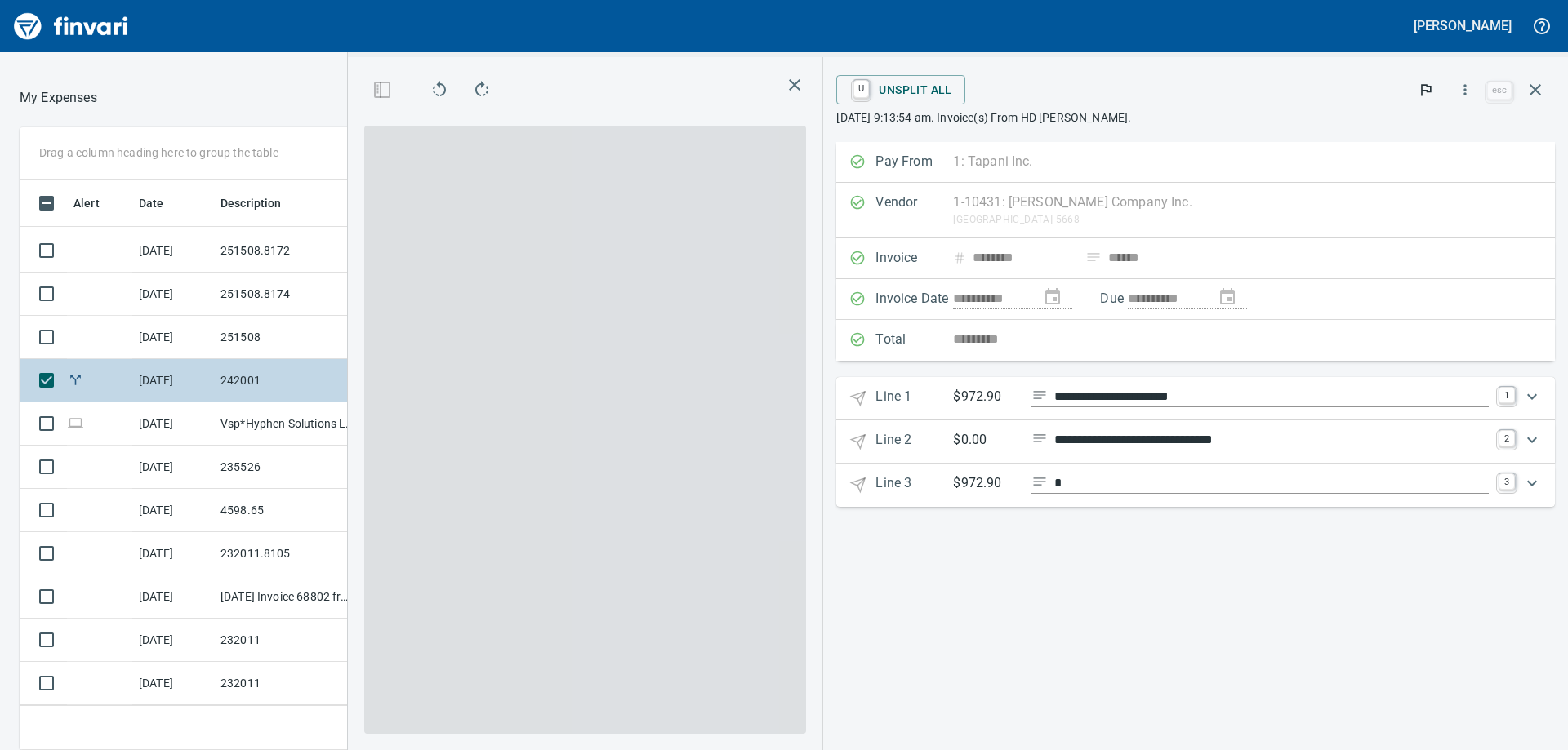
scroll to position [559, 1084]
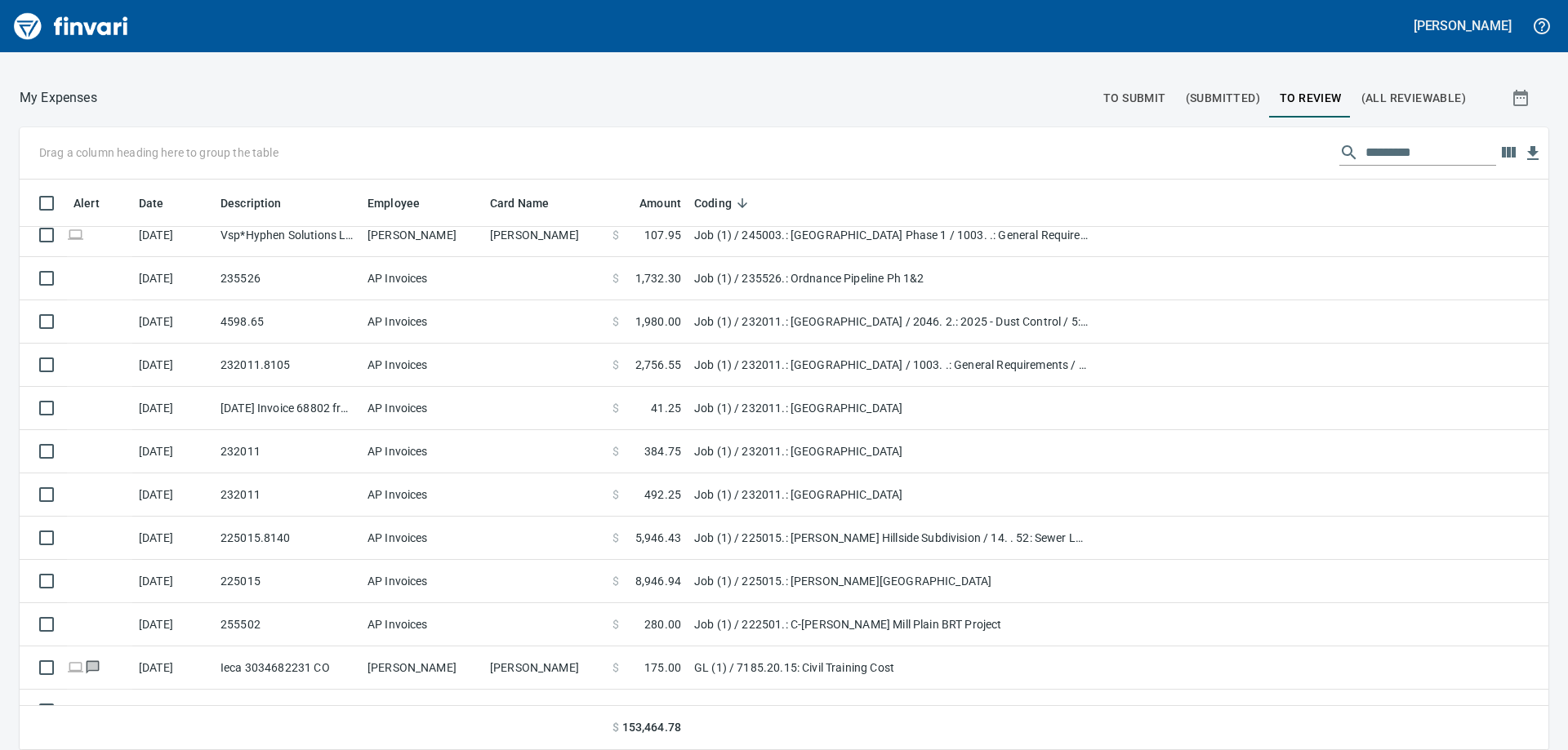
scroll to position [1772, 0]
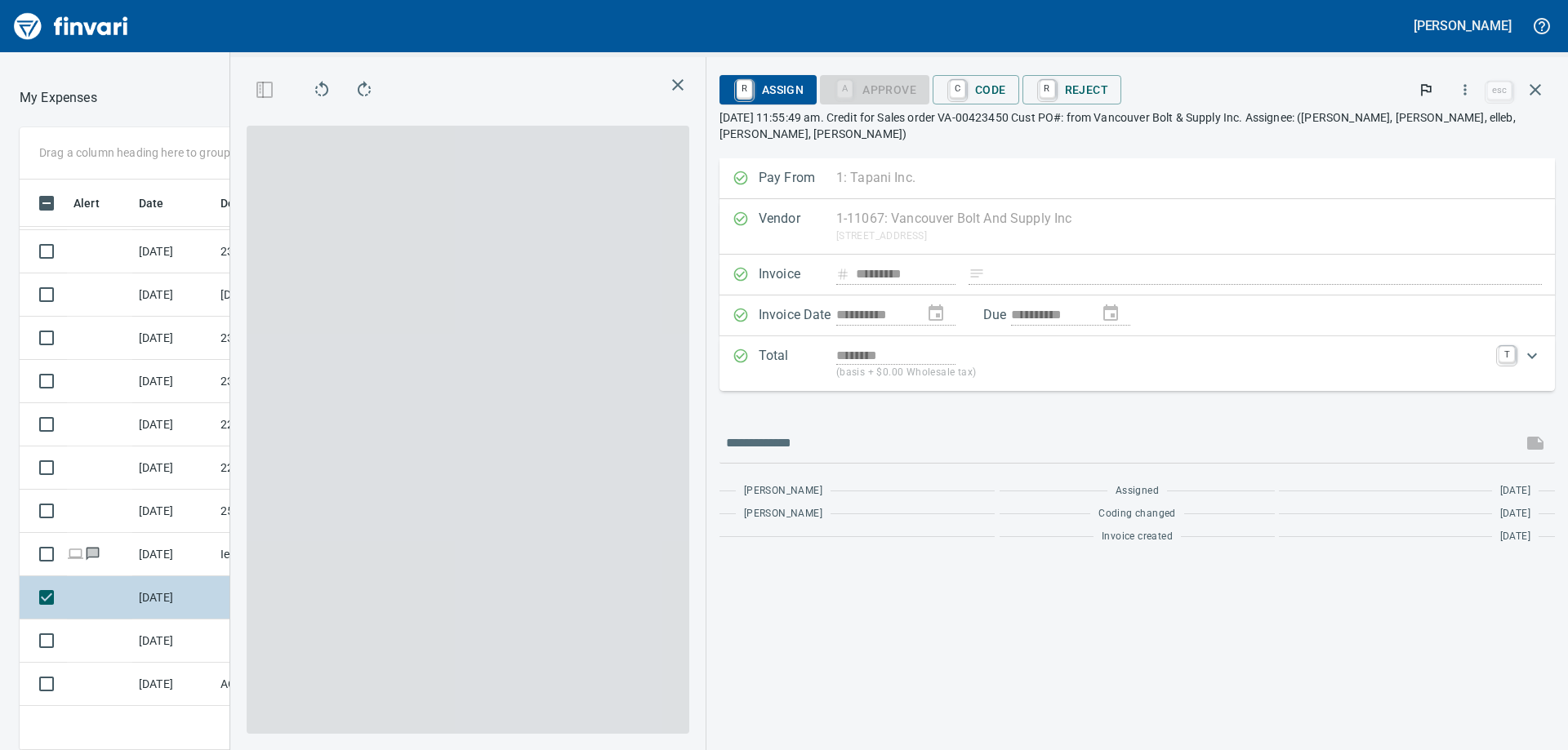
scroll to position [559, 1084]
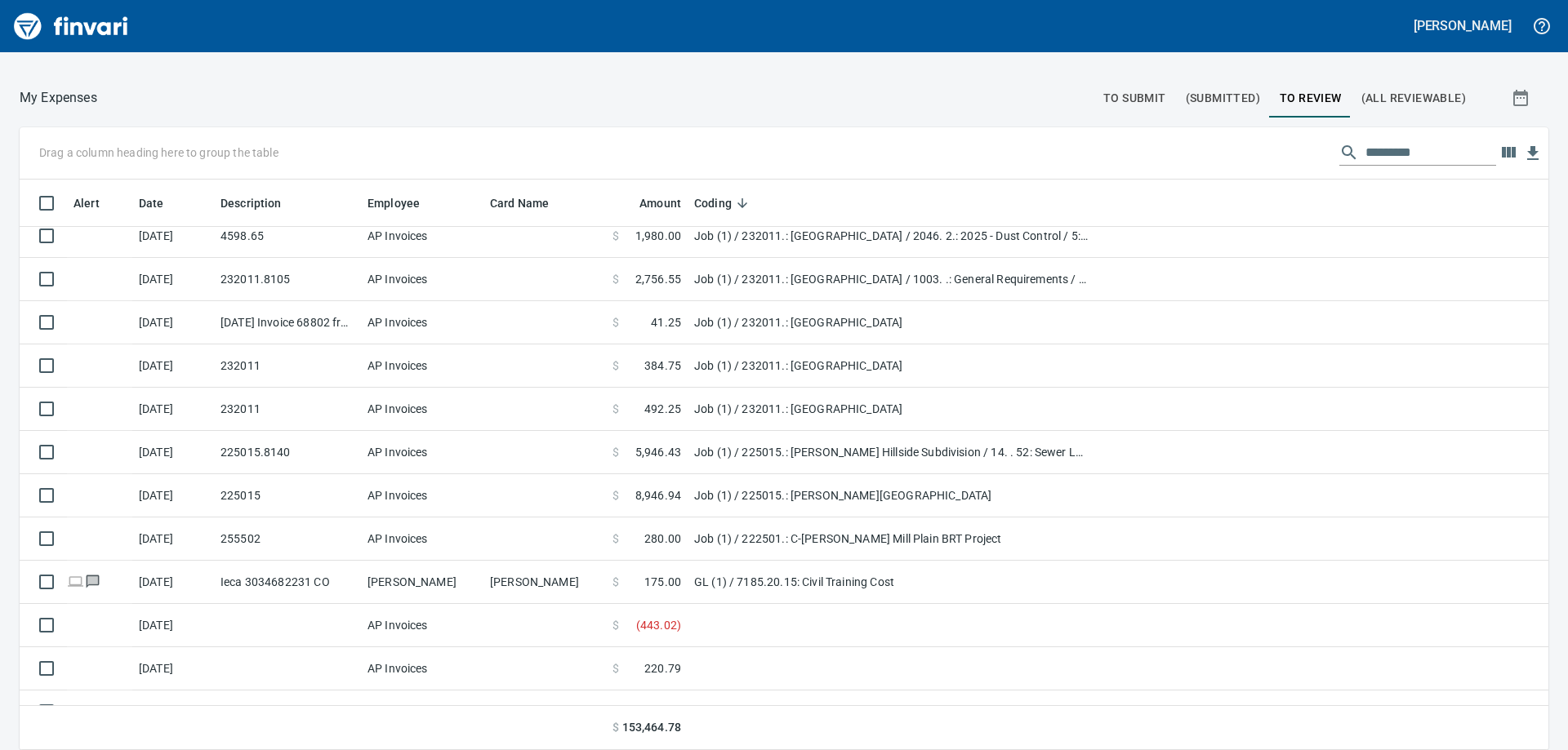
scroll to position [1747, 0]
